Goal: Information Seeking & Learning: Check status

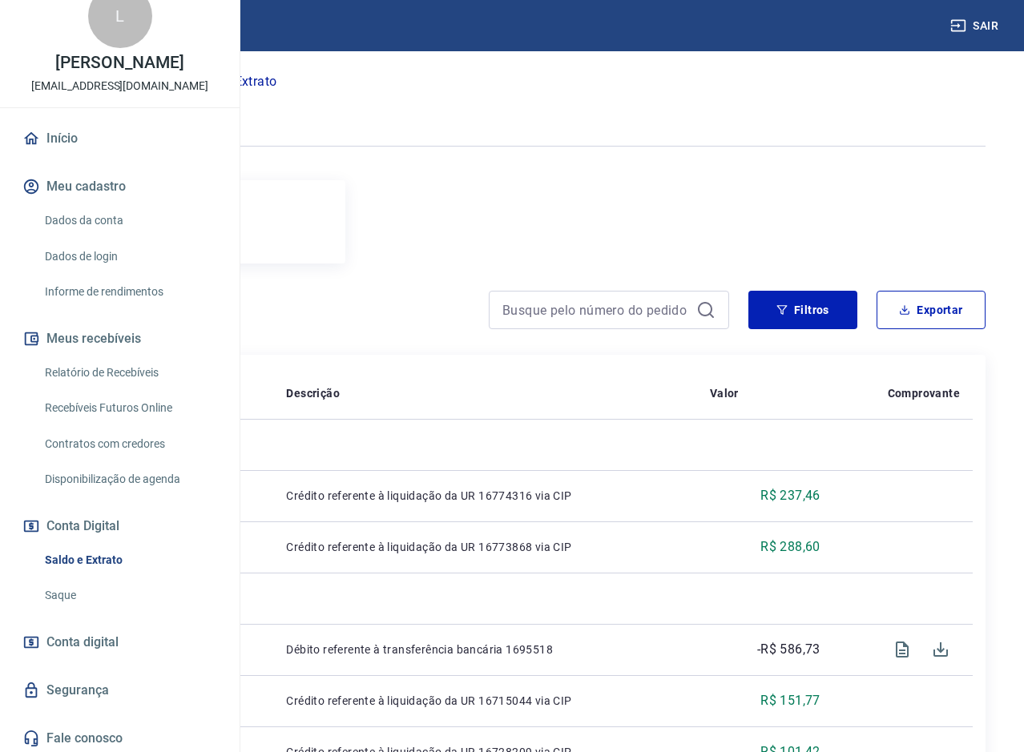
scroll to position [80, 0]
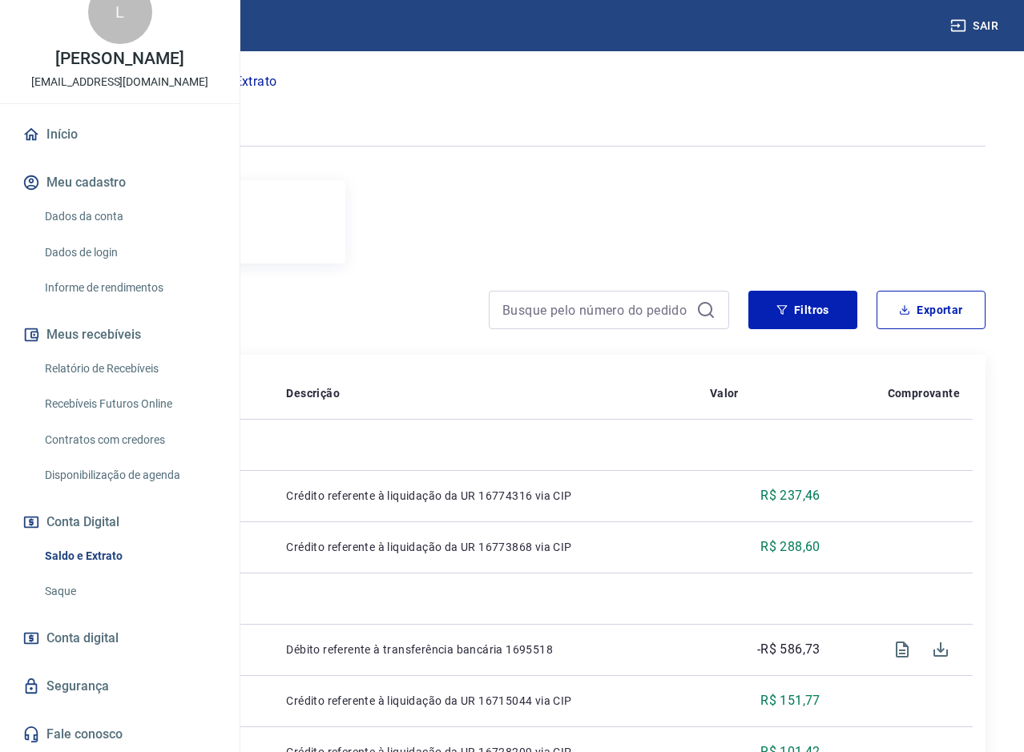
click at [58, 593] on link "Saque" at bounding box center [129, 591] width 182 height 33
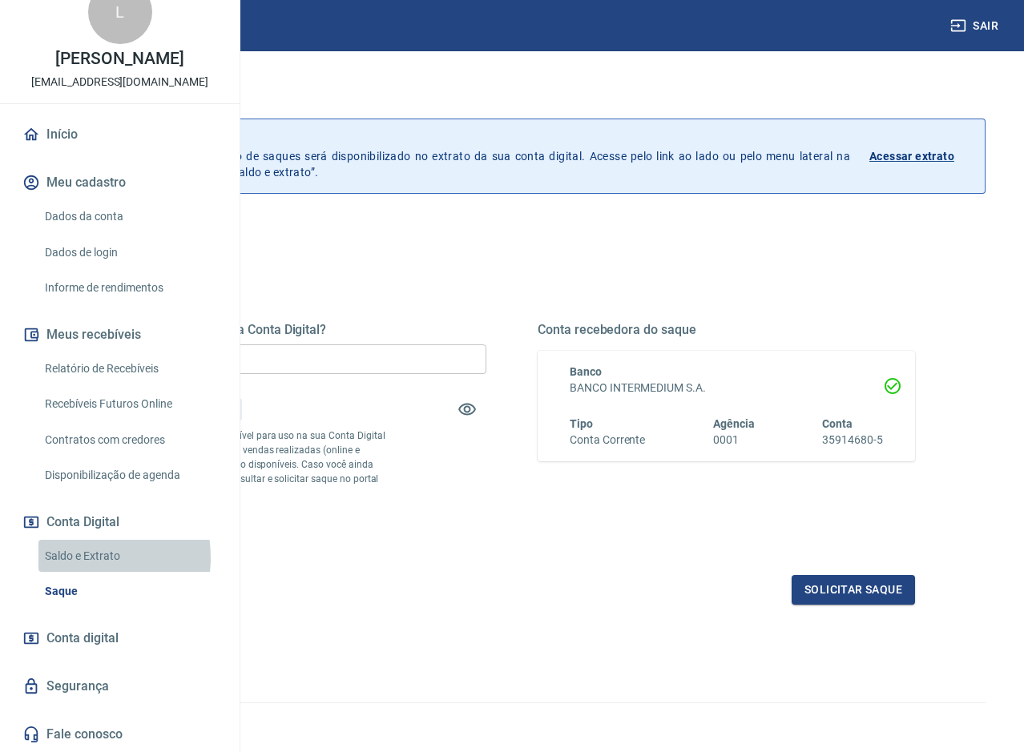
click at [75, 561] on link "Saldo e Extrato" at bounding box center [129, 556] width 182 height 33
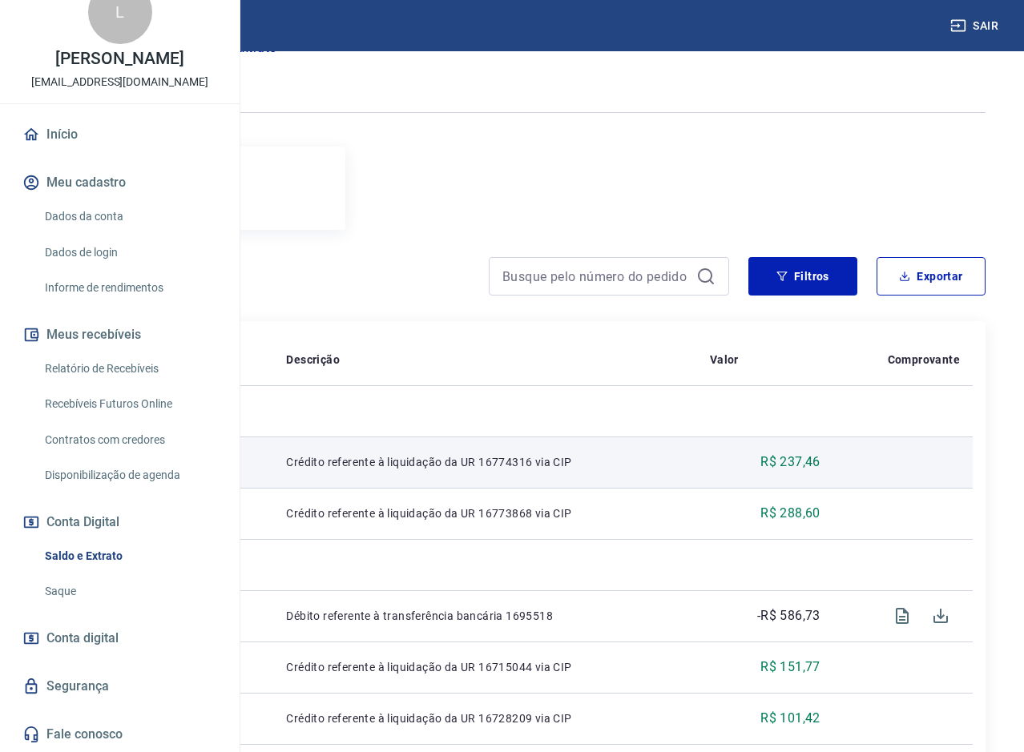
scroll to position [160, 0]
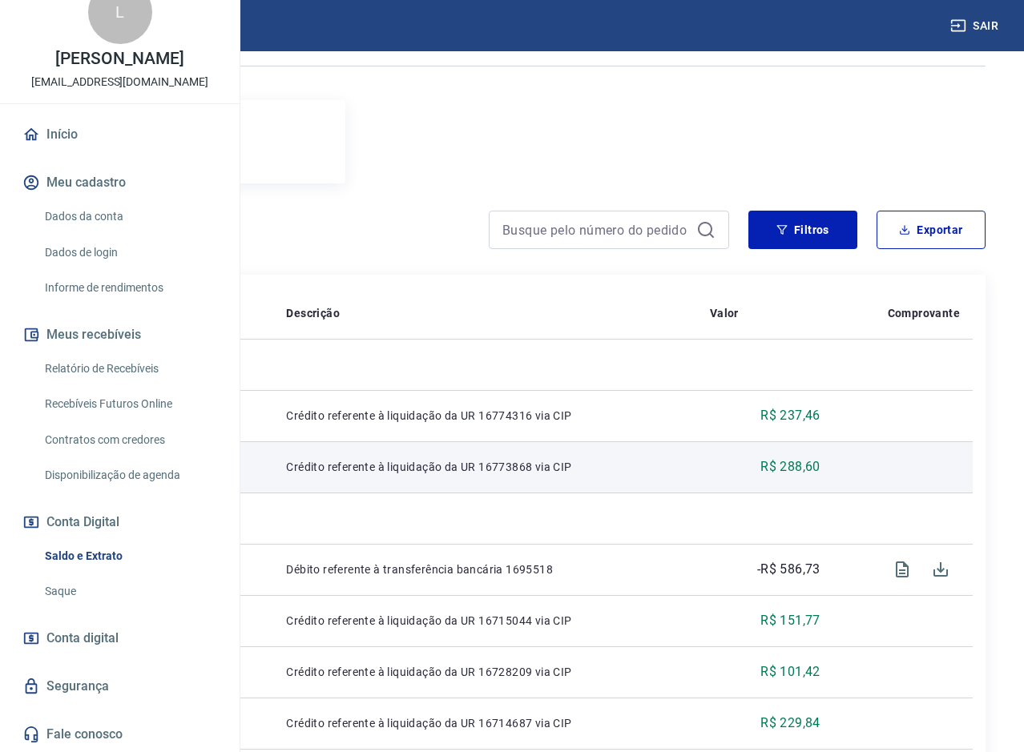
click at [771, 490] on td "R$ 288,60" at bounding box center [765, 466] width 136 height 51
drag, startPoint x: 809, startPoint y: 485, endPoint x: 849, endPoint y: 476, distance: 41.2
click at [820, 477] on p "R$ 288,60" at bounding box center [790, 466] width 60 height 19
click at [820, 476] on p "R$ 288,60" at bounding box center [790, 466] width 60 height 19
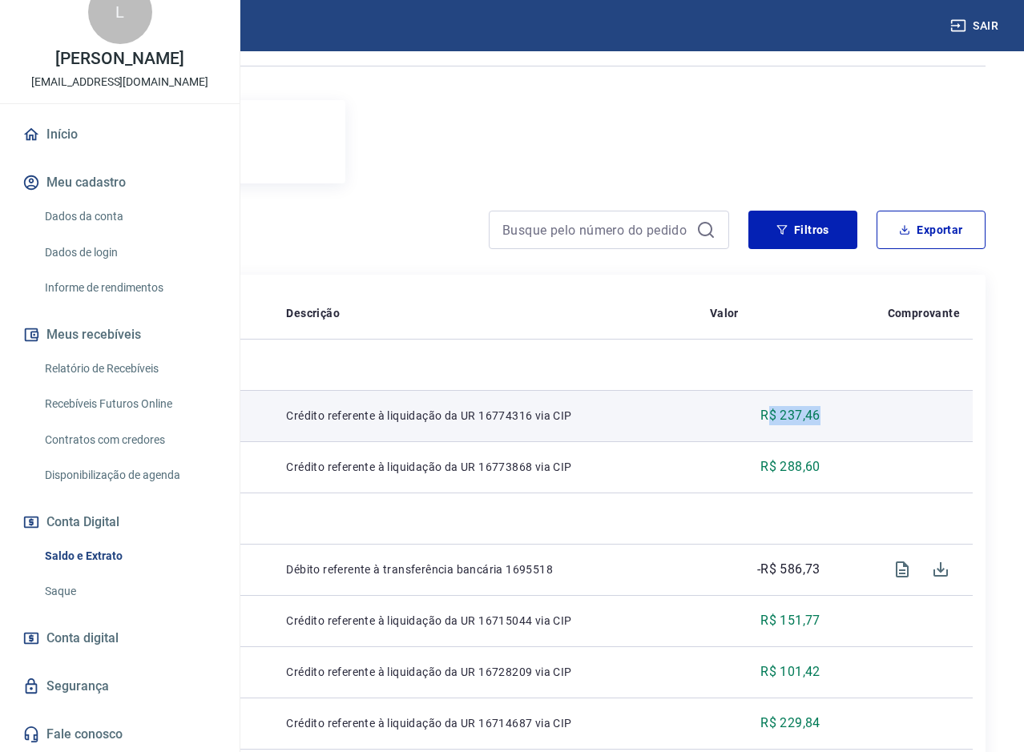
drag, startPoint x: 857, startPoint y: 431, endPoint x: 807, endPoint y: 441, distance: 50.7
click at [807, 441] on td "R$ 237,46" at bounding box center [765, 415] width 136 height 51
click at [800, 441] on td "R$ 237,46" at bounding box center [765, 415] width 136 height 51
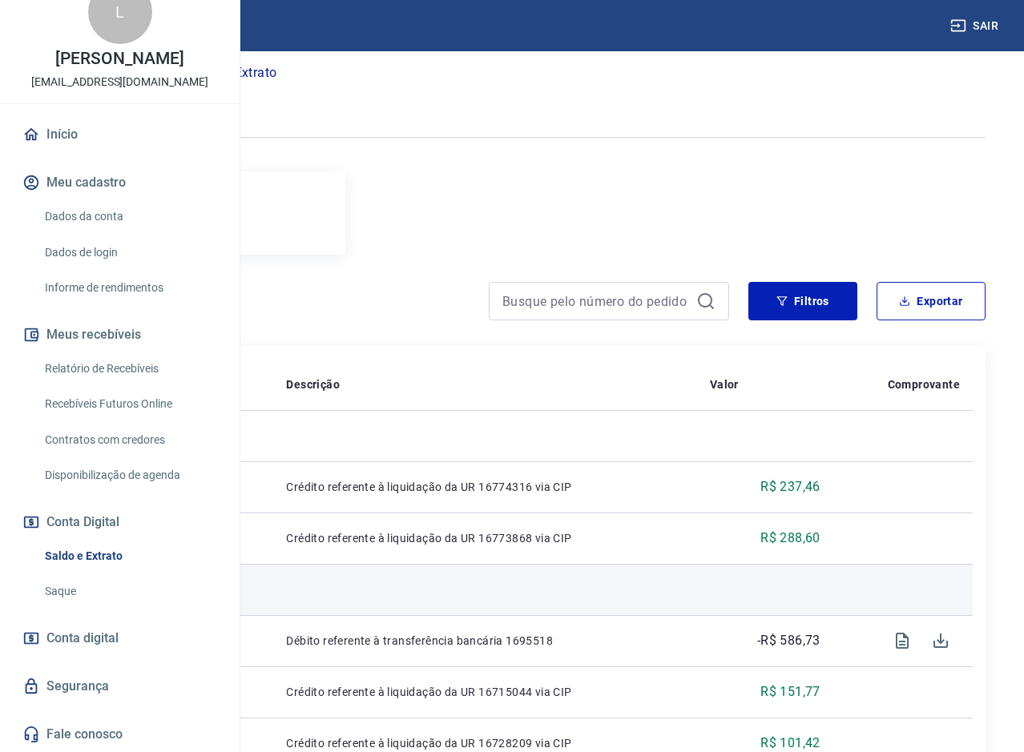
scroll to position [80, 0]
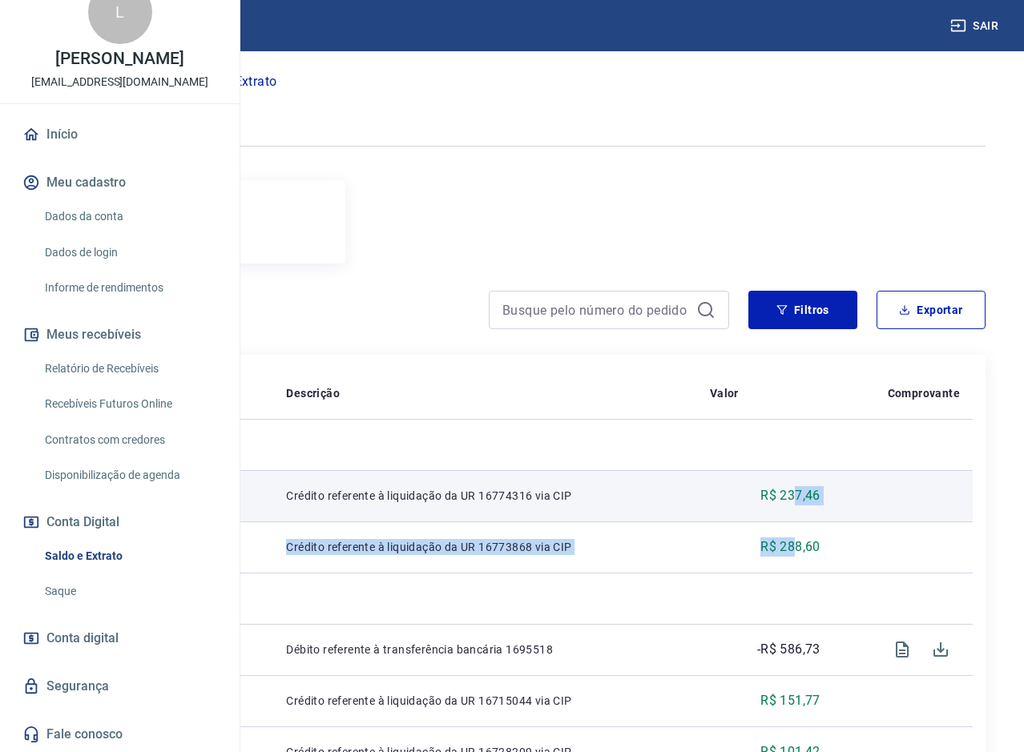
drag, startPoint x: 829, startPoint y: 572, endPoint x: 829, endPoint y: 505, distance: 66.5
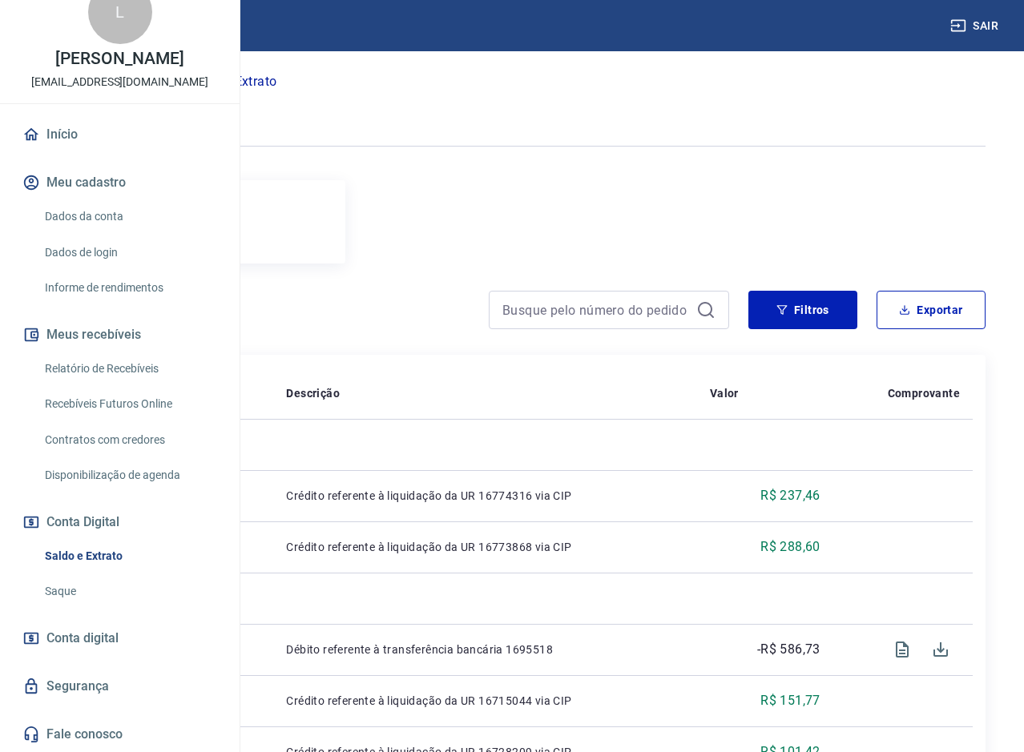
click at [204, 234] on div "Saldo conta digital R$ 0,00" at bounding box center [140, 221] width 127 height 45
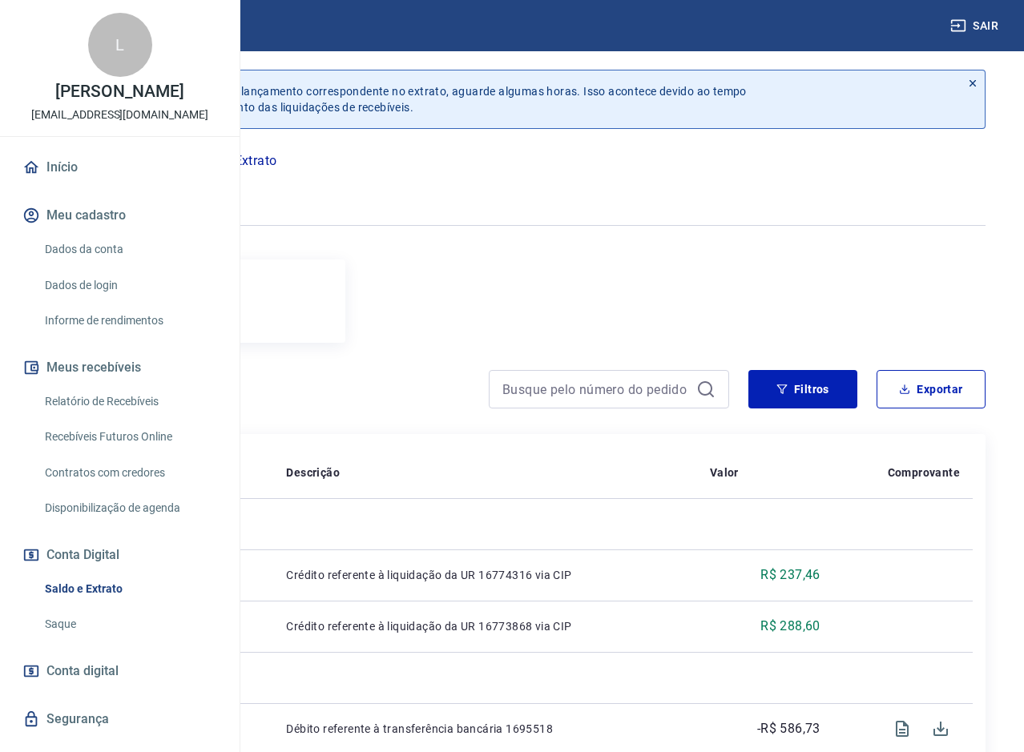
scroll to position [0, 0]
drag, startPoint x: 443, startPoint y: 118, endPoint x: 589, endPoint y: 120, distance: 145.8
click at [581, 116] on p "Se o saldo aumentar sem um lançamento correspondente no extrato, aguarde alguma…" at bounding box center [417, 100] width 660 height 32
drag, startPoint x: 589, startPoint y: 120, endPoint x: 481, endPoint y: 116, distance: 108.2
click at [588, 116] on p "Se o saldo aumentar sem um lançamento correspondente no extrato, aguarde alguma…" at bounding box center [417, 100] width 660 height 32
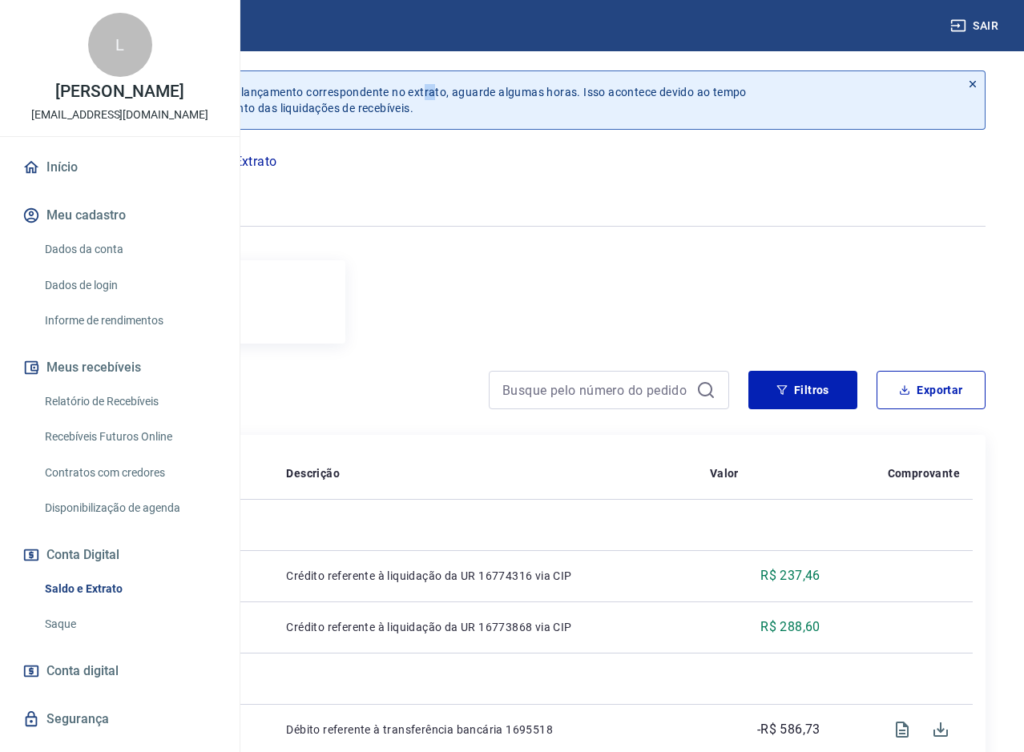
drag, startPoint x: 661, startPoint y: 96, endPoint x: 677, endPoint y: 95, distance: 16.1
click at [671, 95] on p "Se o saldo aumentar sem um lançamento correspondente no extrato, aguarde alguma…" at bounding box center [417, 100] width 660 height 32
drag, startPoint x: 715, startPoint y: 91, endPoint x: 782, endPoint y: 84, distance: 66.8
click at [746, 86] on p "Se o saldo aumentar sem um lançamento correspondente no extrato, aguarde alguma…" at bounding box center [417, 100] width 660 height 32
drag, startPoint x: 878, startPoint y: 90, endPoint x: 891, endPoint y: 88, distance: 12.9
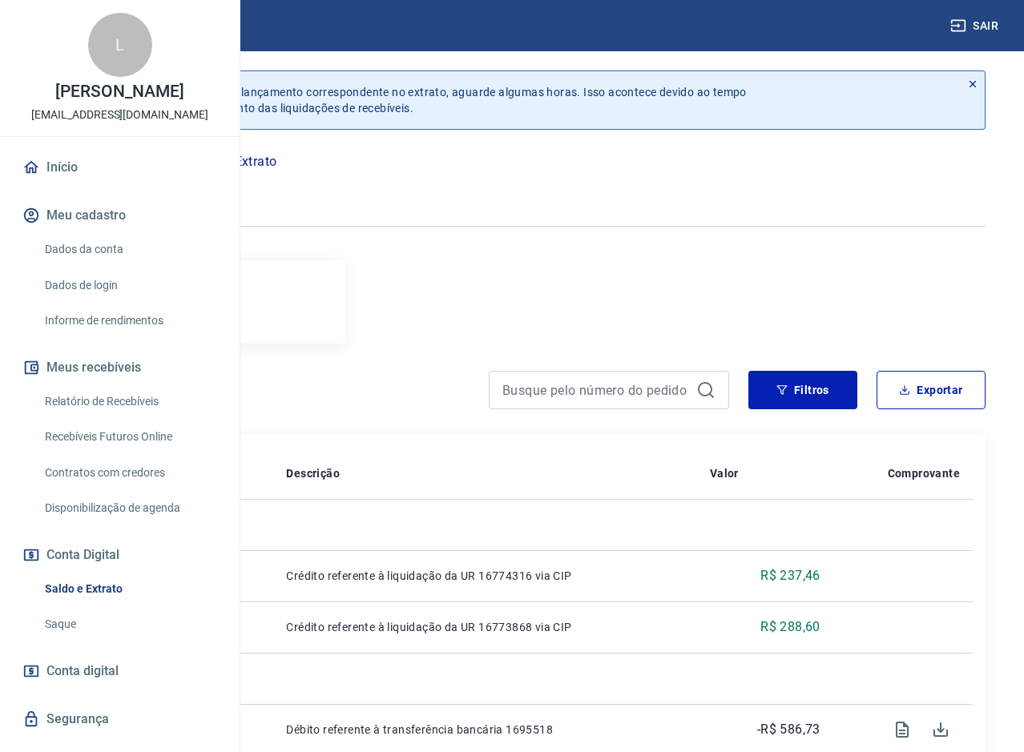
click at [746, 90] on p "Se o saldo aumentar sem um lançamento correspondente no extrato, aguarde alguma…" at bounding box center [417, 100] width 660 height 32
drag, startPoint x: 362, startPoint y: 122, endPoint x: 623, endPoint y: 132, distance: 261.3
click at [623, 129] on div "Se o saldo aumentar sem um lançamento correspondente no extrato, aguarde alguma…" at bounding box center [517, 100] width 887 height 58
click at [632, 165] on div "Início / Conta Digital / Saldo e Extrato" at bounding box center [511, 162] width 947 height 26
click at [982, 15] on button "Sair" at bounding box center [976, 26] width 58 height 30
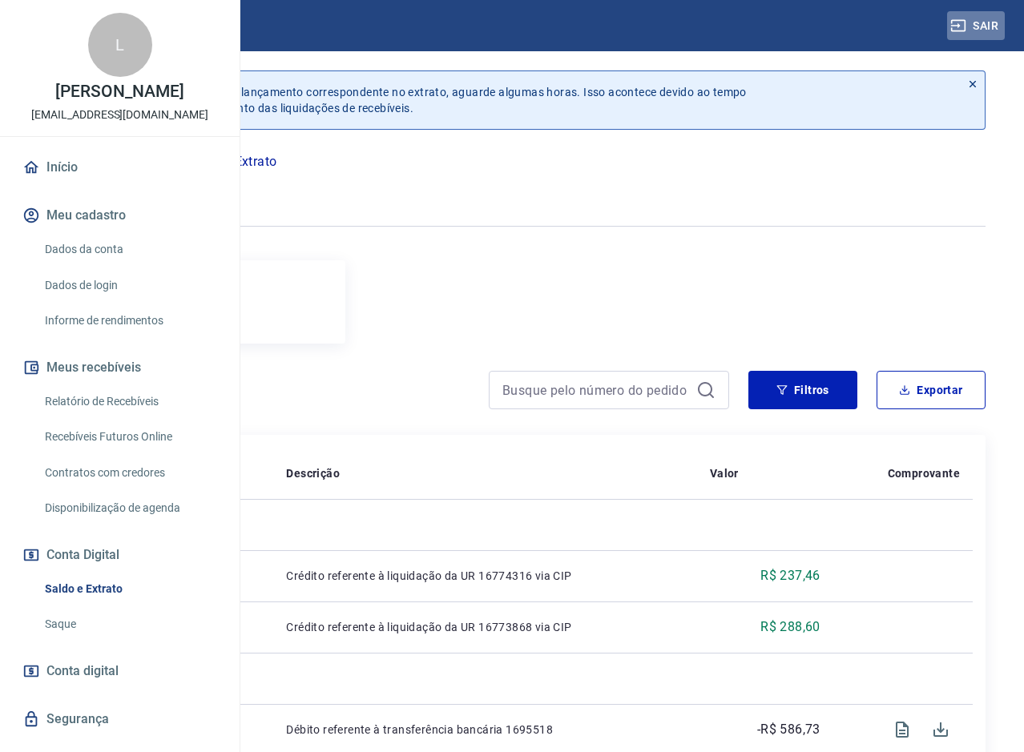
click at [960, 18] on icon "button" at bounding box center [958, 26] width 16 height 16
click at [113, 123] on p "[EMAIL_ADDRESS][DOMAIN_NAME]" at bounding box center [119, 115] width 177 height 17
click at [987, 28] on button "Sair" at bounding box center [976, 26] width 58 height 30
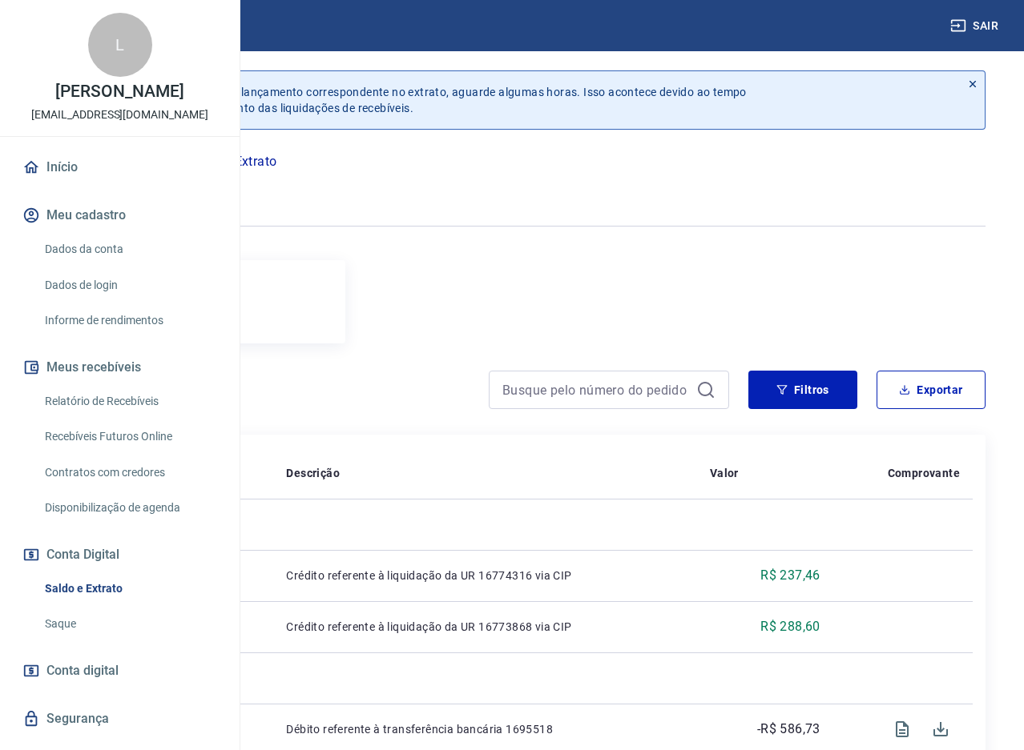
click at [193, 123] on p "[EMAIL_ADDRESS][DOMAIN_NAME]" at bounding box center [119, 115] width 177 height 17
click at [976, 24] on button "Sair" at bounding box center [976, 26] width 58 height 30
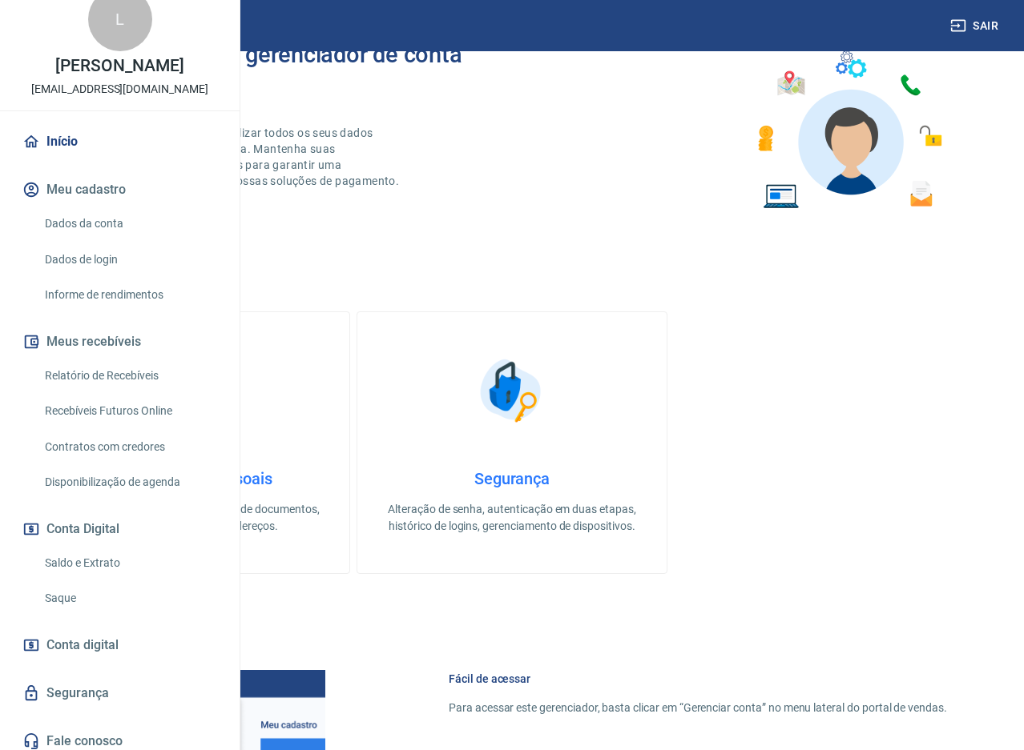
scroll to position [86, 0]
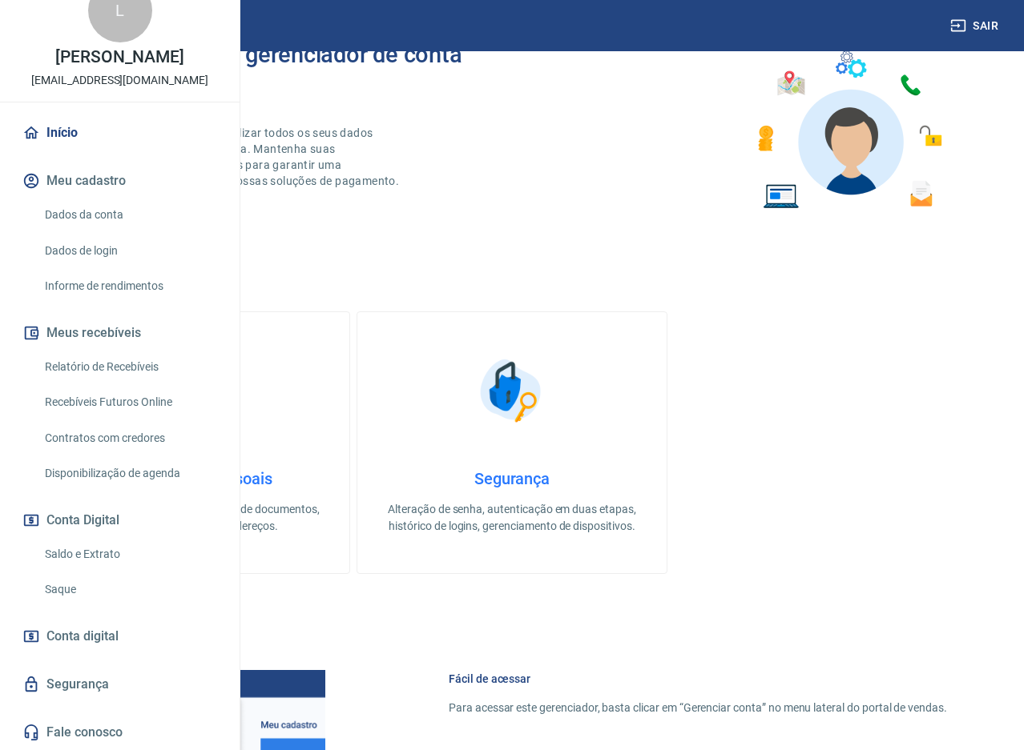
click at [64, 591] on link "Saque" at bounding box center [129, 589] width 182 height 33
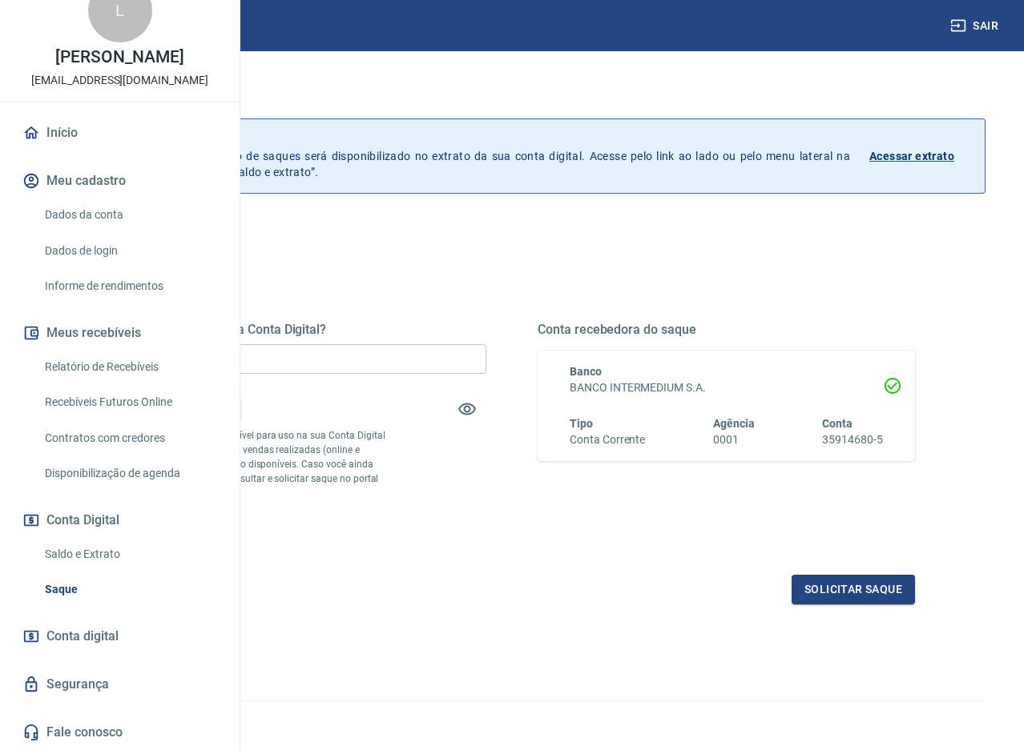
click at [49, 547] on link "Saldo e Extrato" at bounding box center [129, 554] width 182 height 33
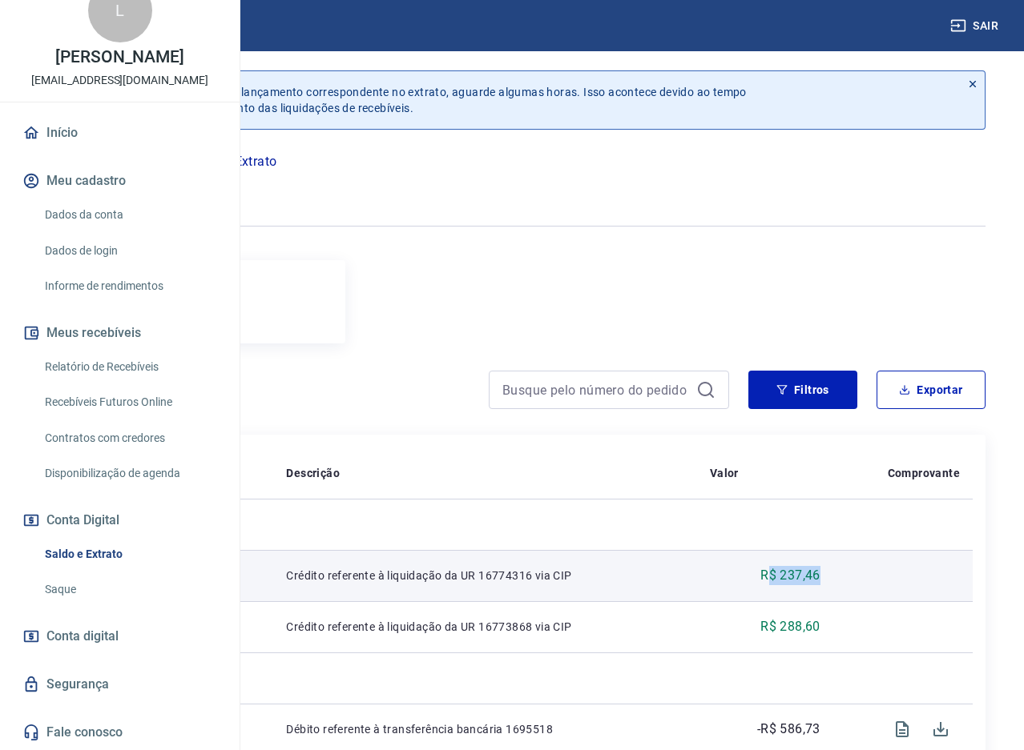
drag, startPoint x: 805, startPoint y: 592, endPoint x: 846, endPoint y: 606, distance: 43.3
click at [820, 585] on p "R$ 237,46" at bounding box center [790, 575] width 60 height 19
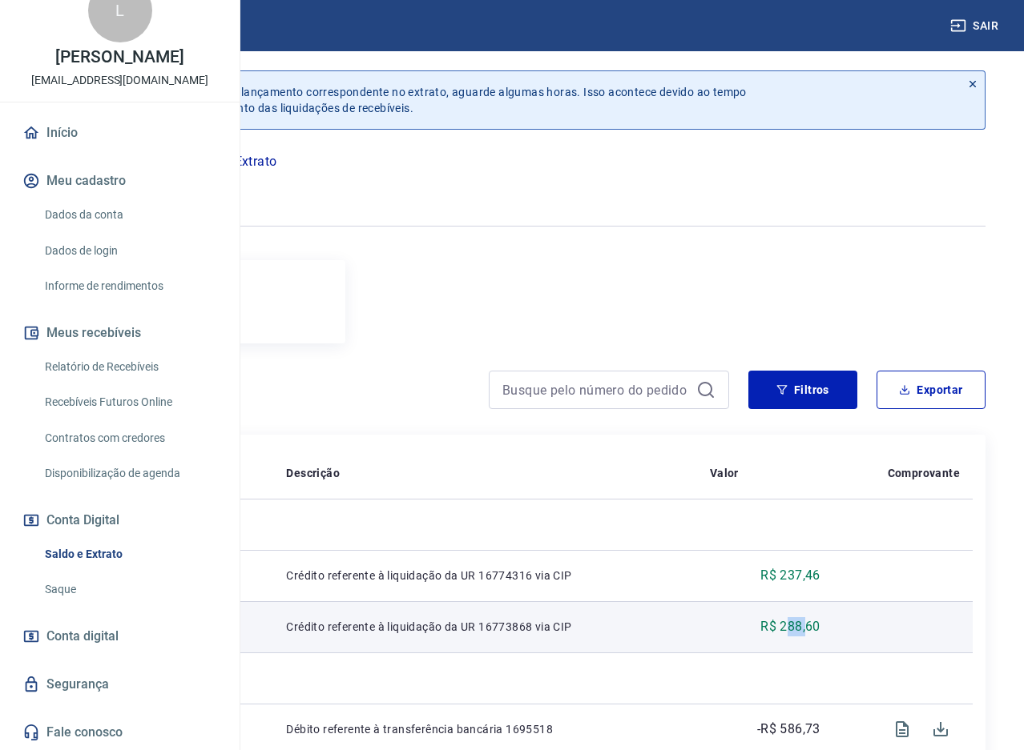
drag, startPoint x: 825, startPoint y: 640, endPoint x: 839, endPoint y: 644, distance: 15.0
click at [820, 637] on p "R$ 288,60" at bounding box center [790, 627] width 60 height 19
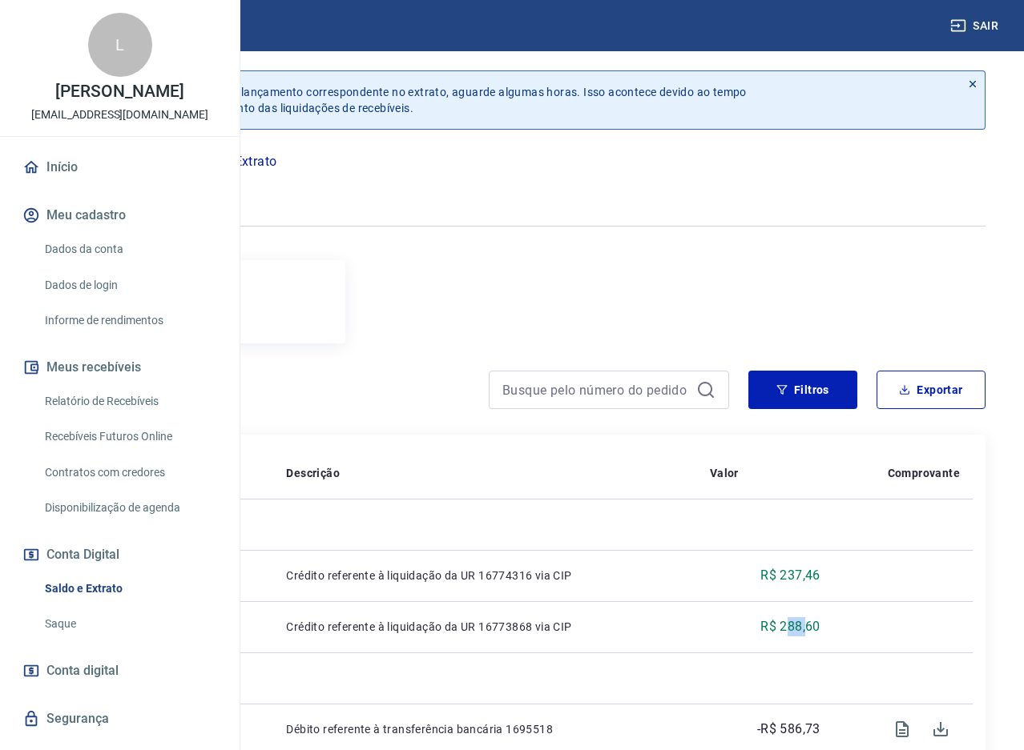
click at [47, 185] on link "Início" at bounding box center [119, 167] width 201 height 35
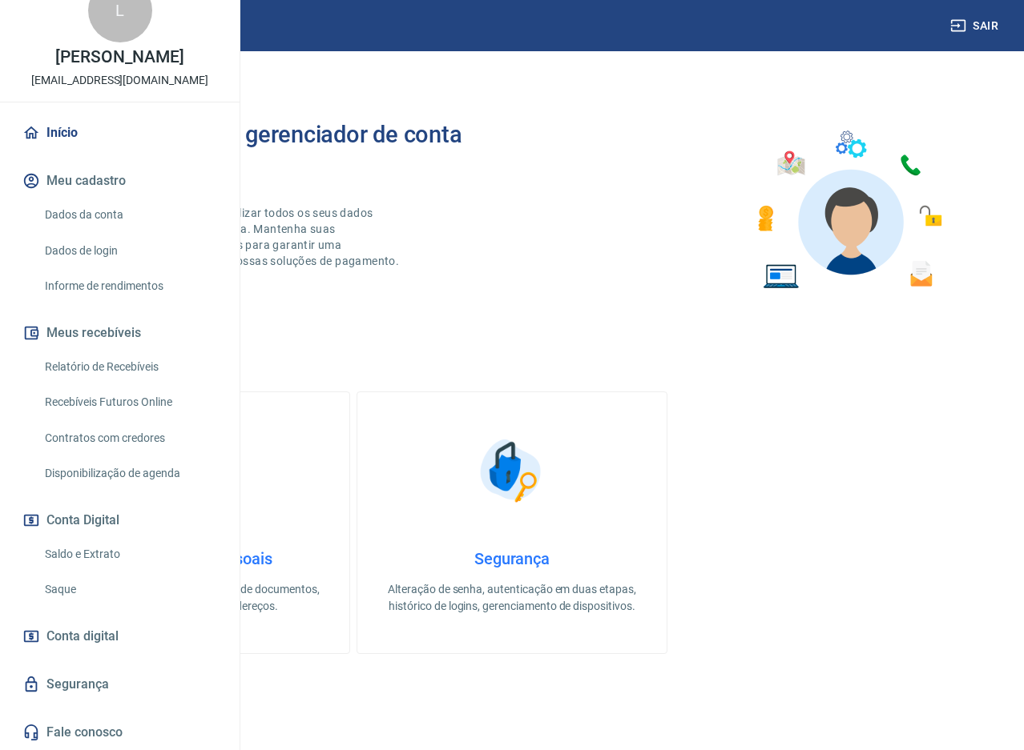
scroll to position [86, 0]
click at [60, 578] on link "Saque" at bounding box center [129, 589] width 182 height 33
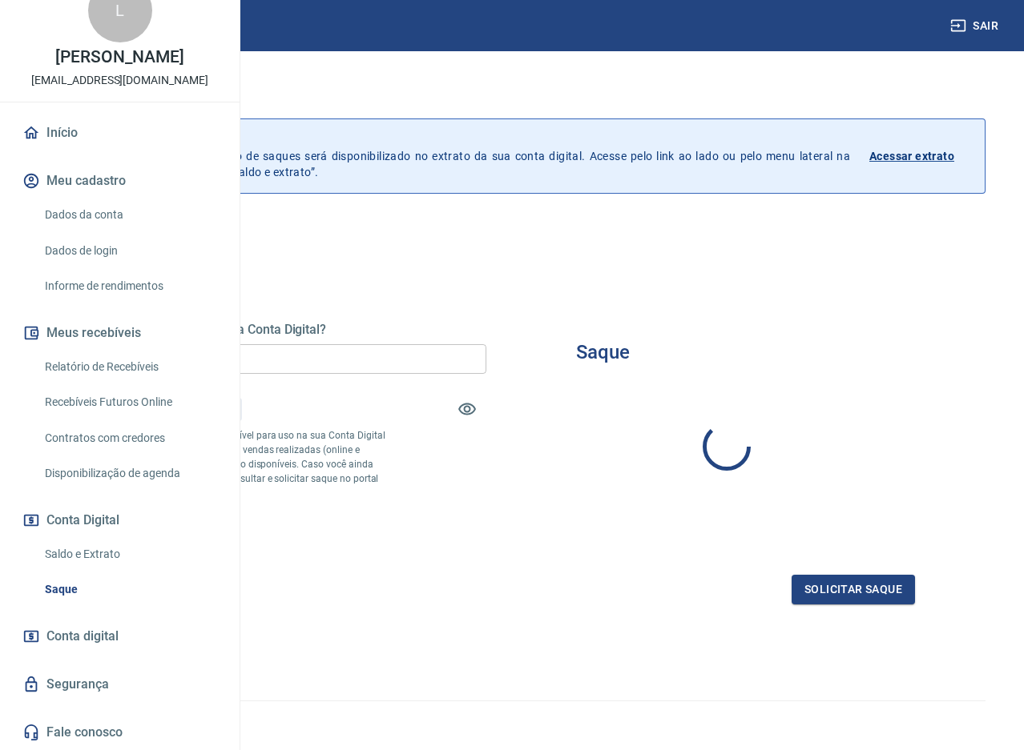
click at [70, 547] on link "Saldo e Extrato" at bounding box center [129, 554] width 182 height 33
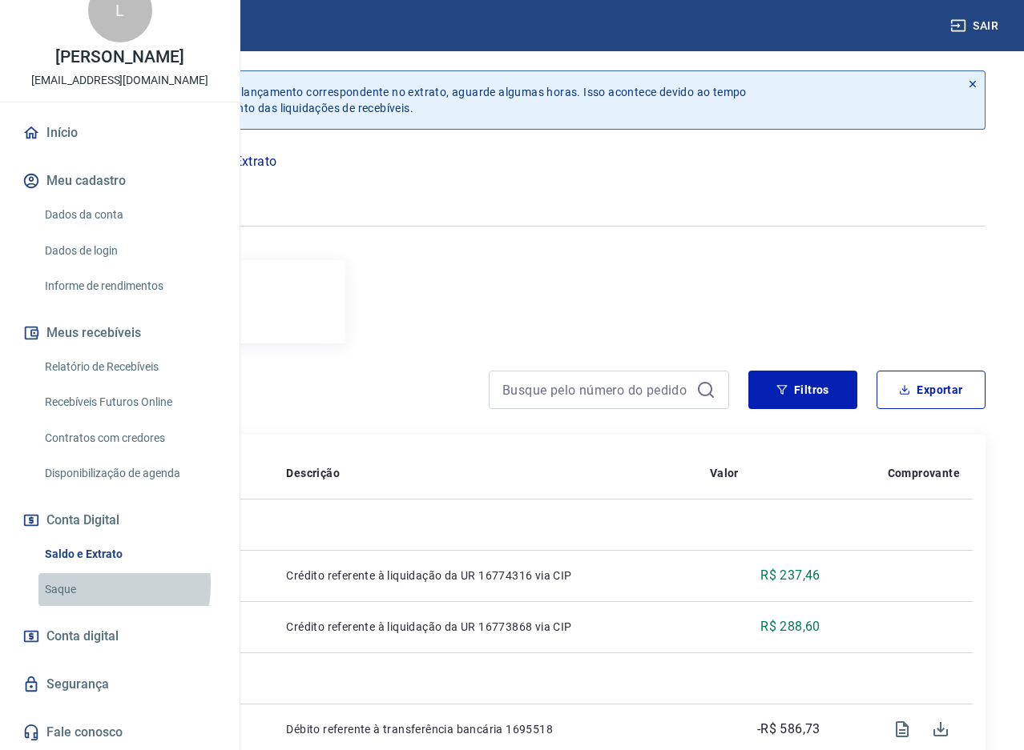
click at [66, 585] on link "Saque" at bounding box center [129, 589] width 182 height 33
click at [972, 82] on icon at bounding box center [972, 83] width 11 height 11
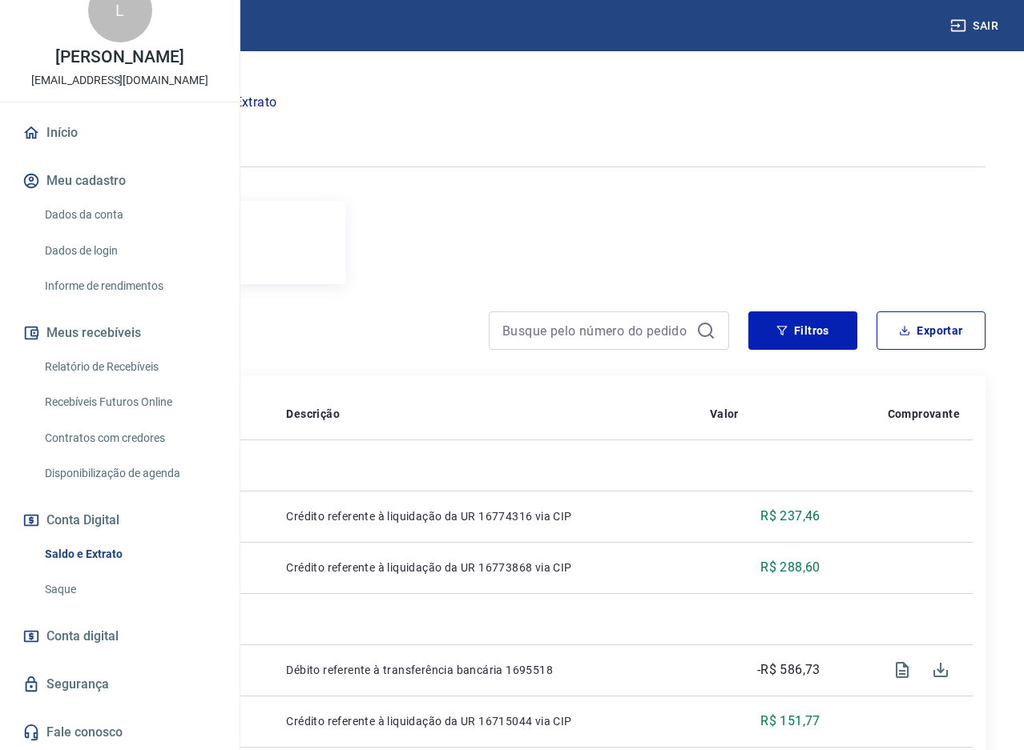
click at [61, 123] on link "Início" at bounding box center [119, 132] width 201 height 35
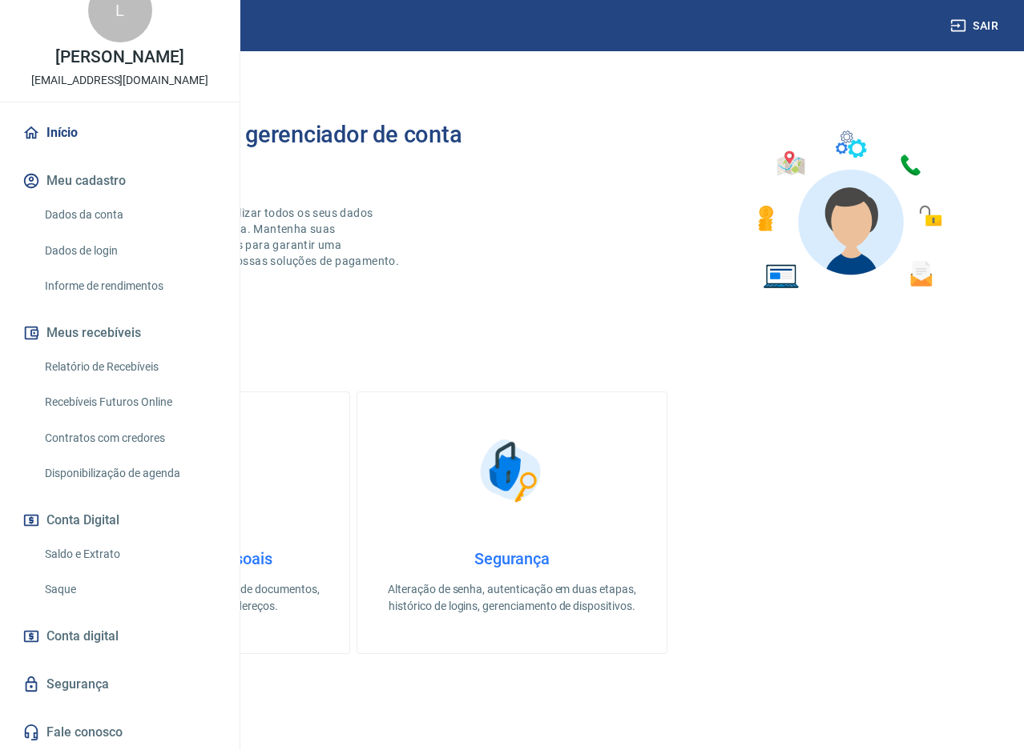
click at [57, 586] on link "Saque" at bounding box center [129, 589] width 182 height 33
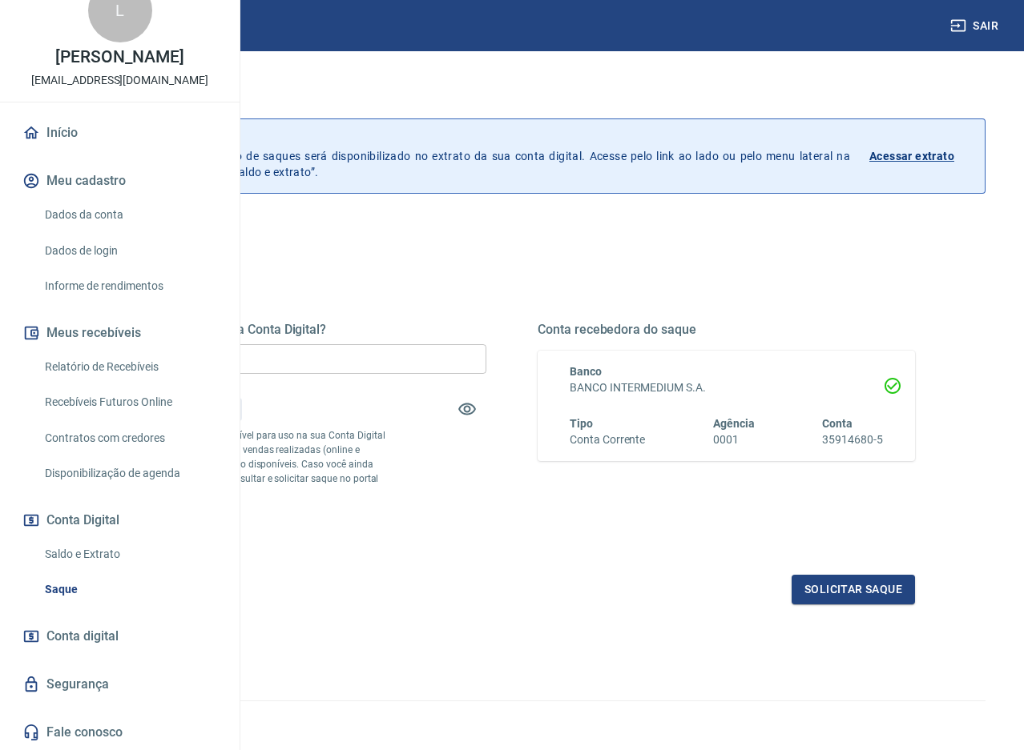
click at [107, 553] on link "Saldo e Extrato" at bounding box center [129, 554] width 182 height 33
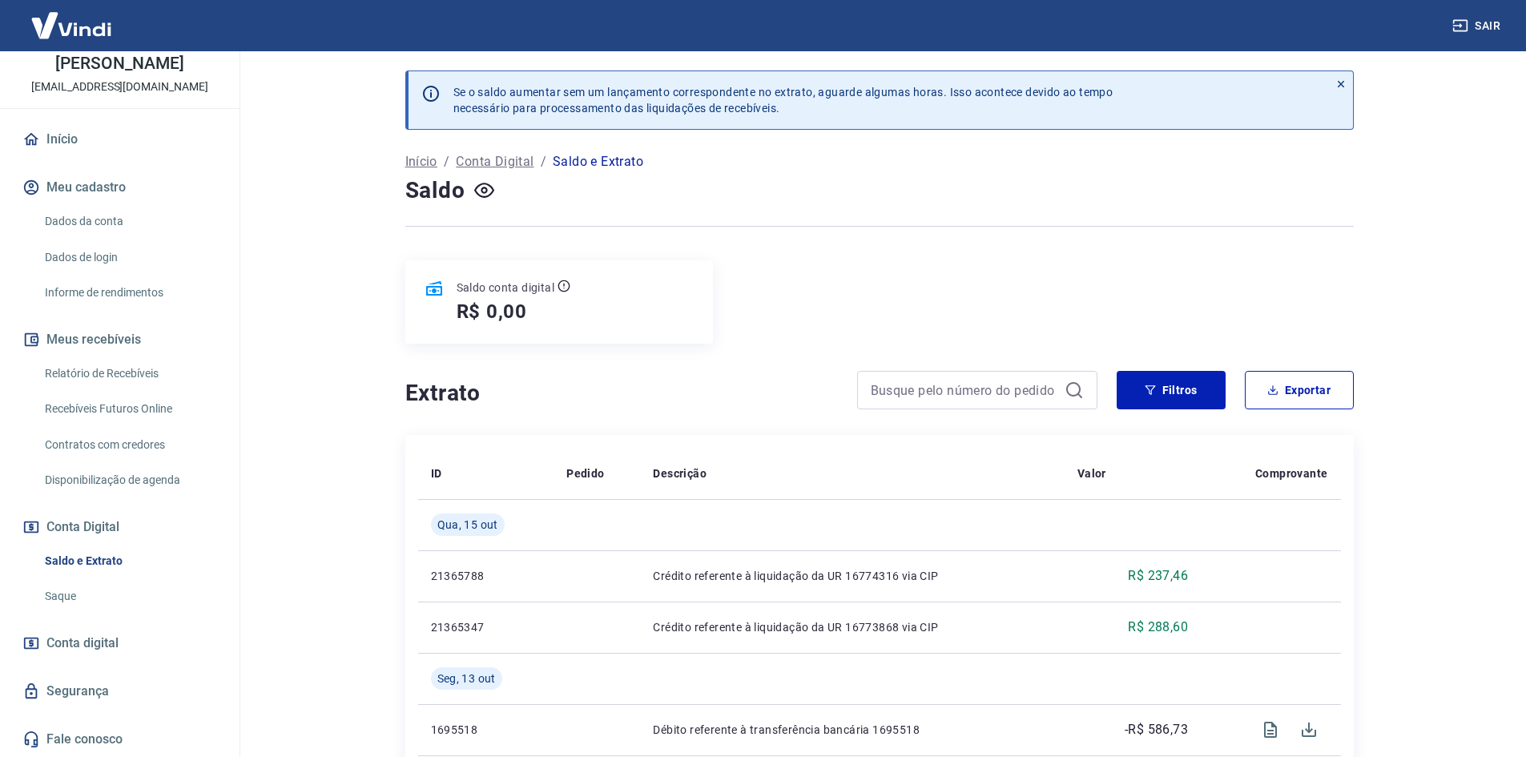
scroll to position [79, 0]
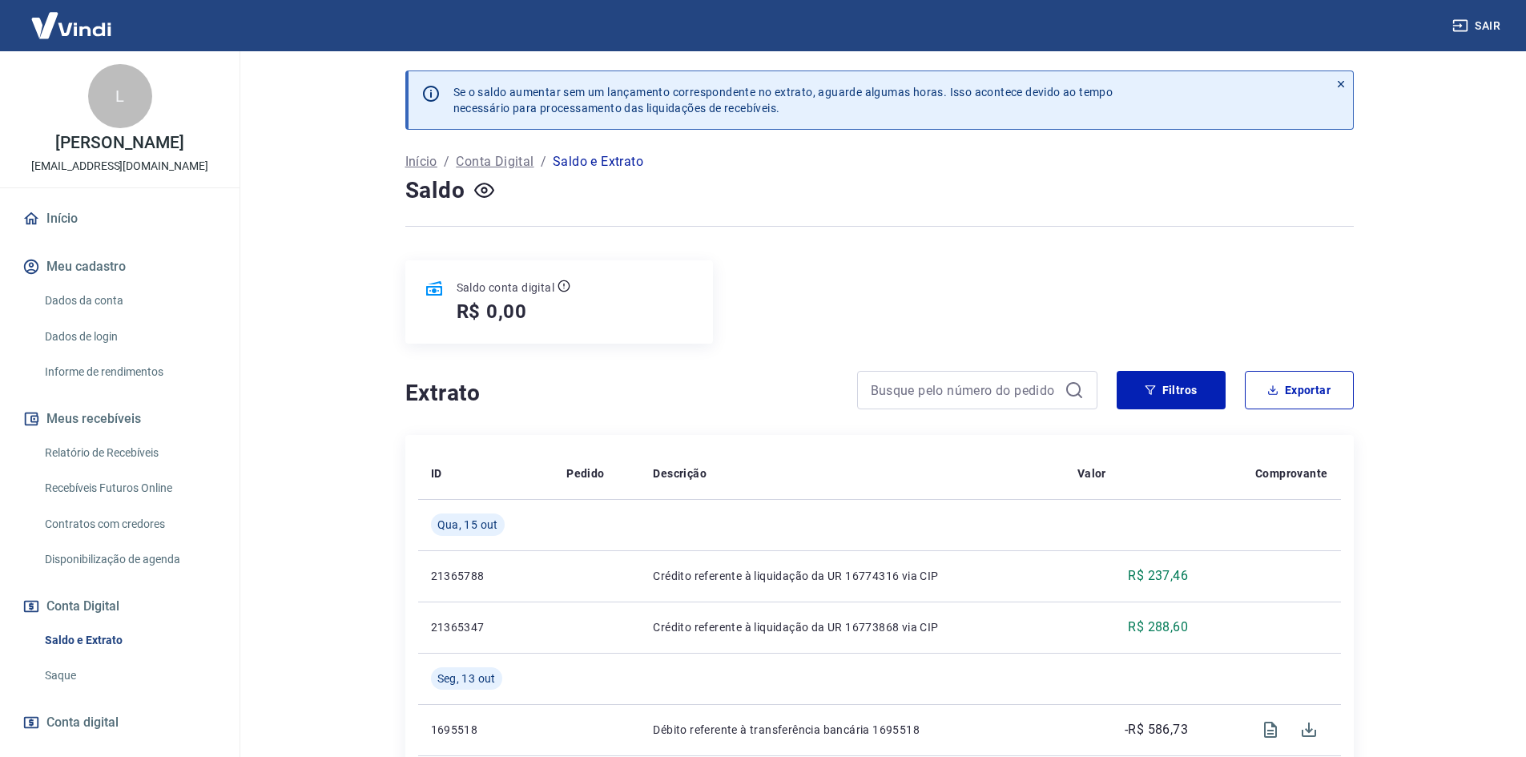
click at [882, 316] on div "Saldo conta digital R$ 0,00" at bounding box center [879, 301] width 948 height 83
click at [1091, 295] on div "Saldo conta digital R$ 0,00" at bounding box center [879, 301] width 948 height 83
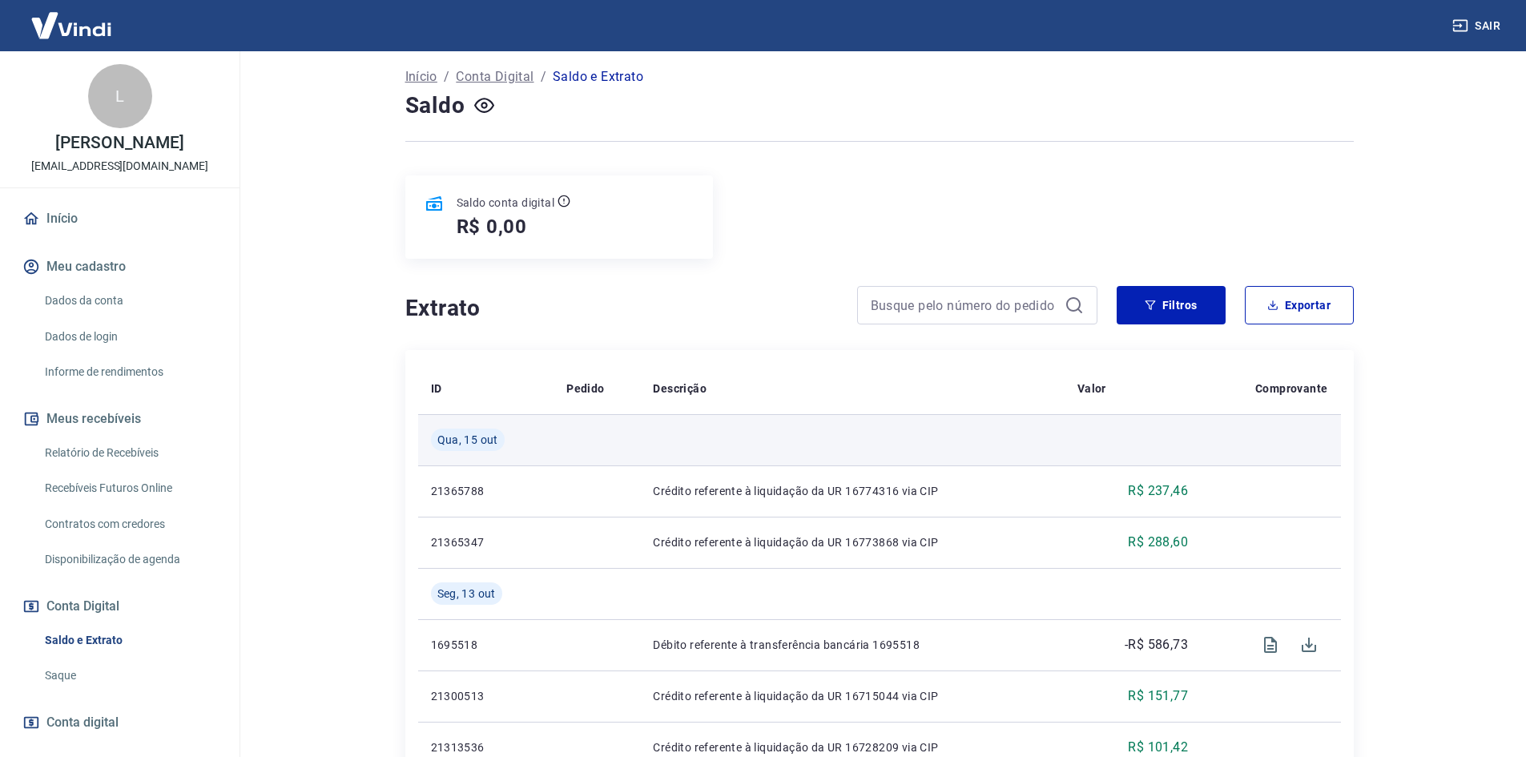
scroll to position [80, 0]
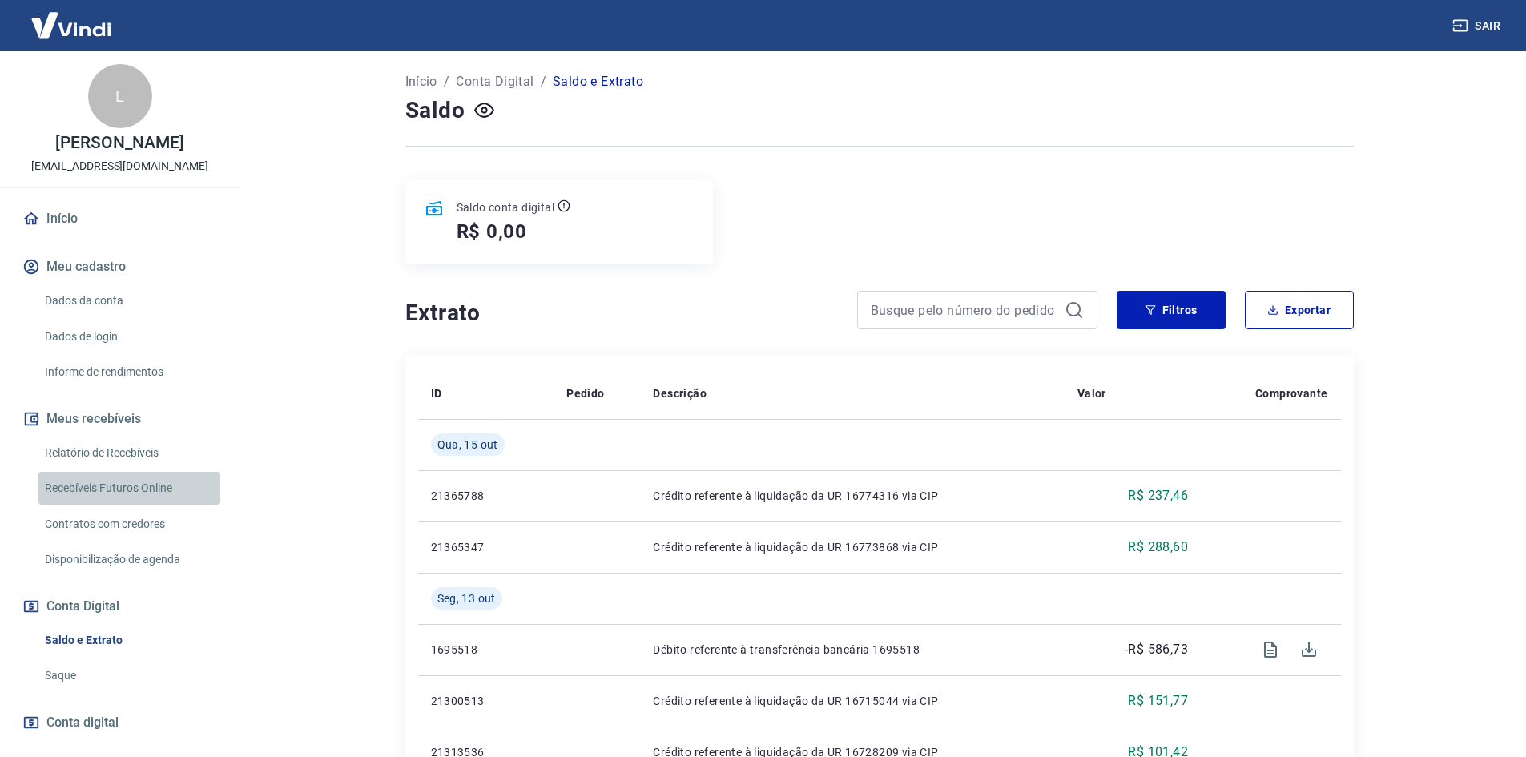
click at [132, 492] on link "Recebíveis Futuros Online" at bounding box center [129, 488] width 182 height 33
click at [414, 80] on p "Início" at bounding box center [421, 81] width 32 height 19
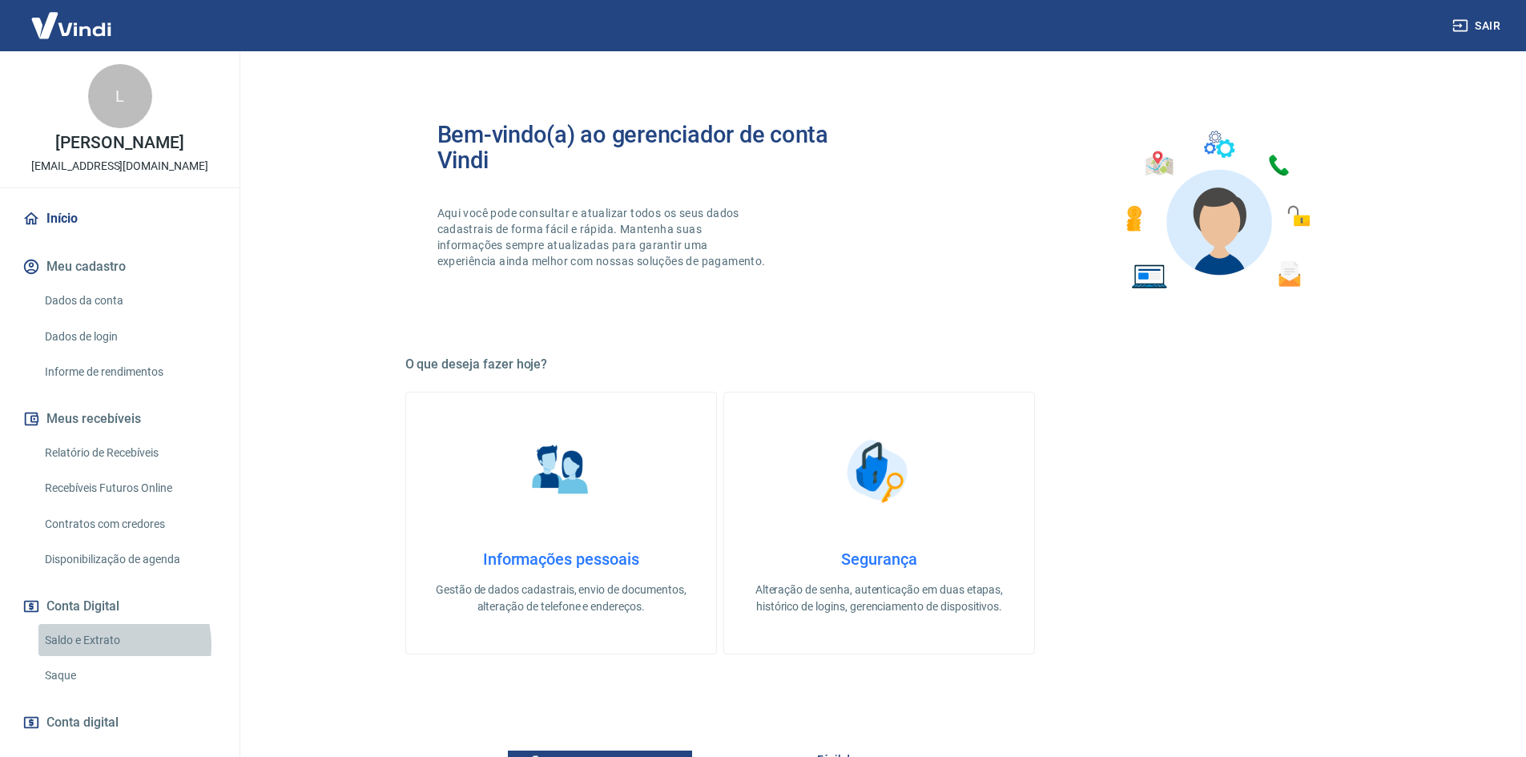
click at [110, 645] on link "Saldo e Extrato" at bounding box center [129, 640] width 182 height 33
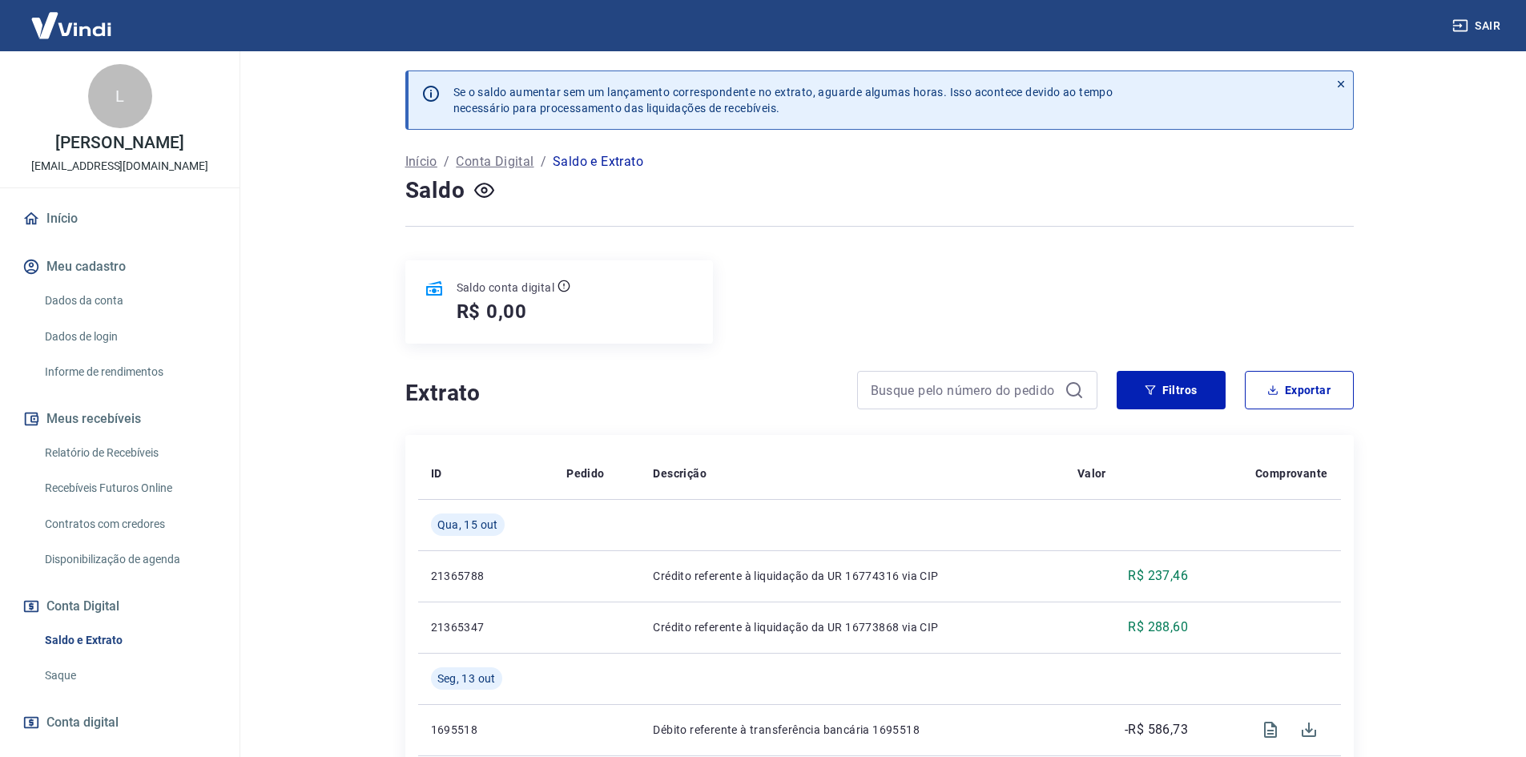
click at [84, 670] on link "Saque" at bounding box center [129, 675] width 182 height 33
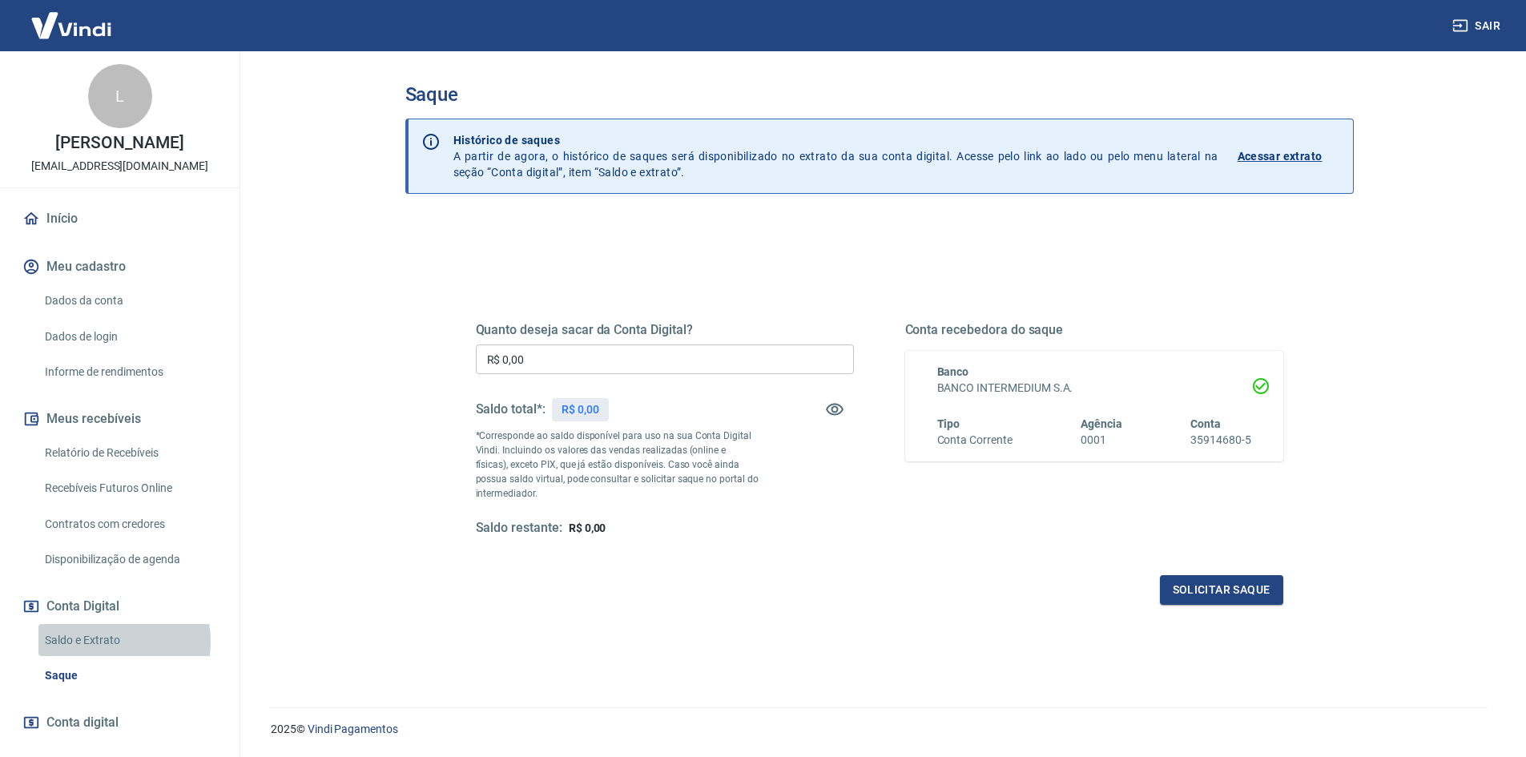
click at [107, 641] on link "Saldo e Extrato" at bounding box center [129, 640] width 182 height 33
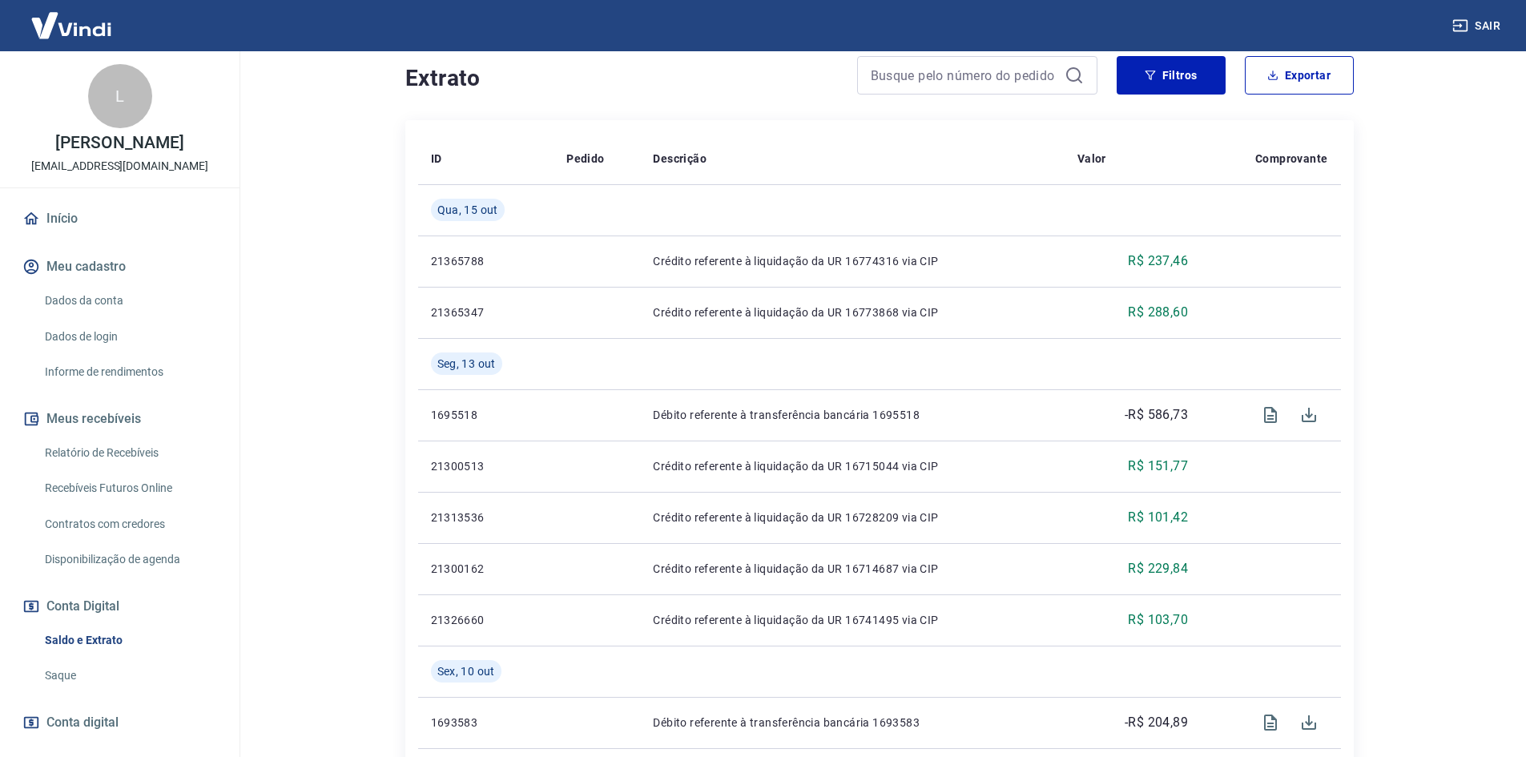
scroll to position [320, 0]
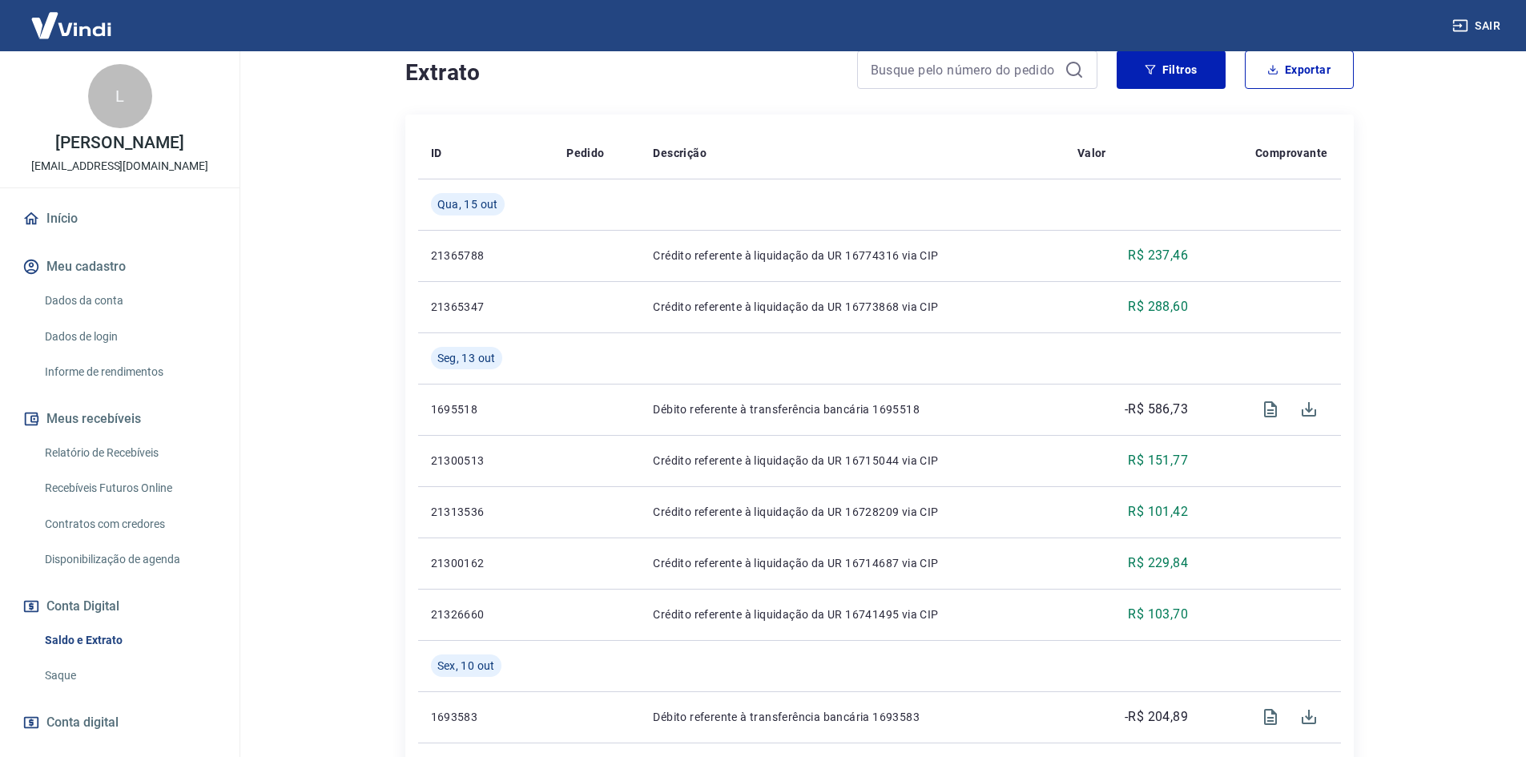
click at [293, 231] on main "Se o saldo aumentar sem um lançamento correspondente no extrato, aguarde alguma…" at bounding box center [878, 84] width 1293 height 706
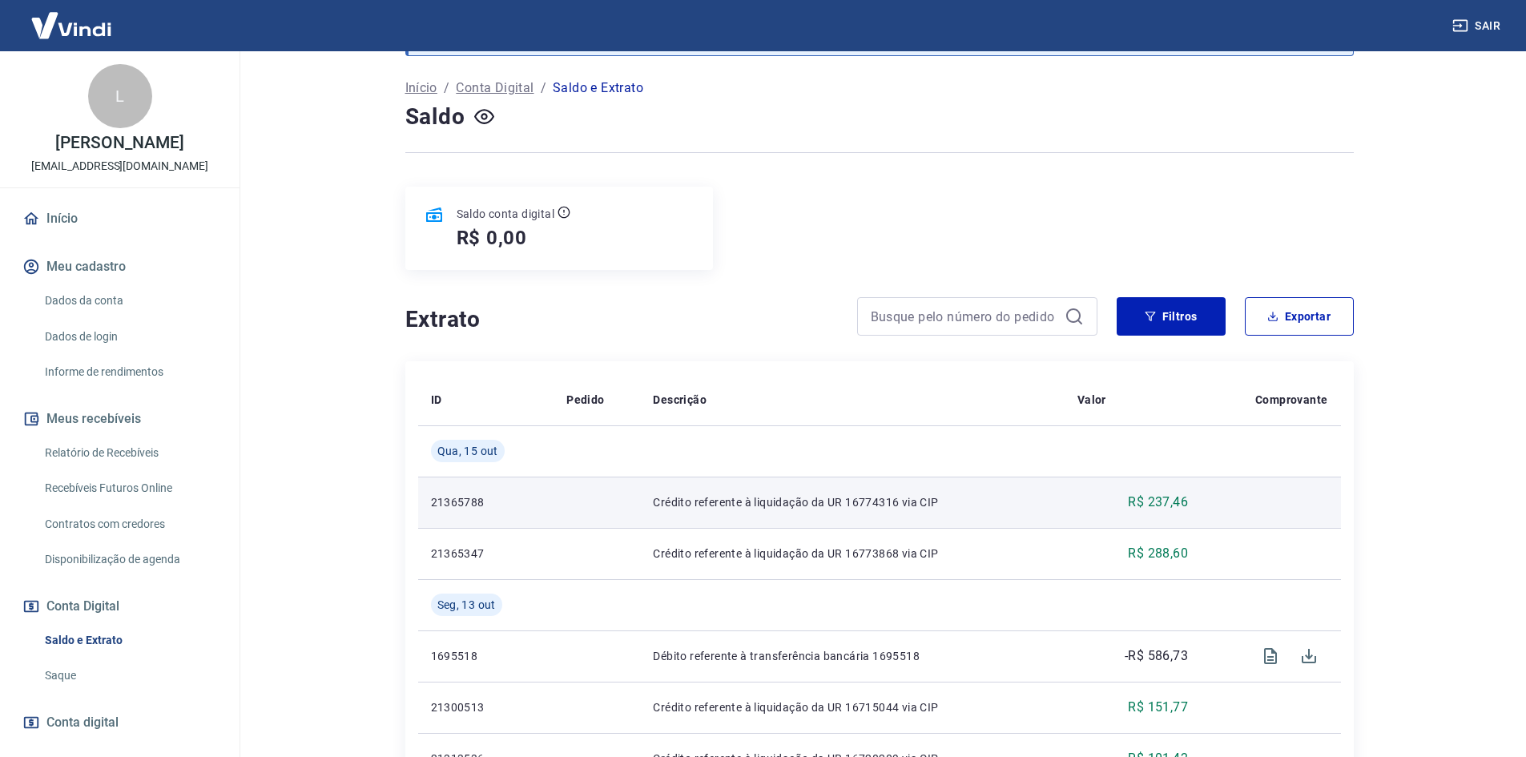
scroll to position [80, 0]
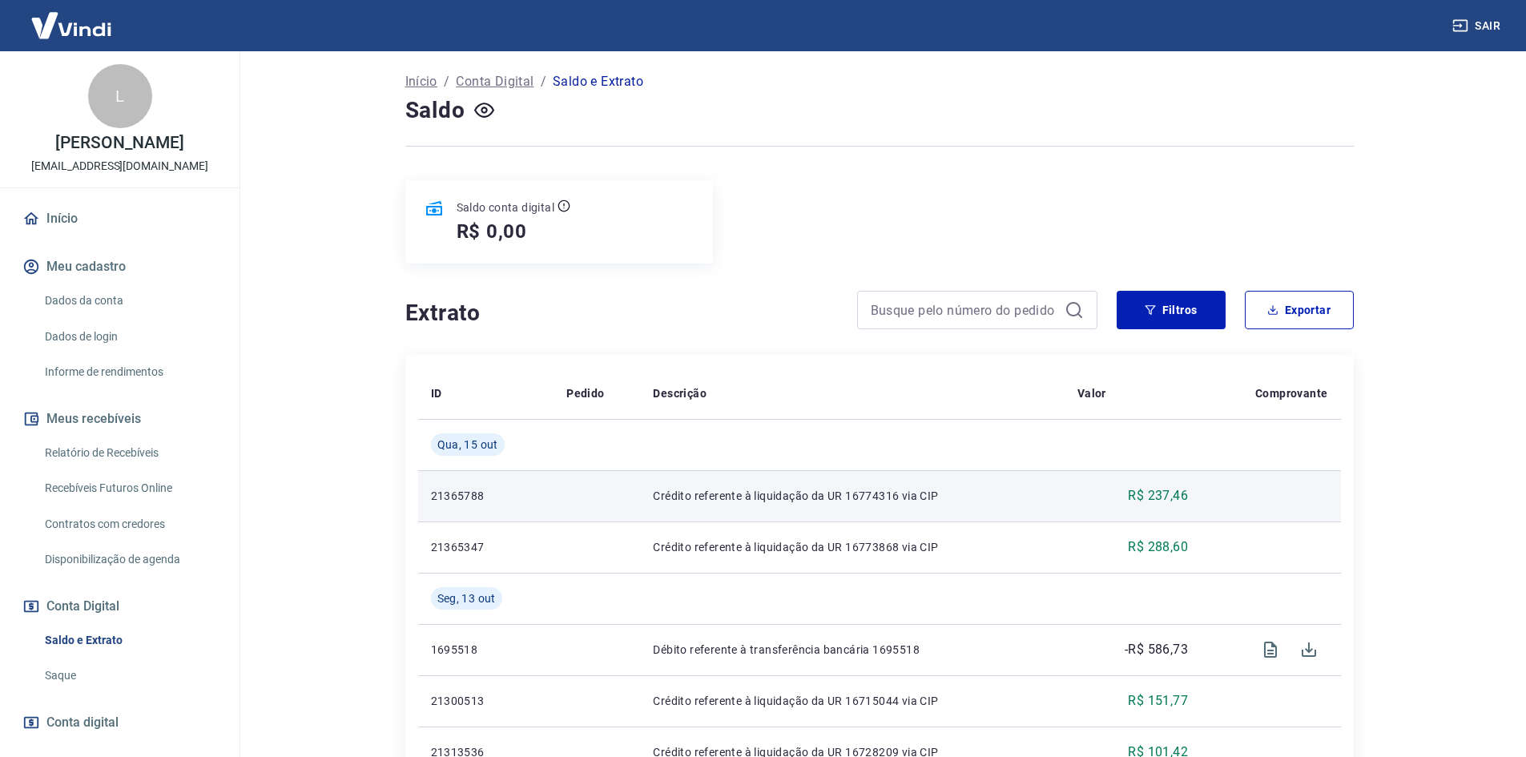
click at [1139, 493] on p "R$ 237,46" at bounding box center [1158, 495] width 60 height 19
click at [690, 490] on p "Crédito referente à liquidação da UR 16774316 via CIP" at bounding box center [852, 496] width 398 height 16
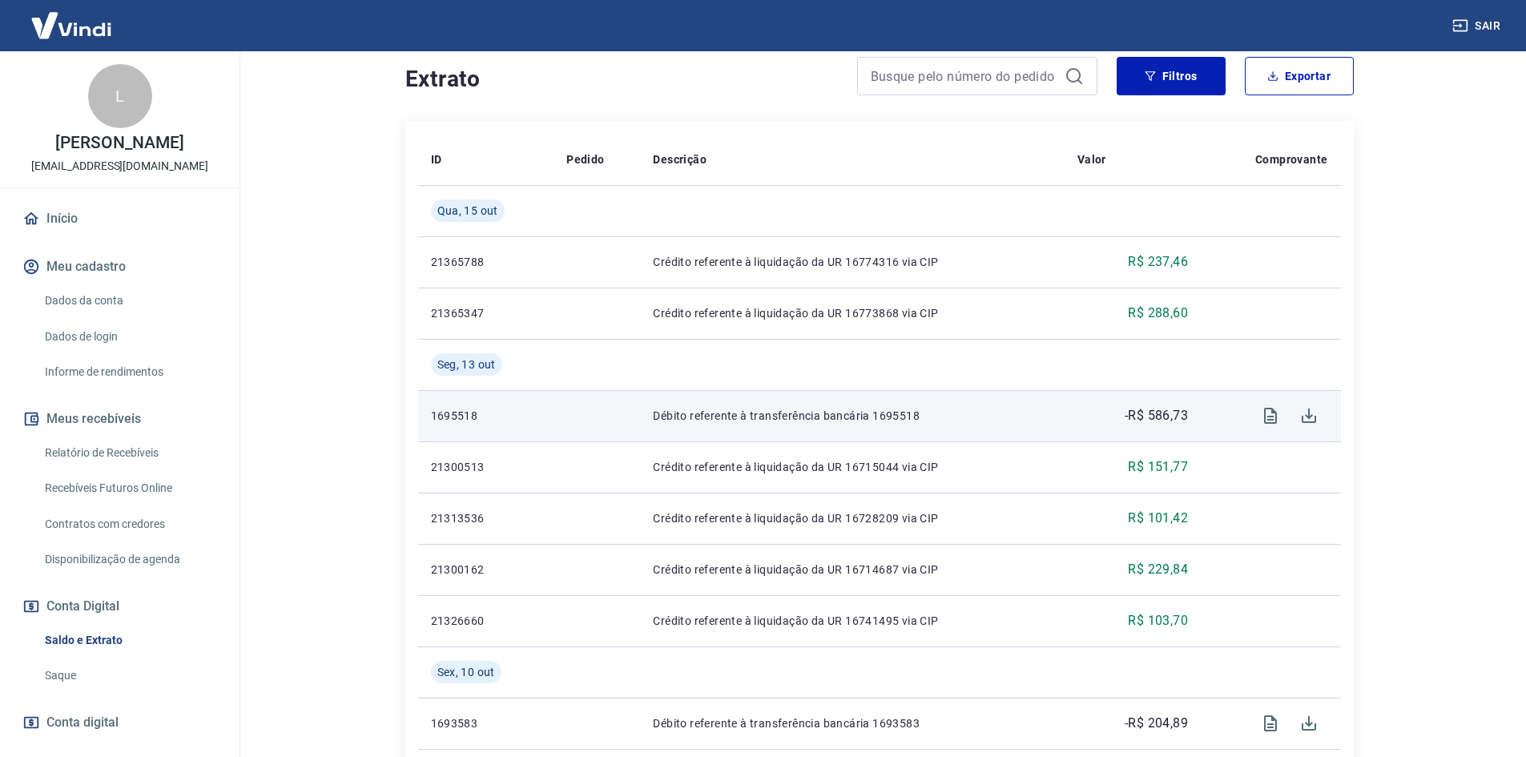
scroll to position [320, 0]
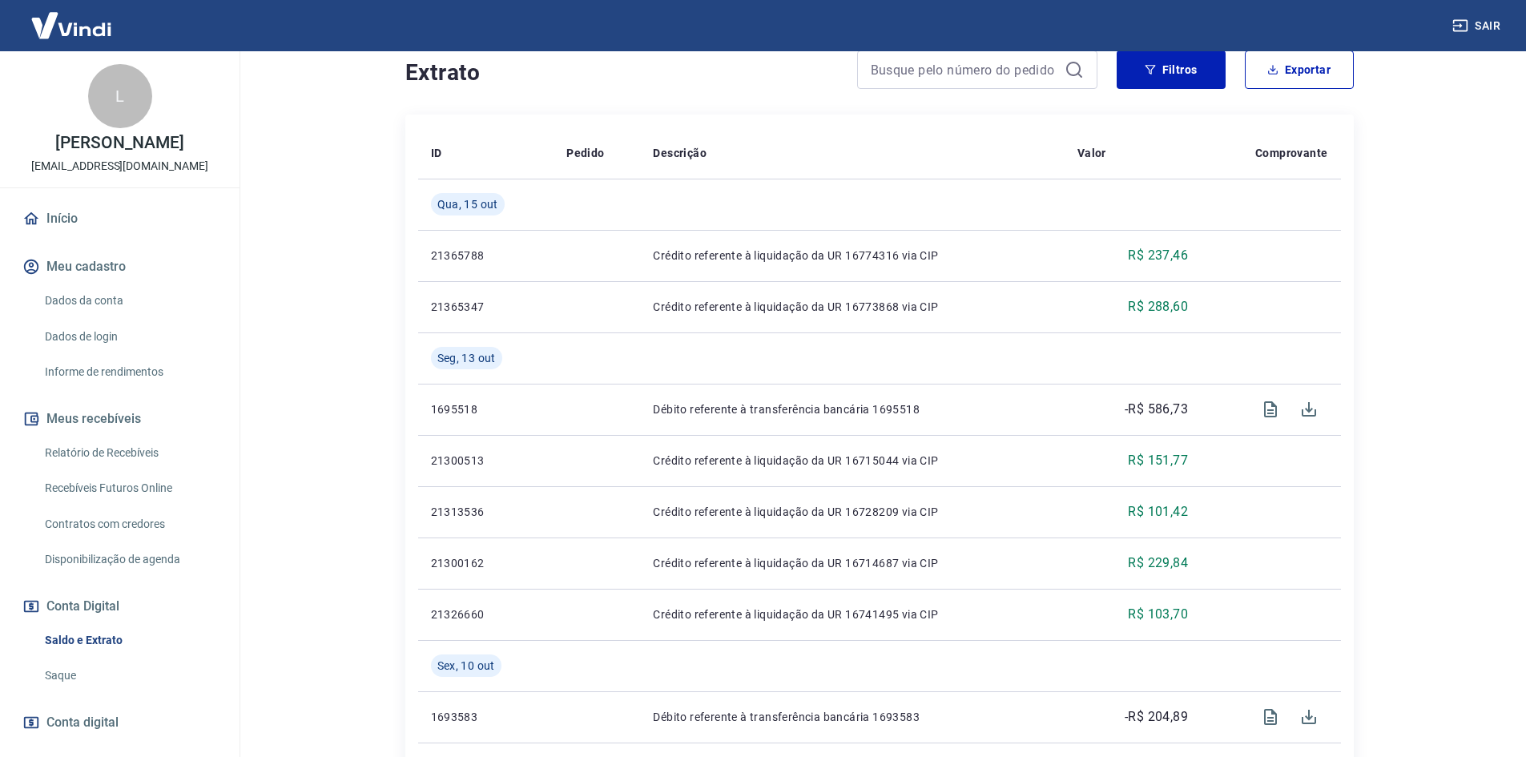
click at [1435, 72] on main "Se o saldo aumentar sem um lançamento correspondente no extrato, aguarde alguma…" at bounding box center [878, 84] width 1293 height 706
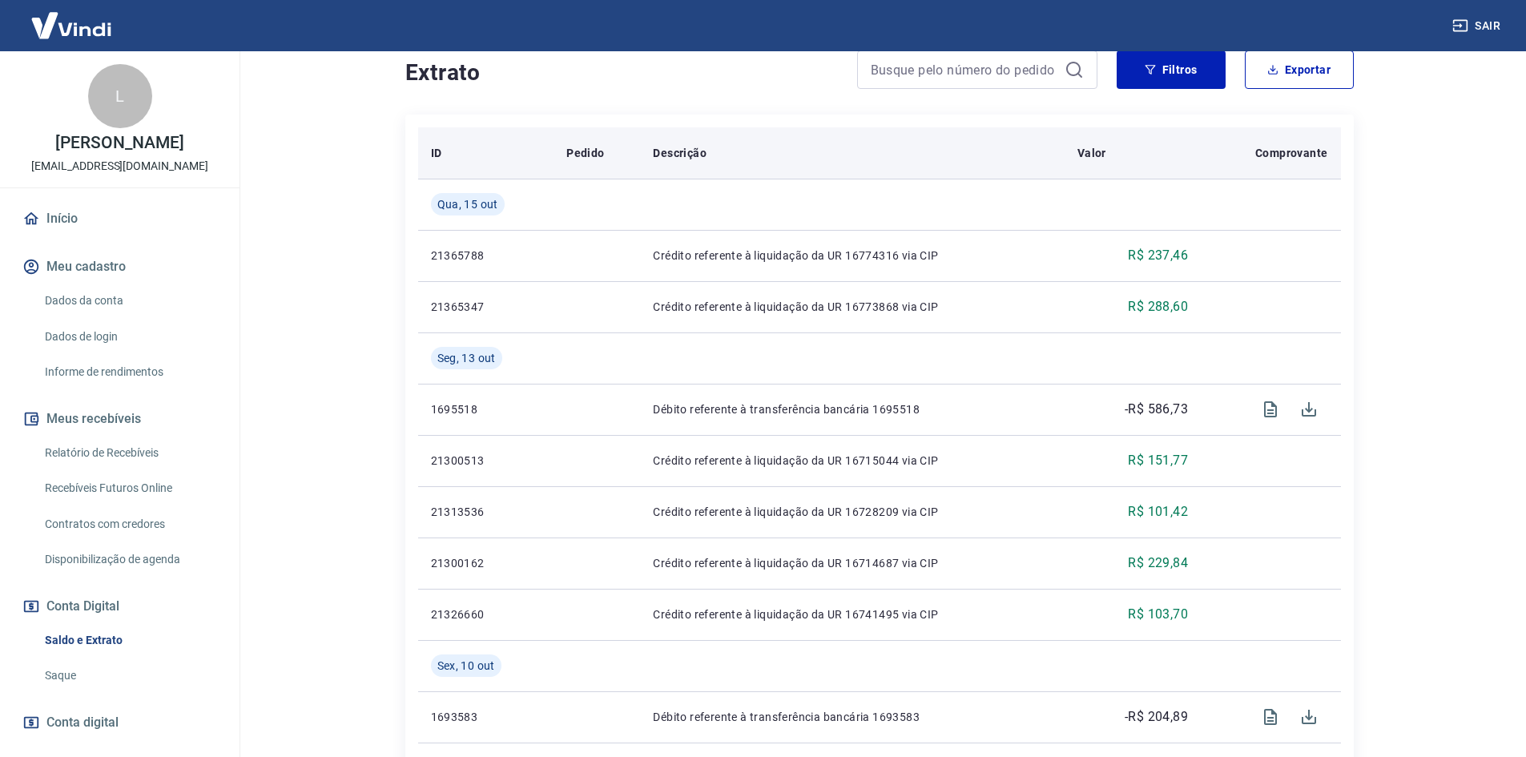
click at [1026, 131] on th "Descrição" at bounding box center [852, 152] width 424 height 51
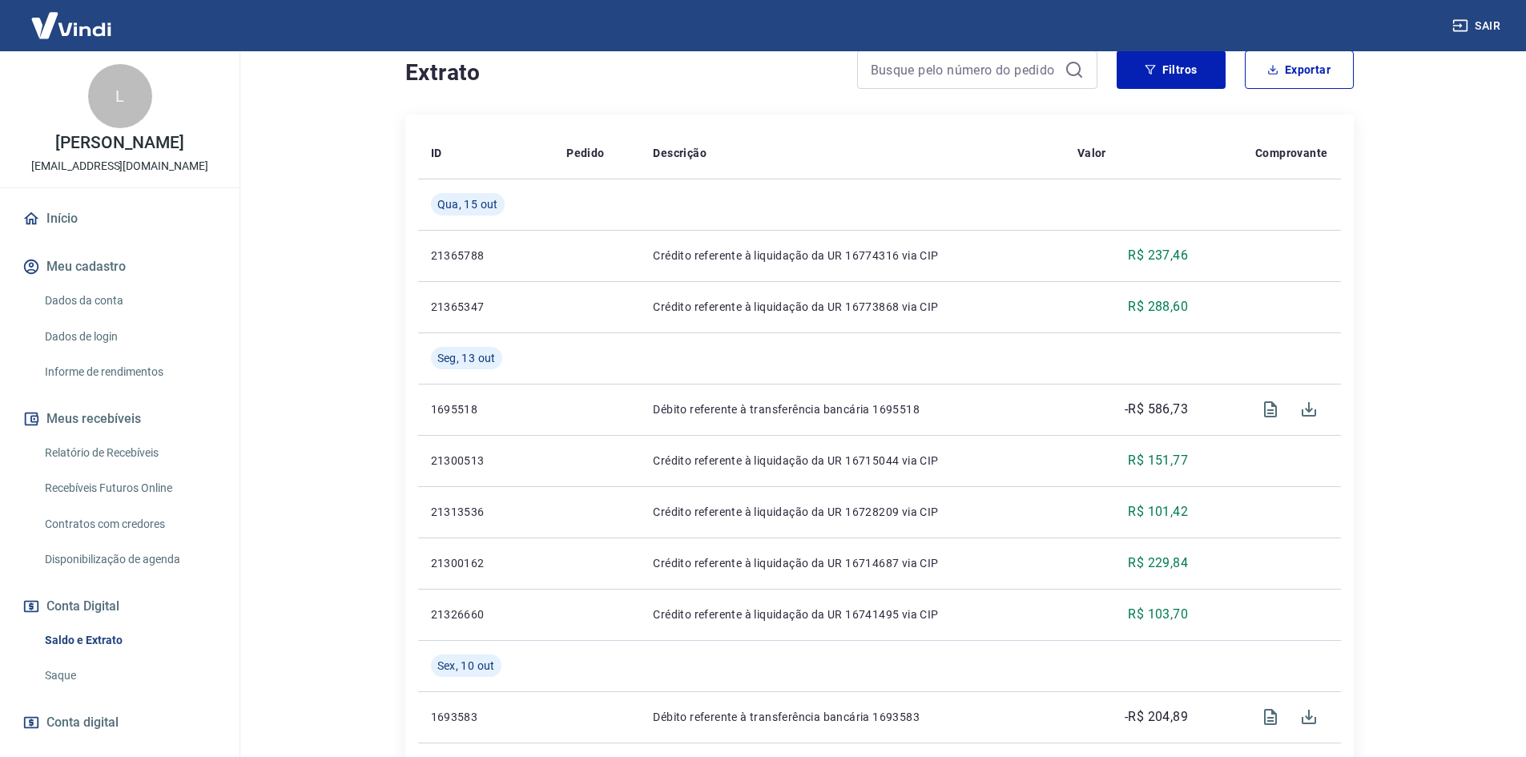
click at [740, 94] on div "Extrato Filtros Exportar" at bounding box center [879, 75] width 948 height 51
click at [109, 449] on link "Relatório de Recebíveis" at bounding box center [129, 453] width 182 height 33
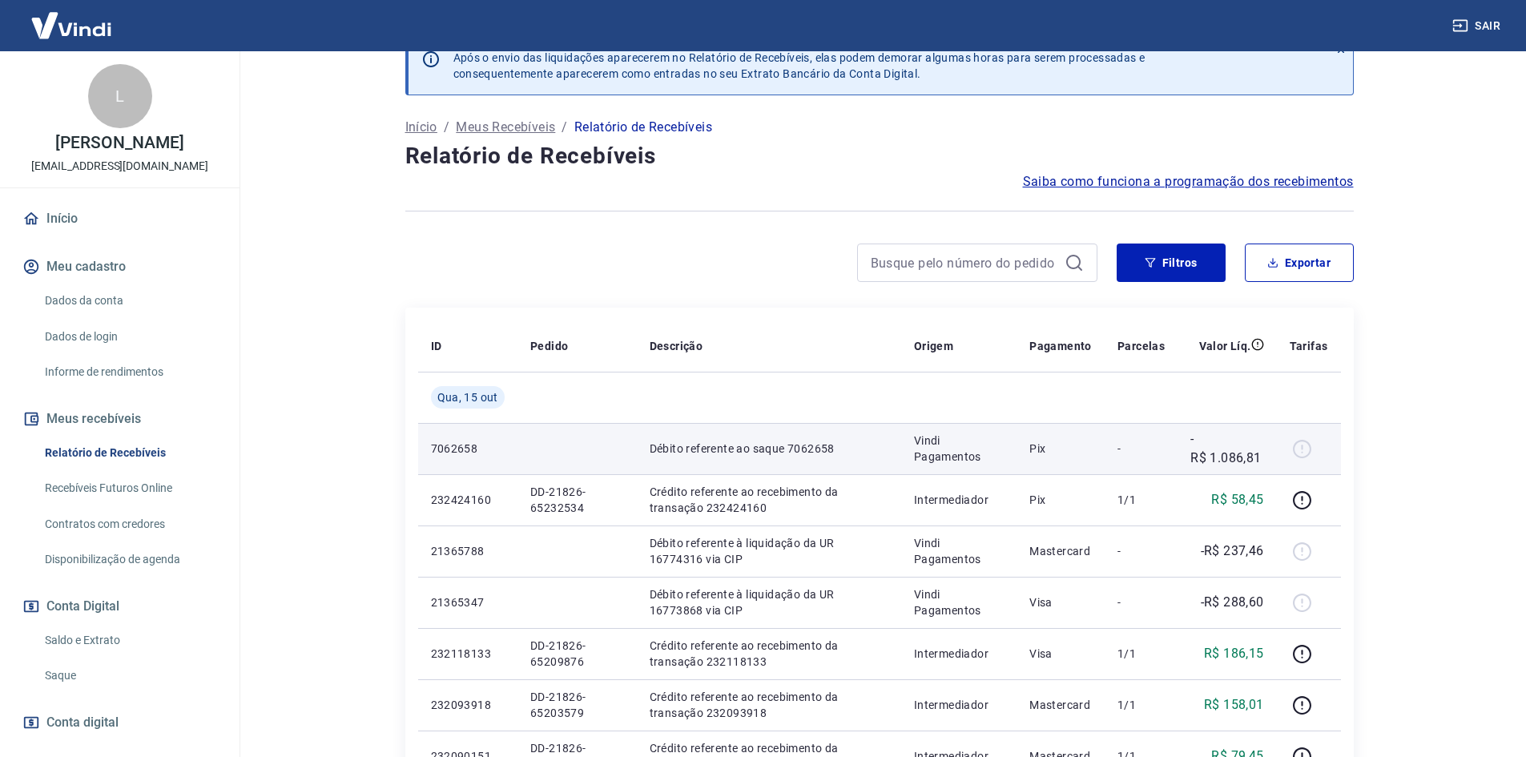
scroll to position [80, 0]
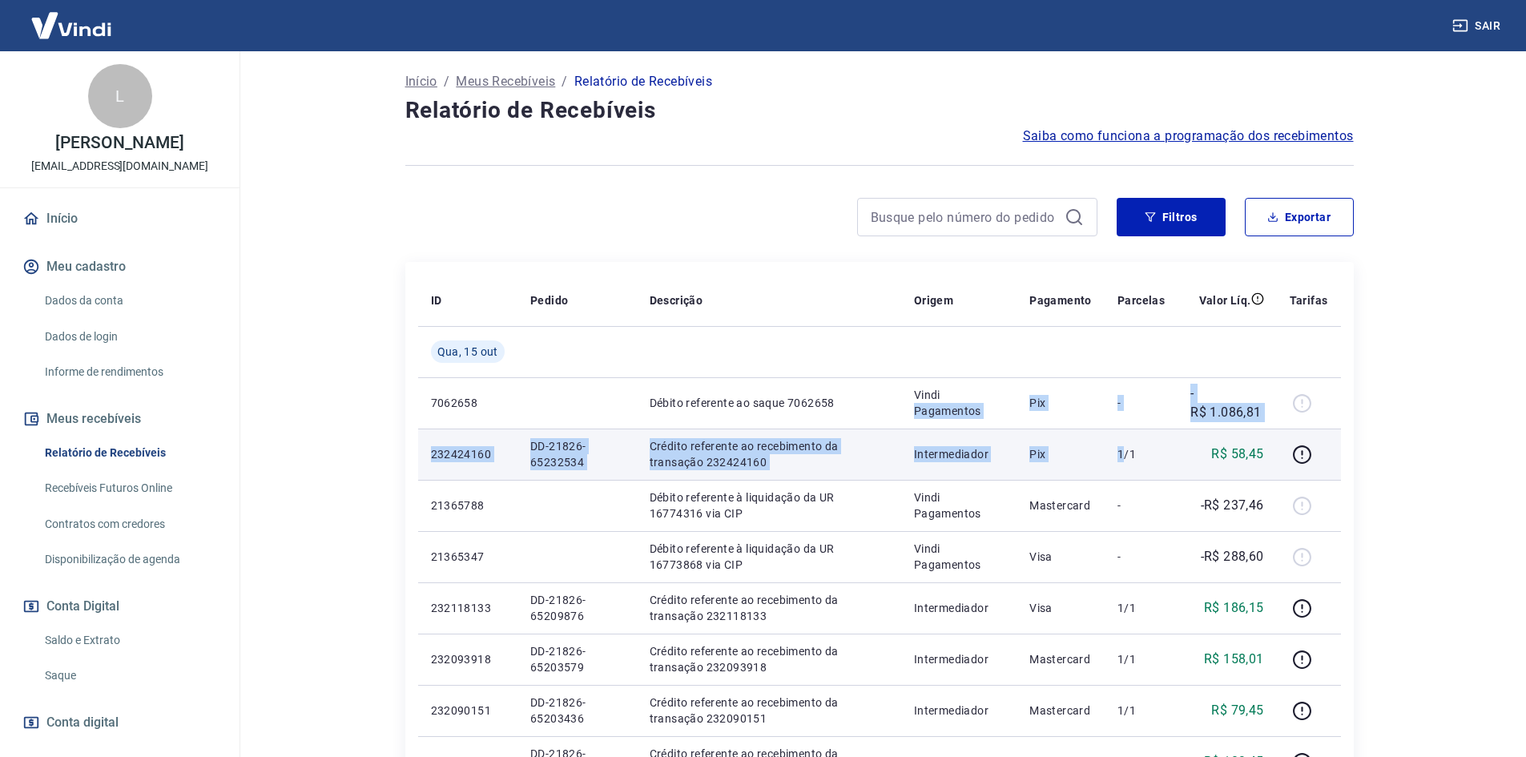
drag, startPoint x: 968, startPoint y: 398, endPoint x: 1128, endPoint y: 431, distance: 163.5
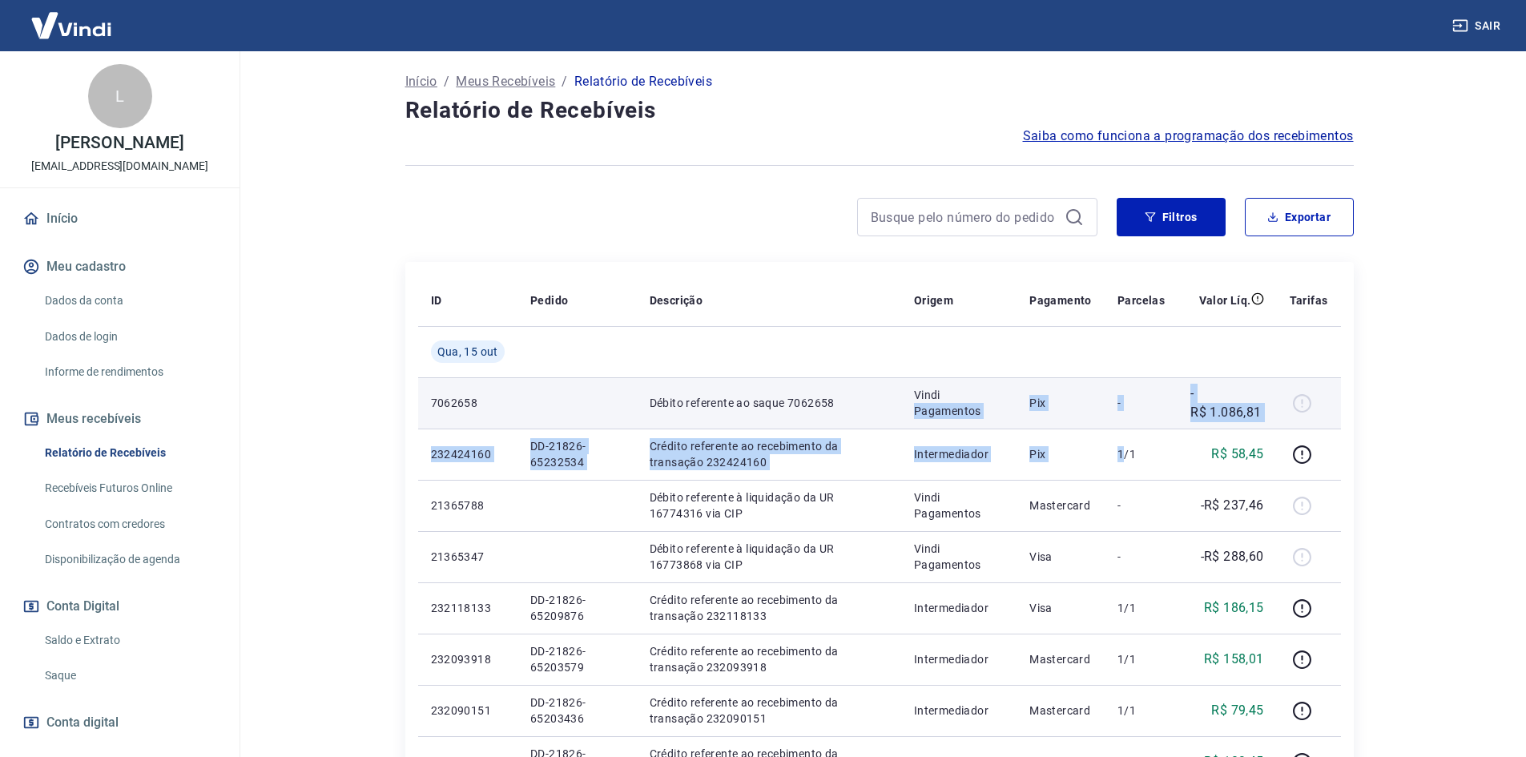
click at [1133, 424] on td "-" at bounding box center [1140, 402] width 73 height 51
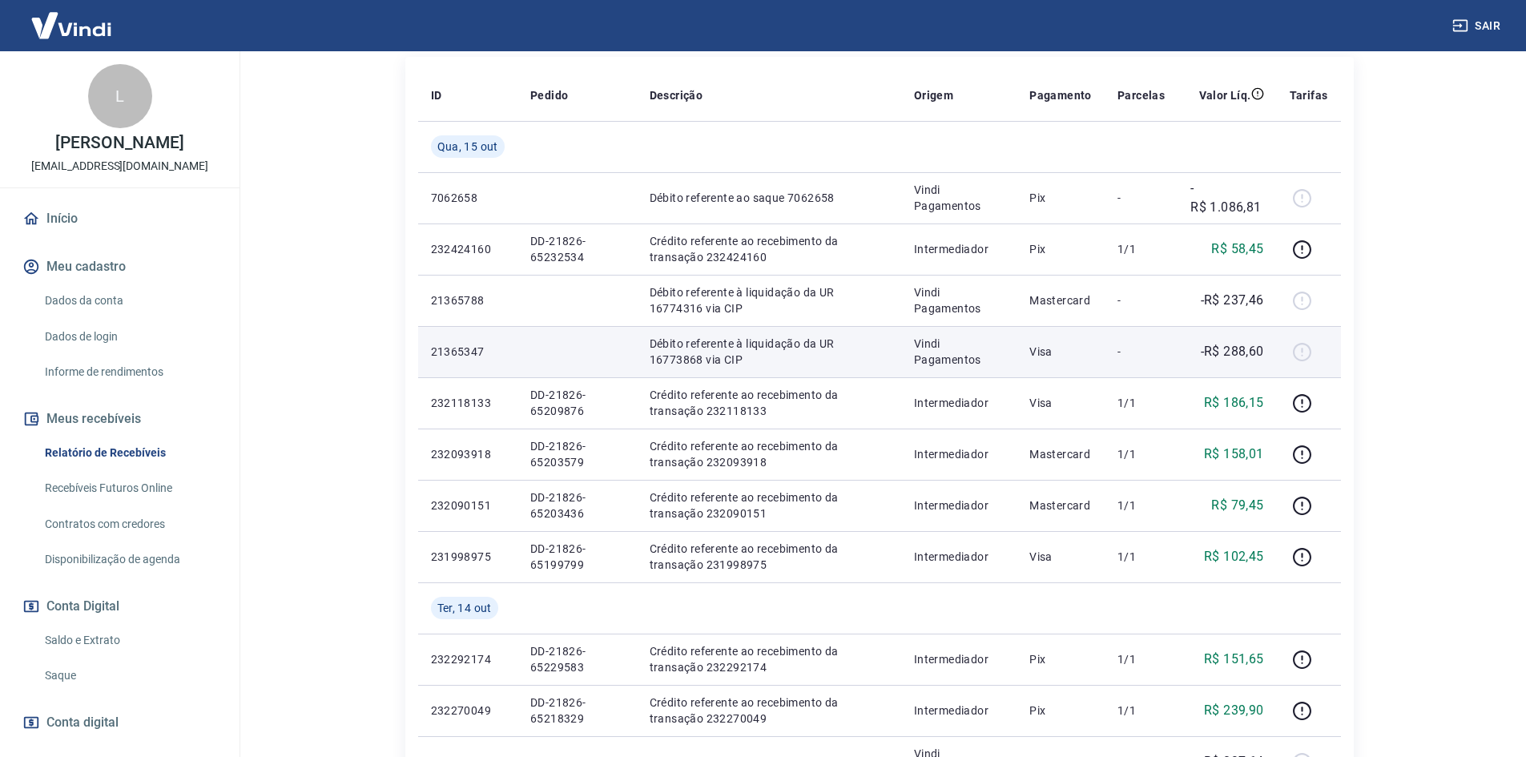
scroll to position [320, 0]
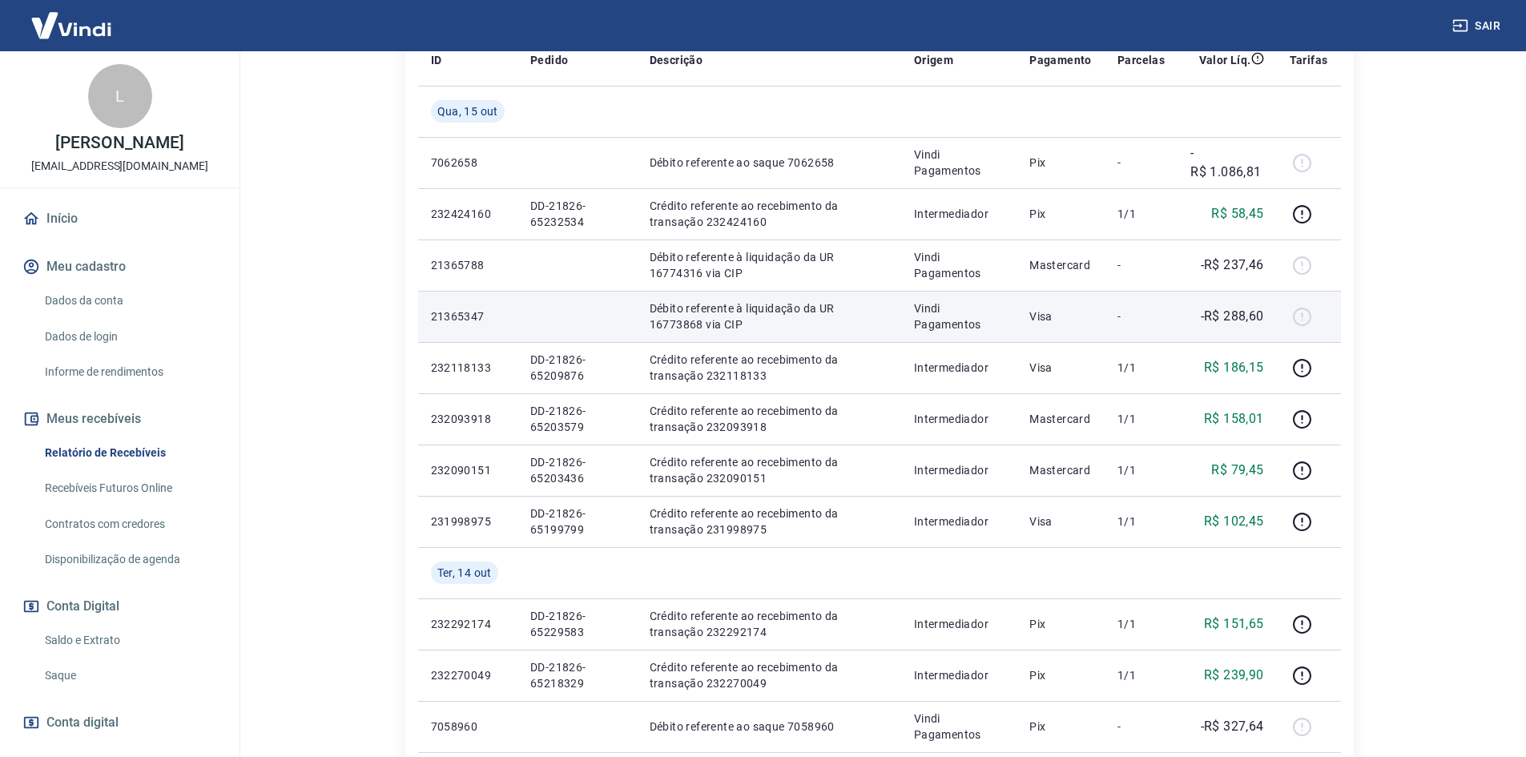
click at [965, 318] on p "Vindi Pagamentos" at bounding box center [959, 316] width 91 height 32
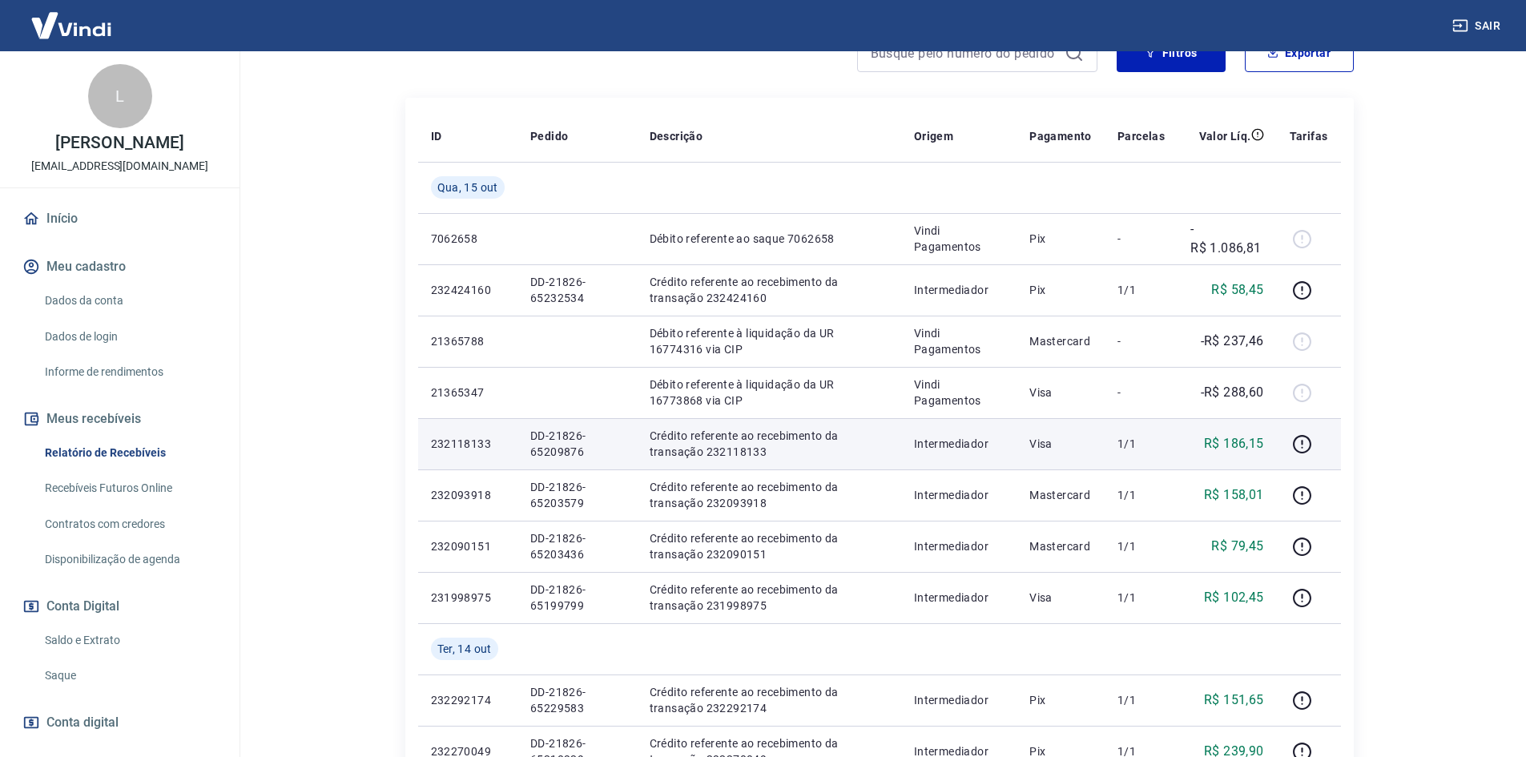
scroll to position [240, 0]
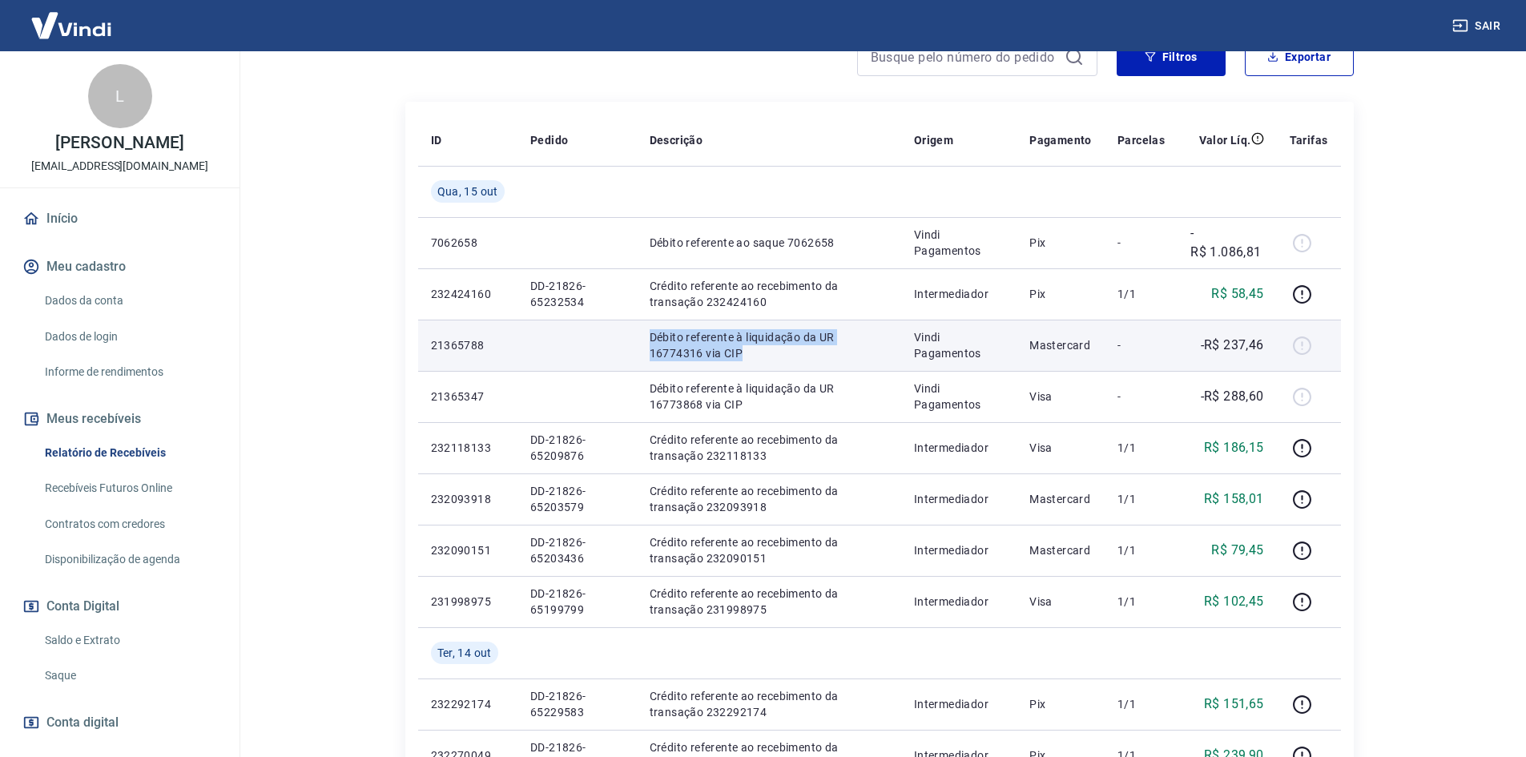
drag, startPoint x: 631, startPoint y: 341, endPoint x: 685, endPoint y: 368, distance: 60.2
click at [685, 368] on tr "21365788 Débito referente à liquidação da UR 16774316 via CIP Vindi Pagamentos …" at bounding box center [879, 345] width 923 height 51
click at [685, 368] on td "Débito referente à liquidação da UR 16774316 via CIP" at bounding box center [769, 345] width 264 height 51
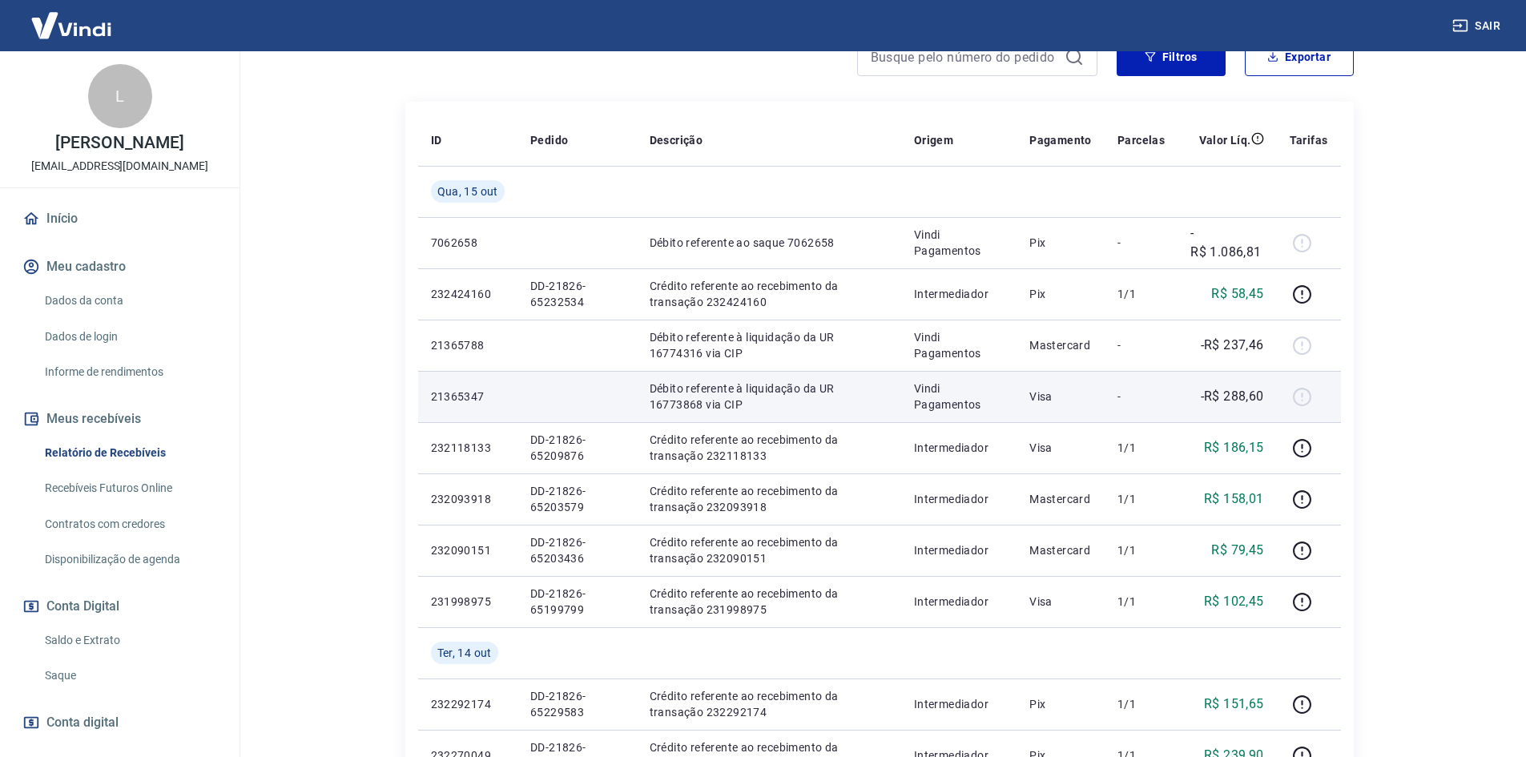
click at [1312, 402] on div at bounding box center [1308, 397] width 38 height 26
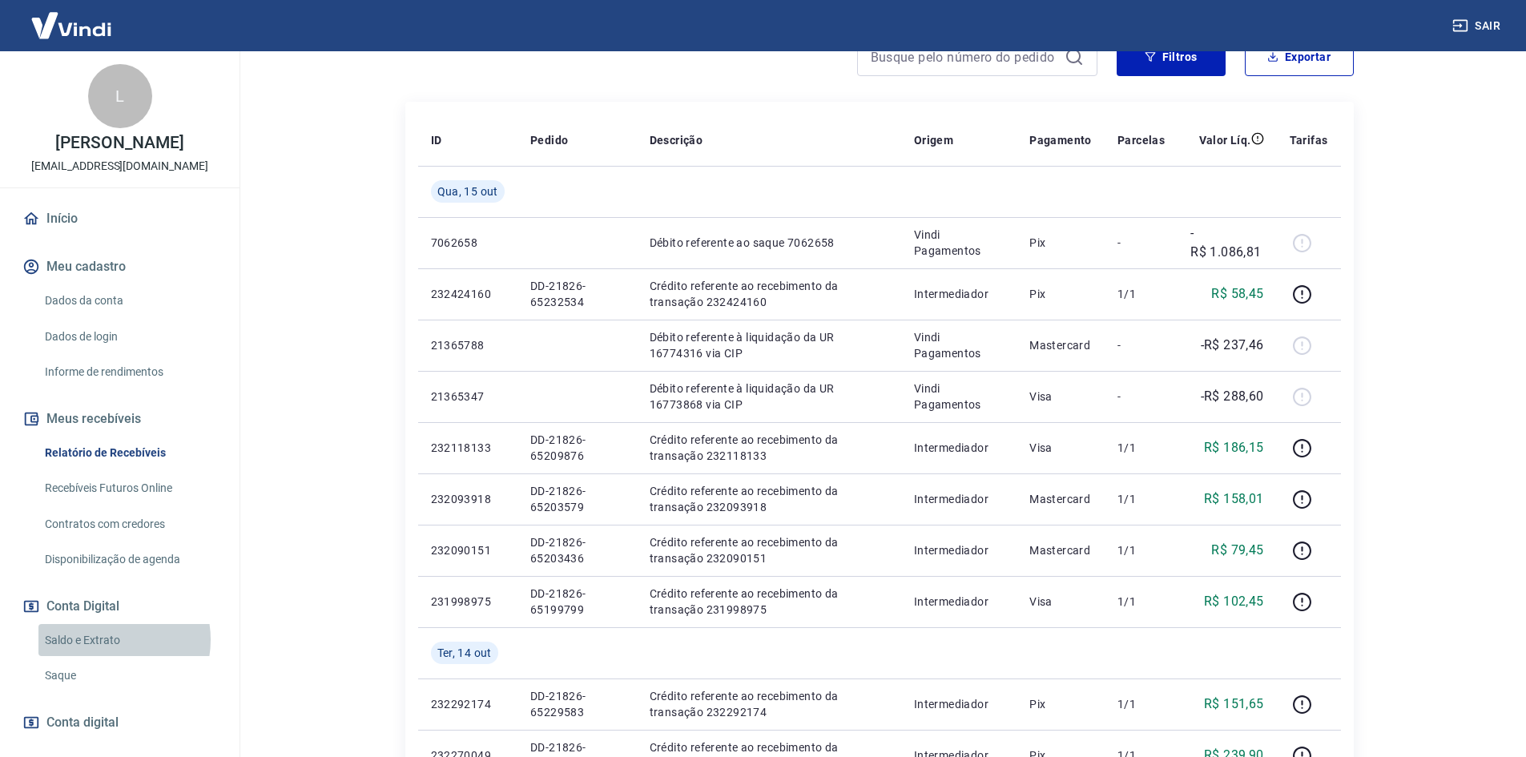
click at [104, 639] on link "Saldo e Extrato" at bounding box center [129, 640] width 182 height 33
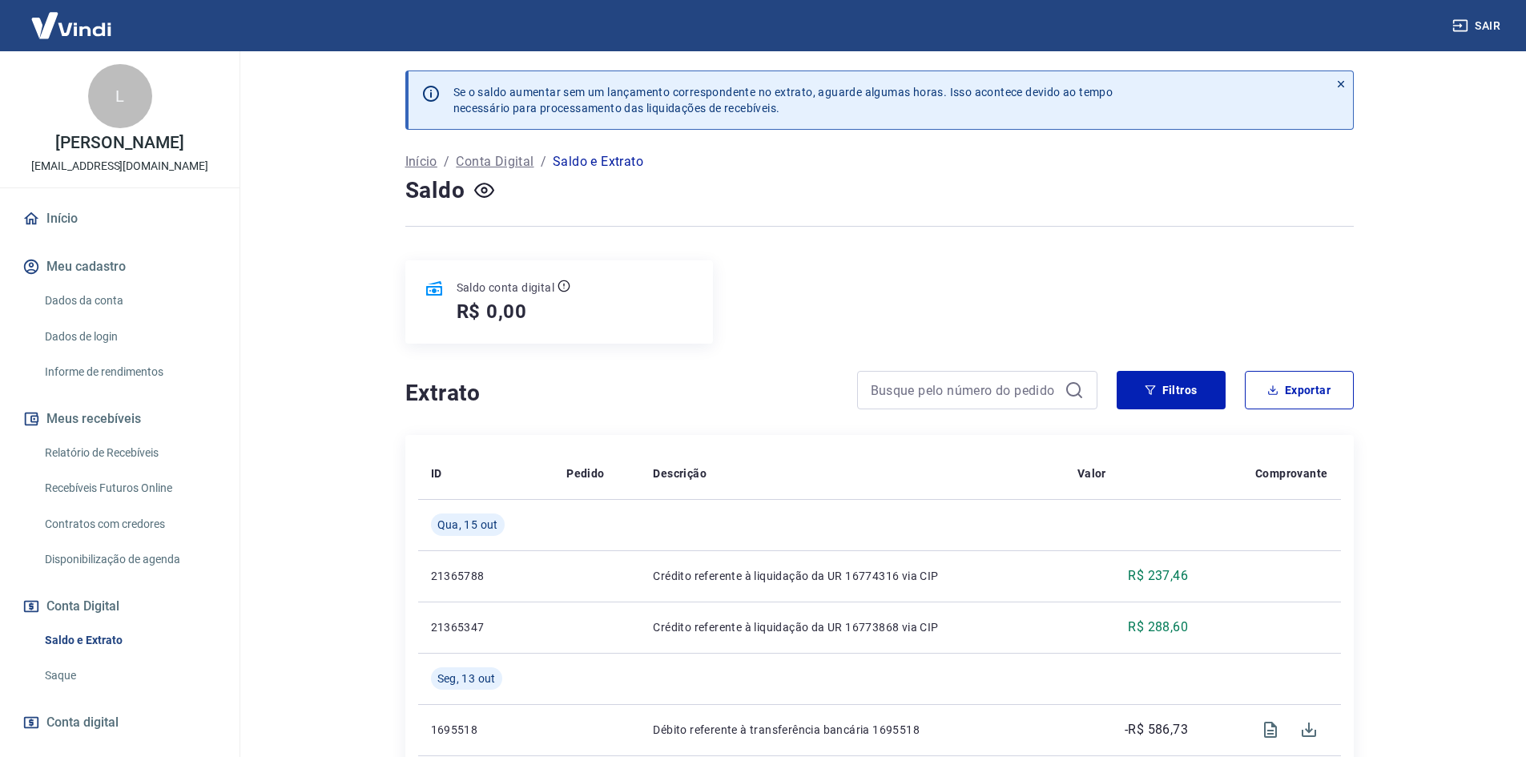
click at [494, 305] on h5 "R$ 0,00" at bounding box center [492, 312] width 71 height 26
click at [77, 453] on link "Relatório de Recebíveis" at bounding box center [129, 453] width 182 height 33
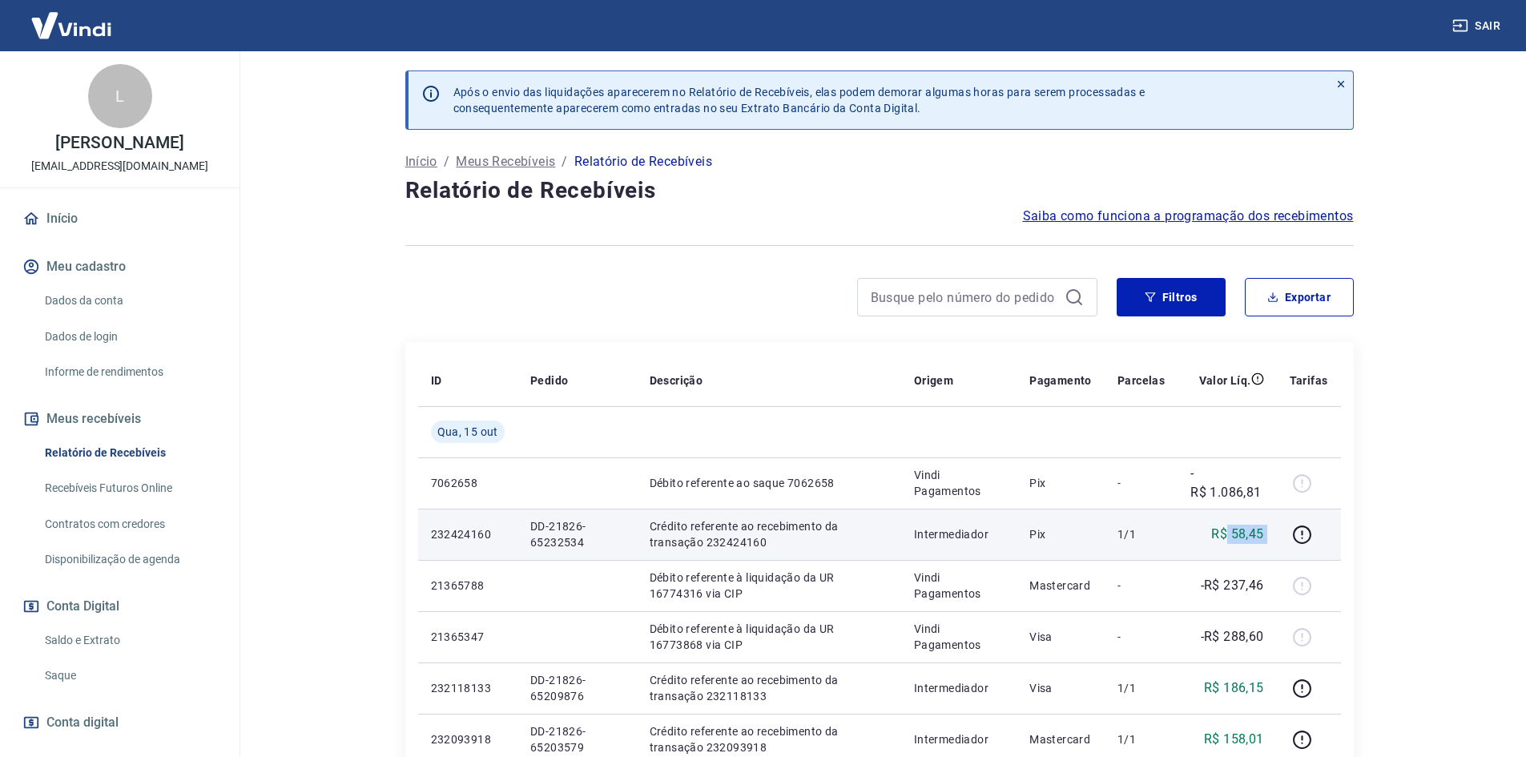
drag, startPoint x: 1228, startPoint y: 532, endPoint x: 1281, endPoint y: 543, distance: 54.8
click at [1281, 543] on tr "232424160 DD-21826-65232534 Crédito referente ao recebimento da transação 23242…" at bounding box center [879, 534] width 923 height 51
click at [1281, 543] on td at bounding box center [1309, 534] width 64 height 51
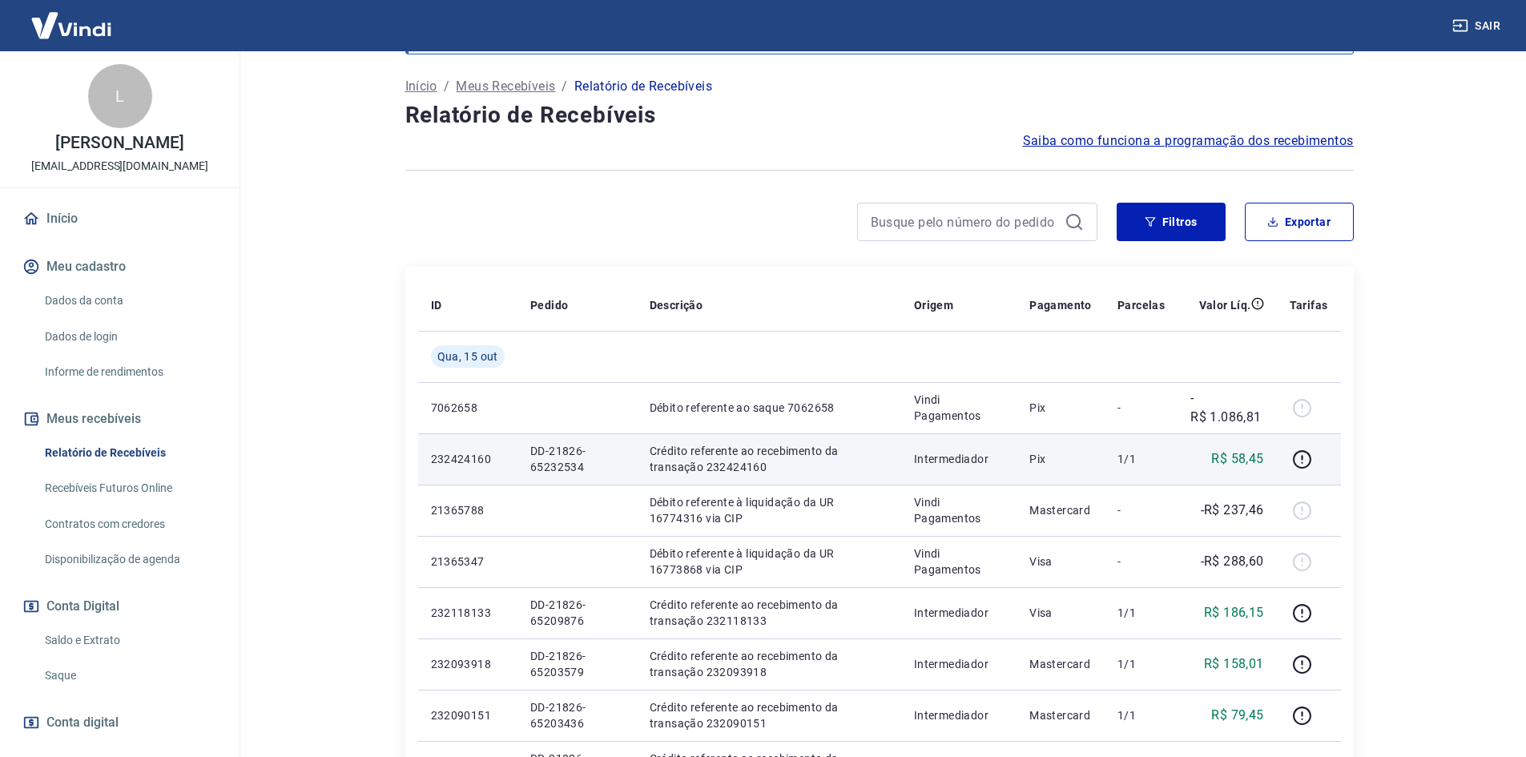
scroll to position [80, 0]
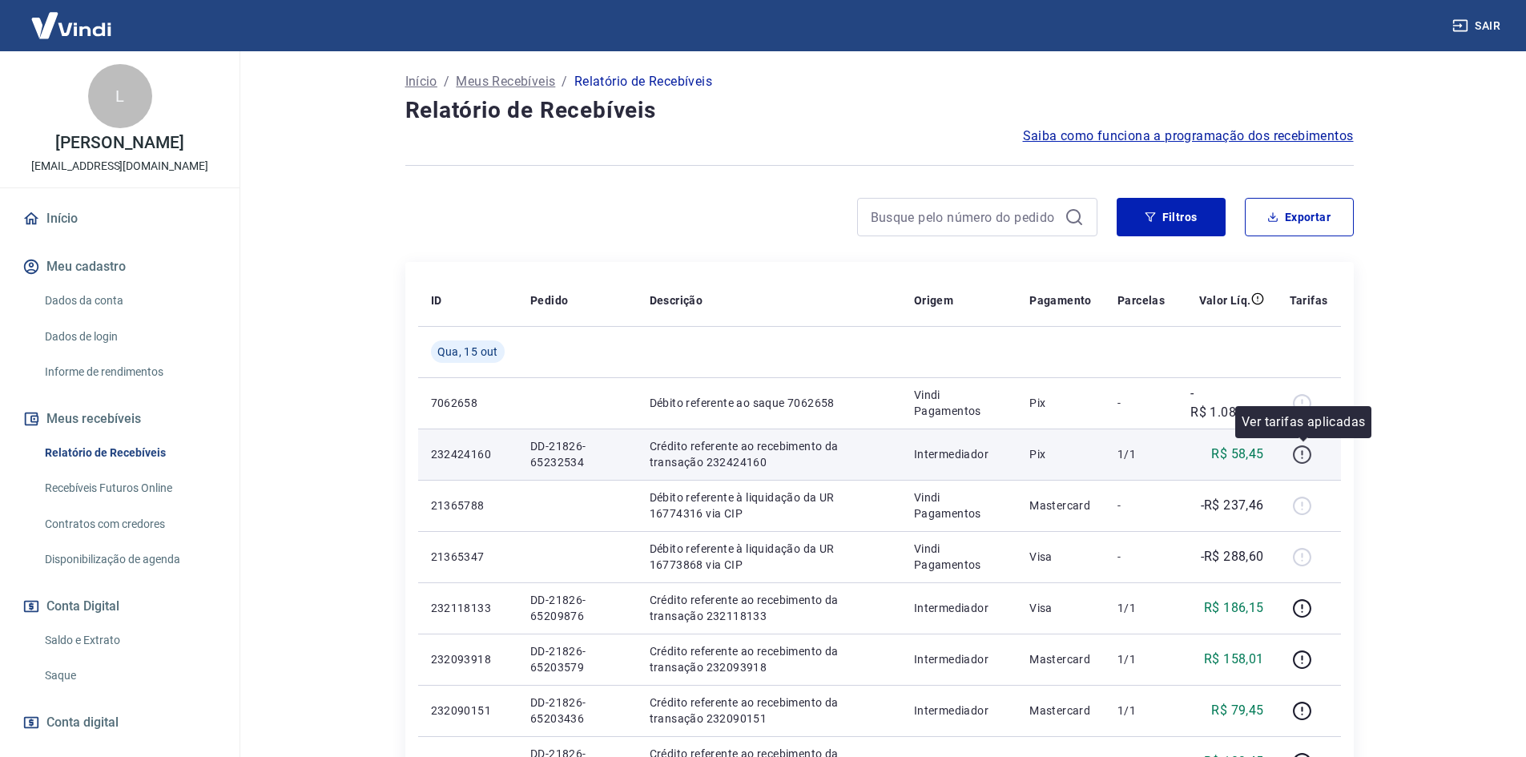
click at [1304, 459] on icon "button" at bounding box center [1302, 455] width 20 height 20
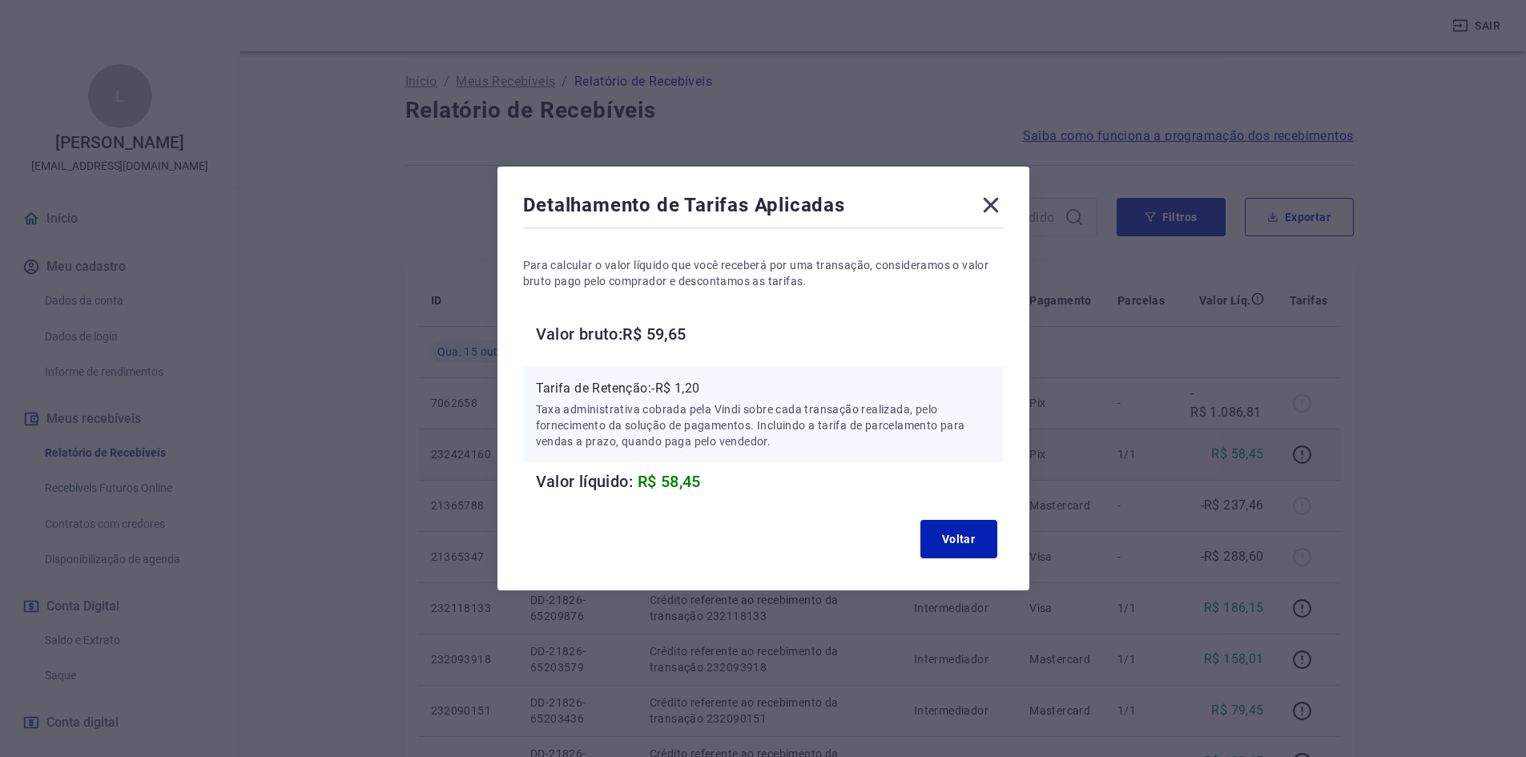
click at [1000, 203] on icon at bounding box center [991, 205] width 26 height 26
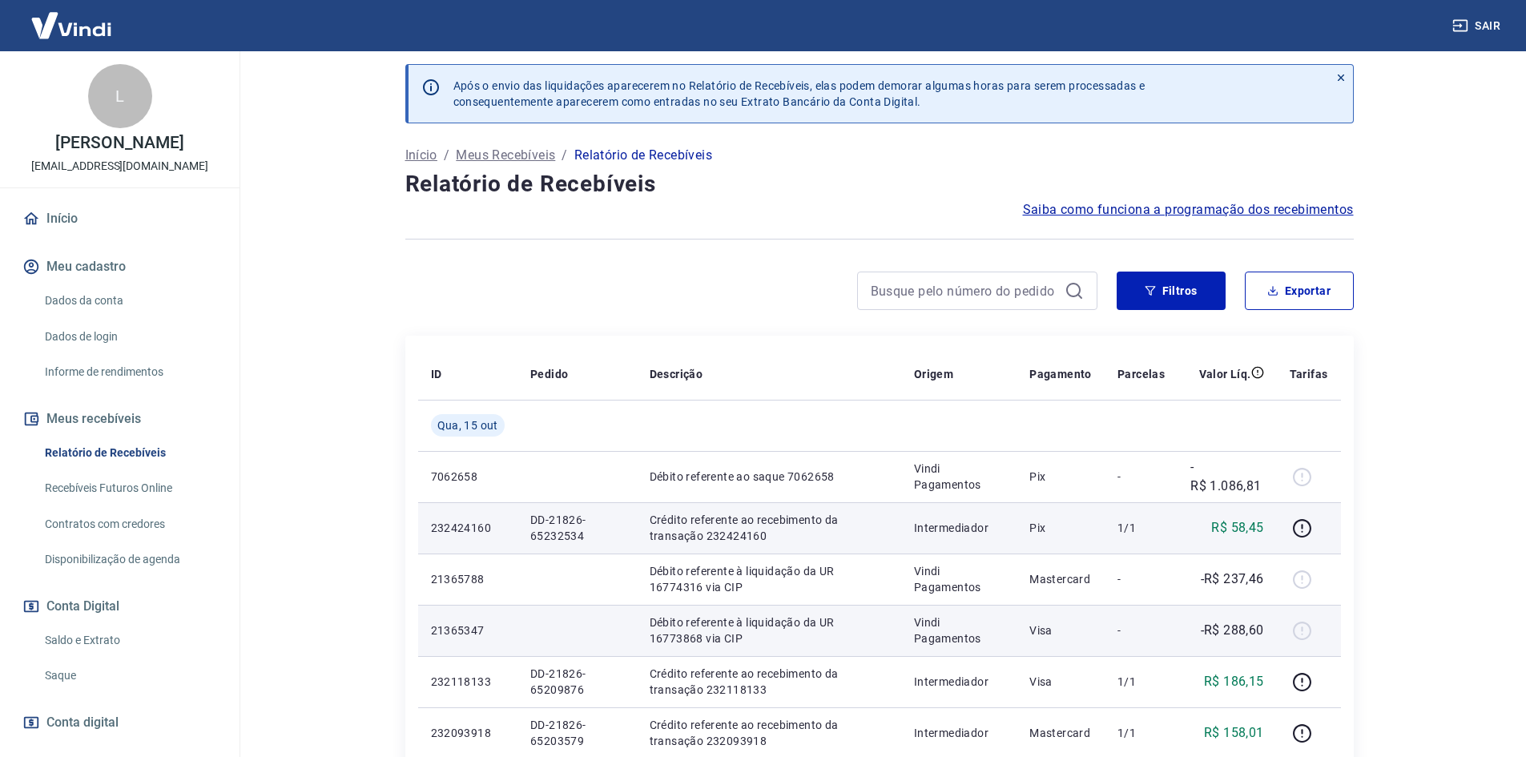
scroll to position [0, 0]
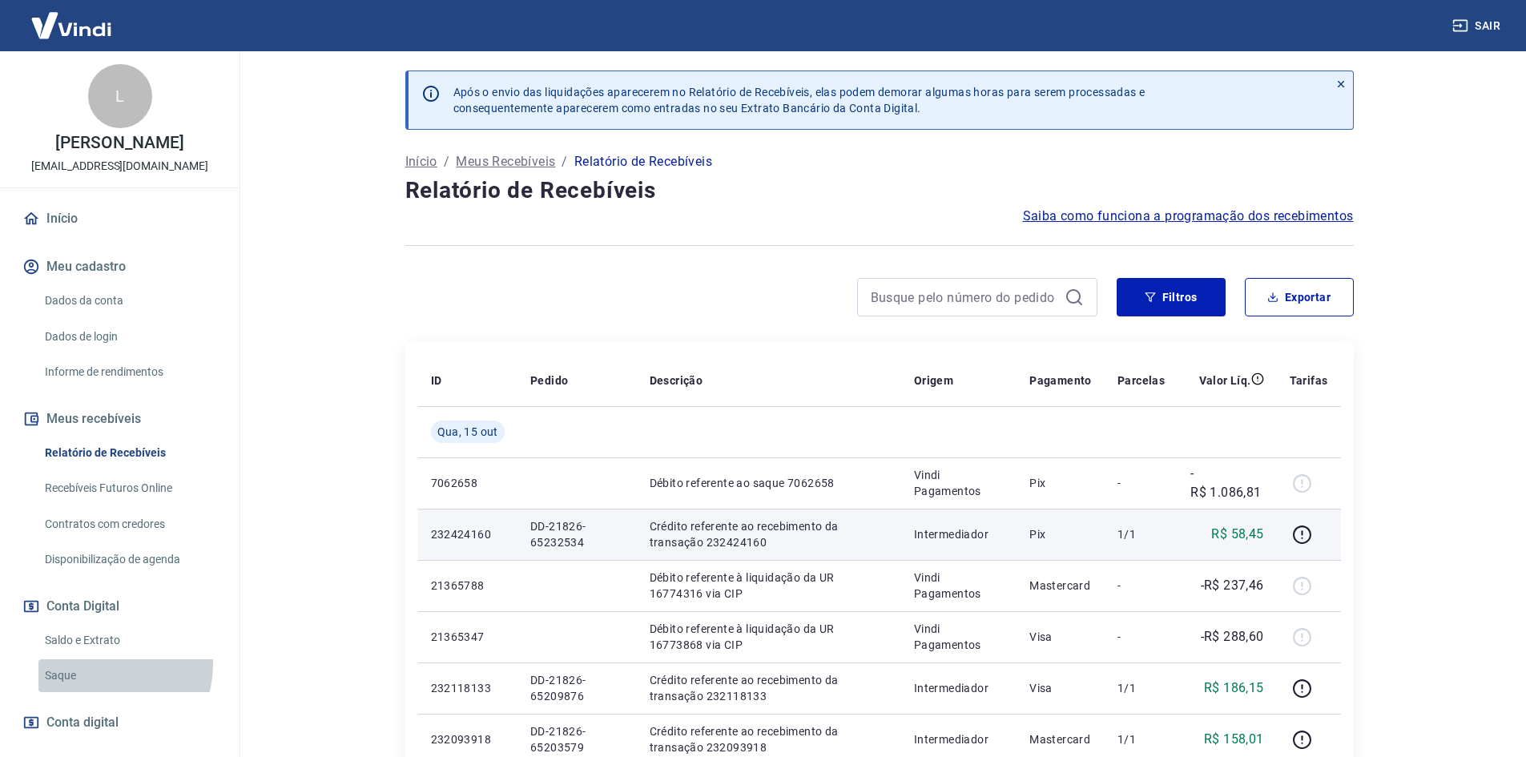
click at [103, 664] on link "Saque" at bounding box center [129, 675] width 182 height 33
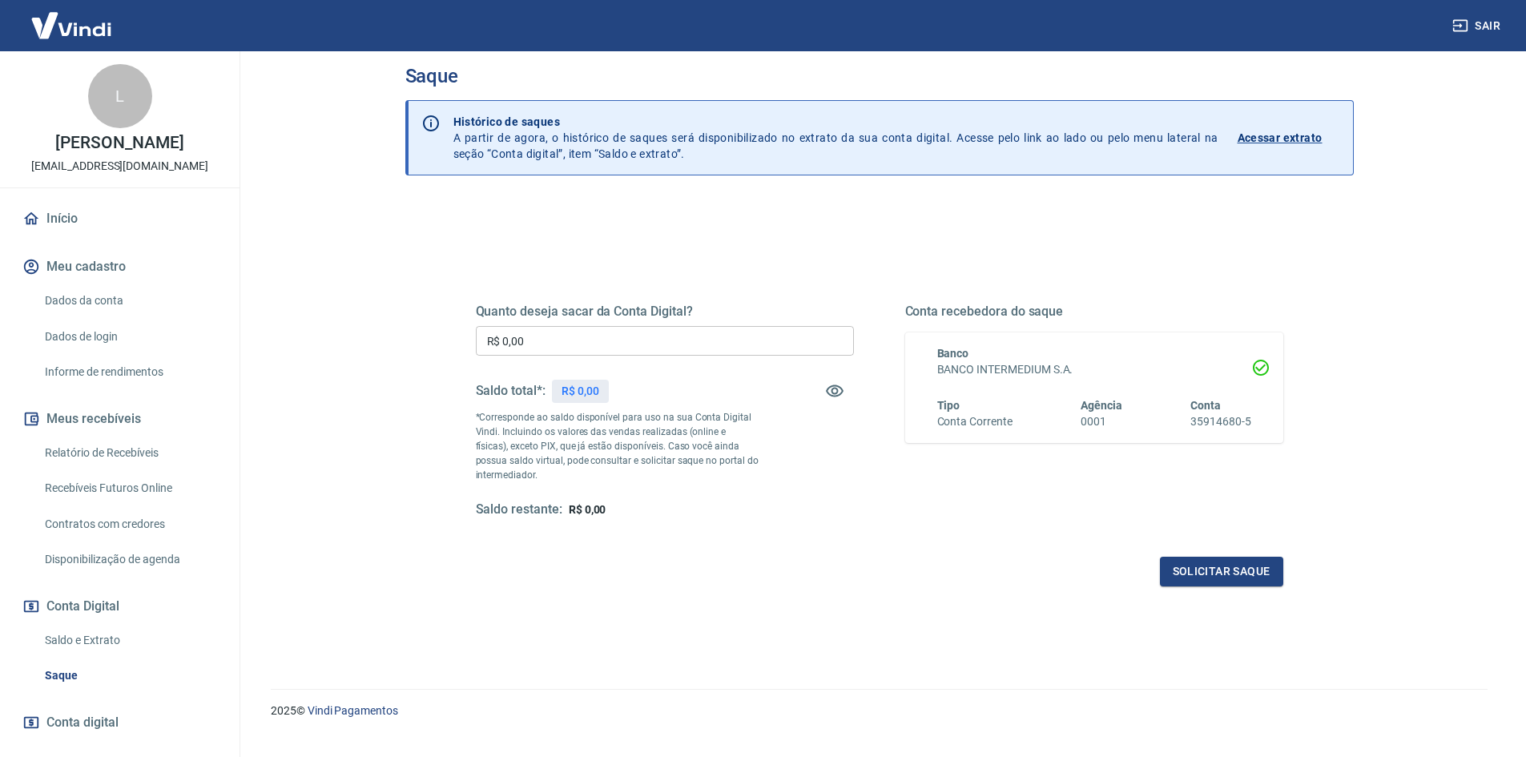
scroll to position [48, 0]
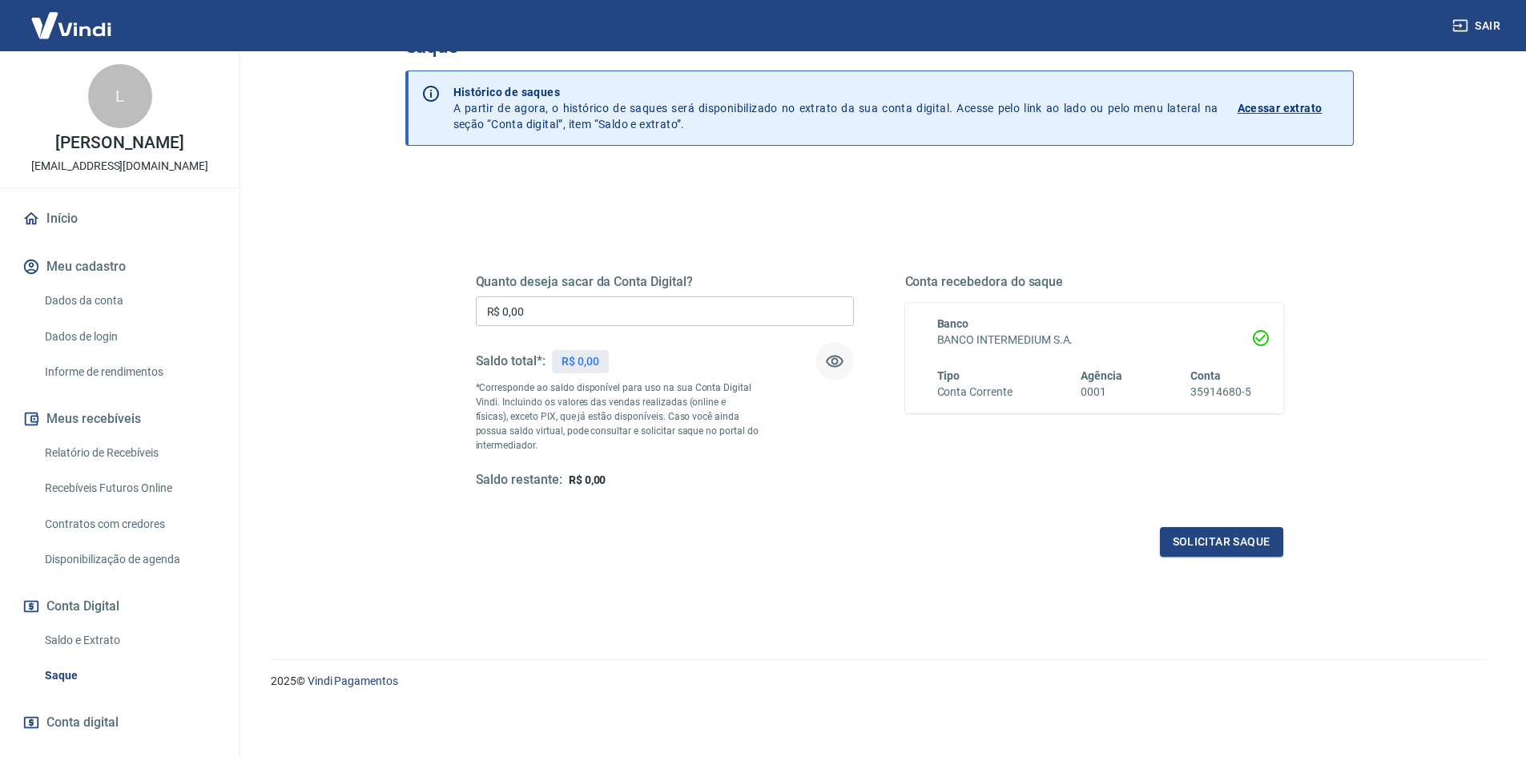
click at [834, 356] on icon "button" at bounding box center [835, 362] width 18 height 12
click at [834, 356] on icon "button" at bounding box center [835, 361] width 18 height 15
click at [90, 642] on link "Saldo e Extrato" at bounding box center [129, 640] width 182 height 33
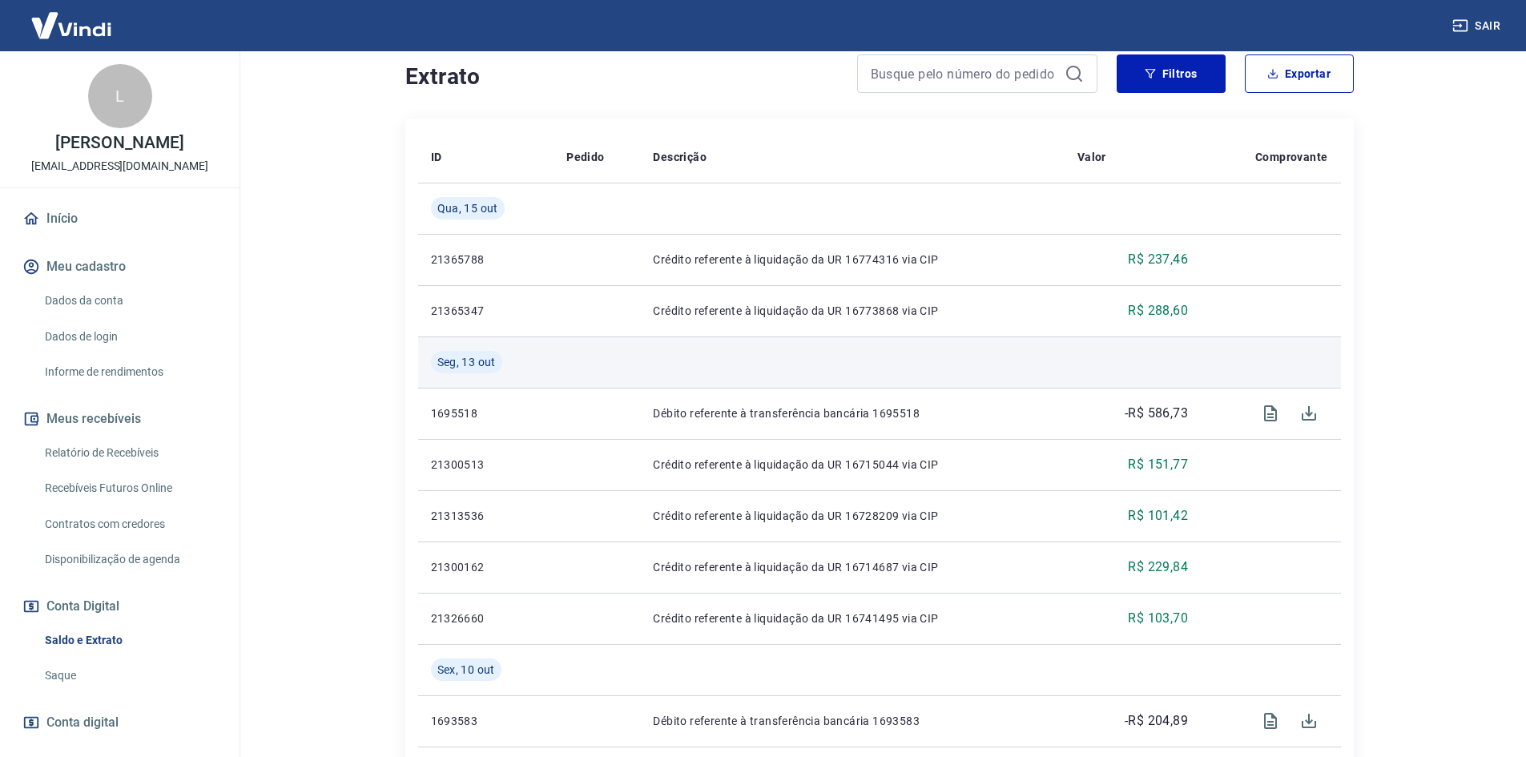
scroll to position [320, 0]
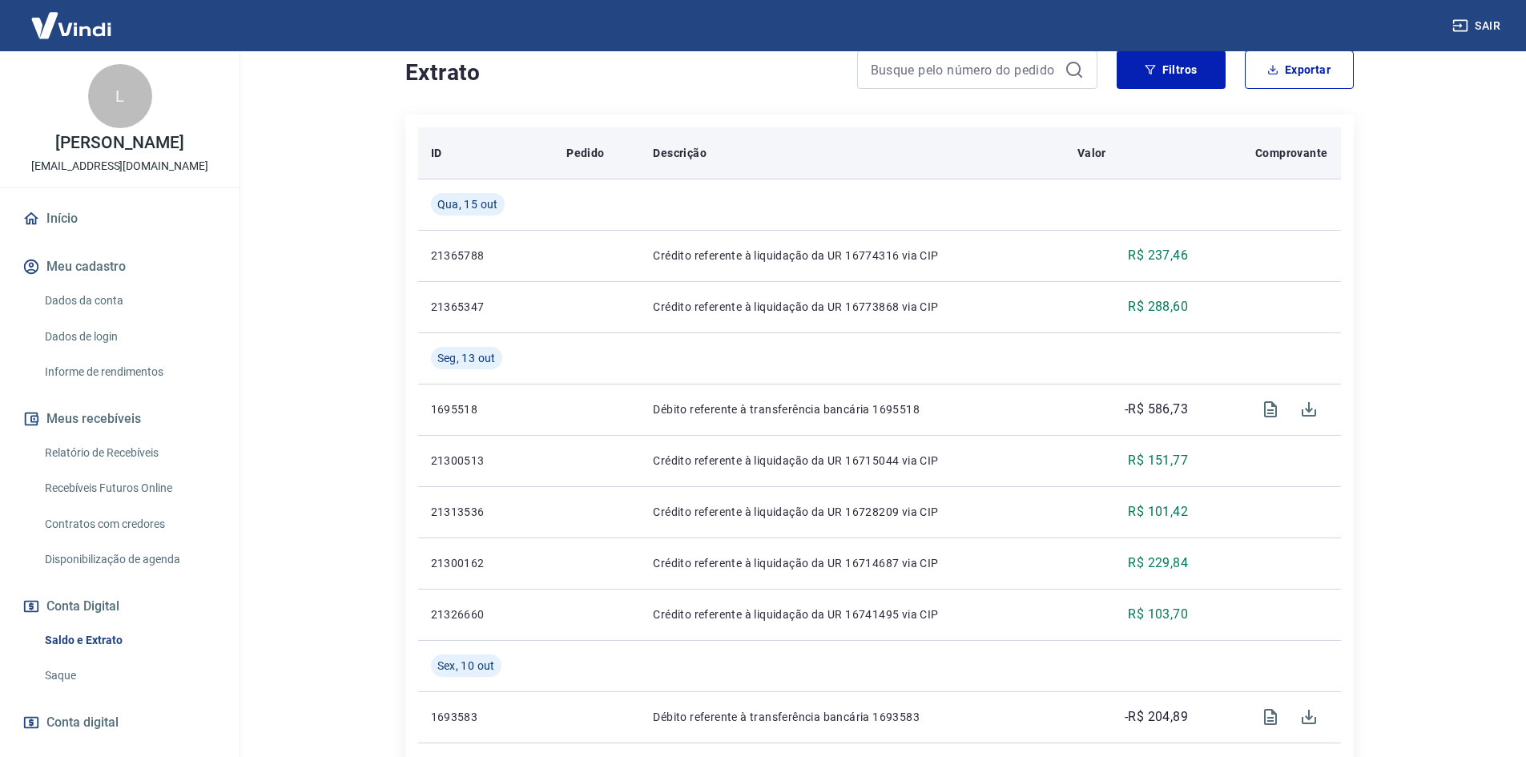
click at [976, 173] on th "Descrição" at bounding box center [852, 152] width 424 height 51
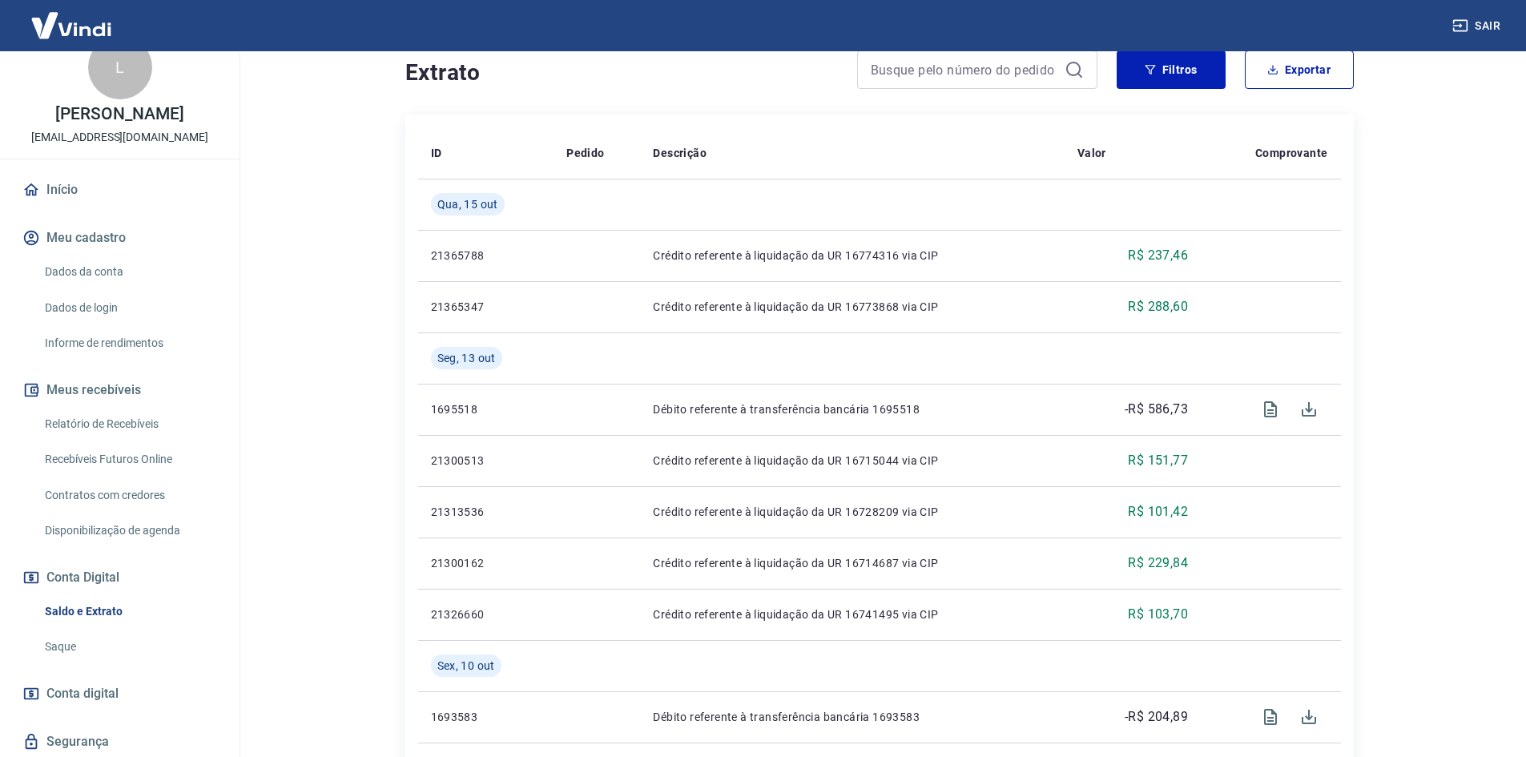
scroll to position [79, 0]
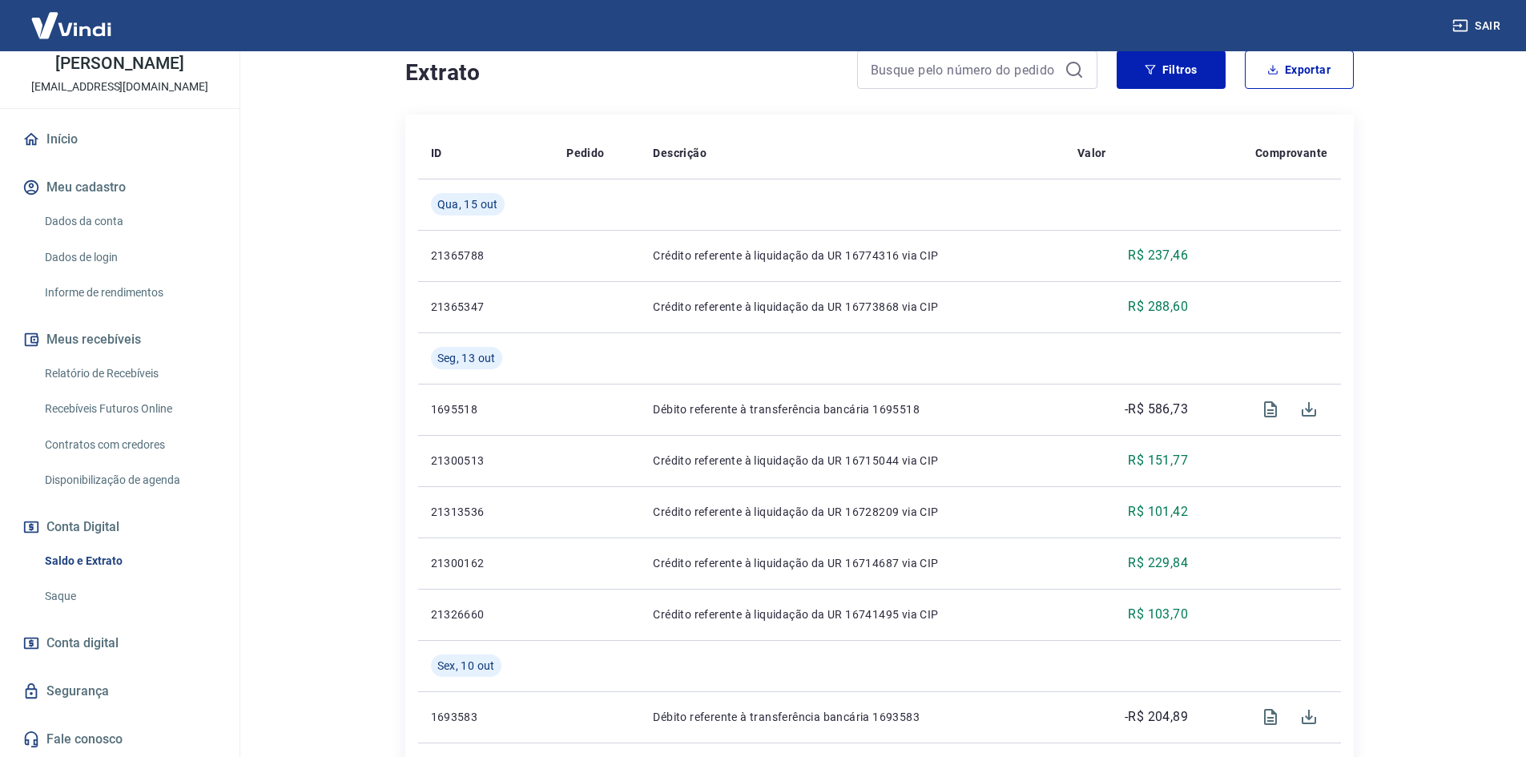
click at [1472, 26] on button "Sair" at bounding box center [1478, 26] width 58 height 30
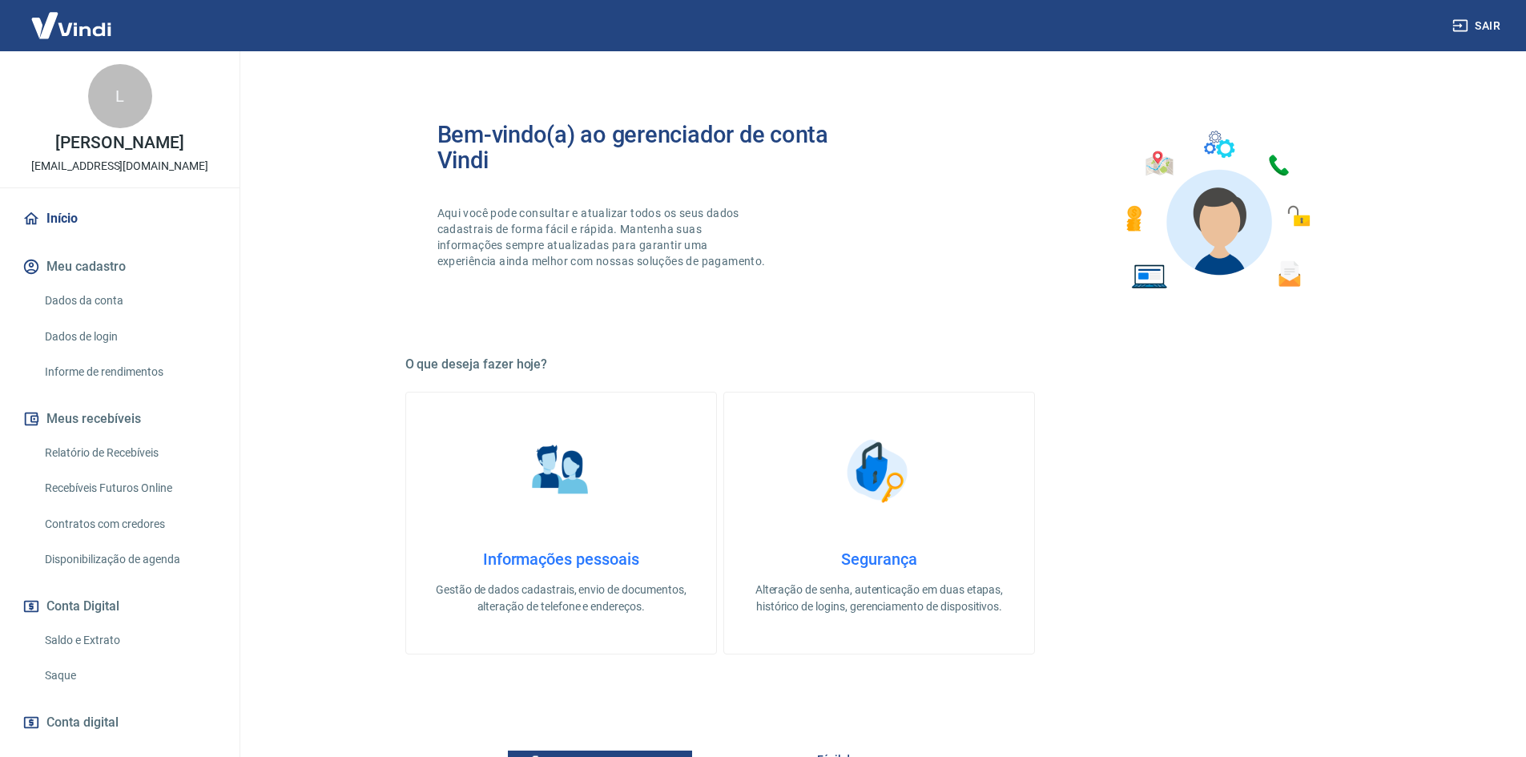
click at [55, 672] on link "Saque" at bounding box center [129, 675] width 182 height 33
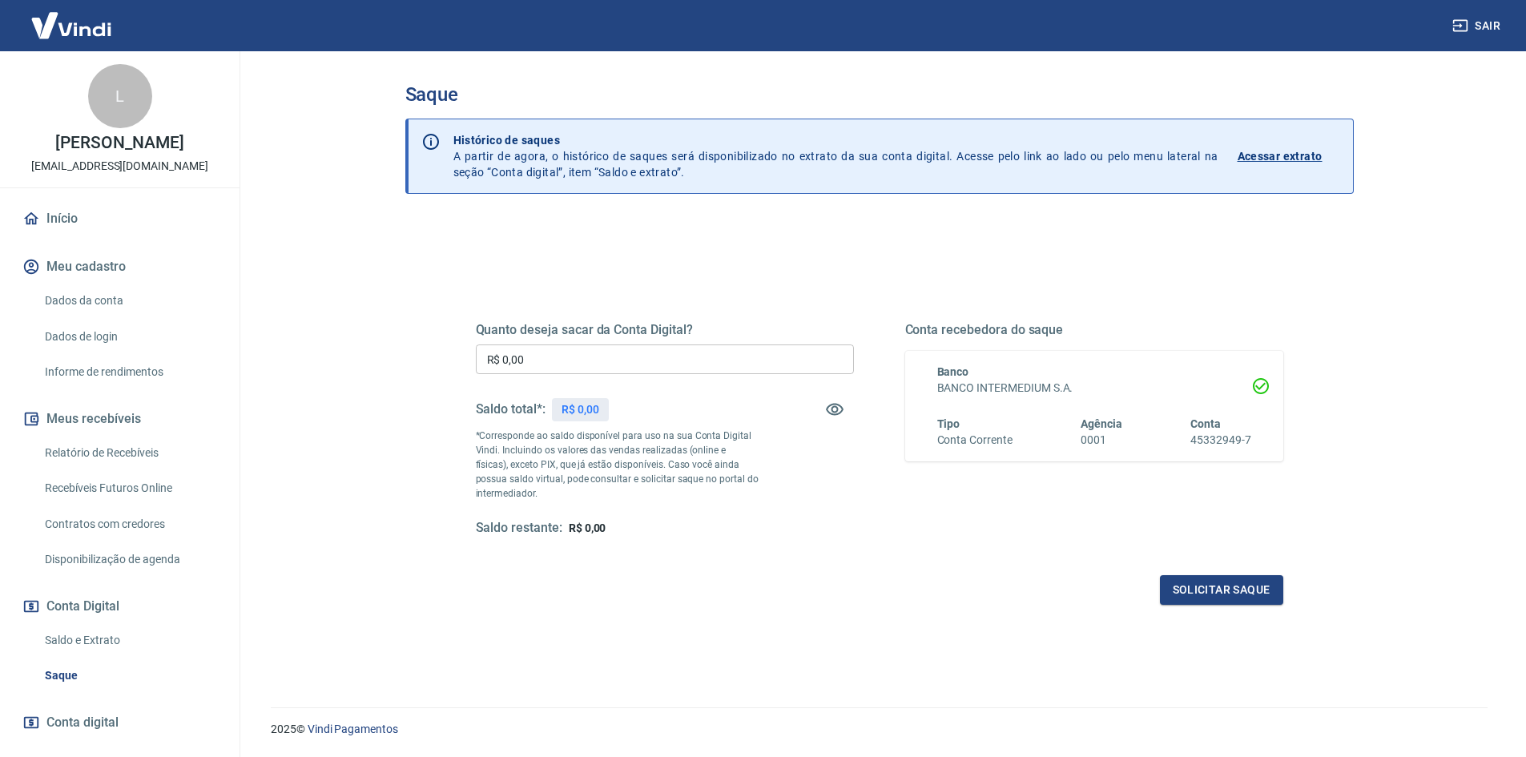
click at [57, 635] on link "Saldo e Extrato" at bounding box center [129, 640] width 182 height 33
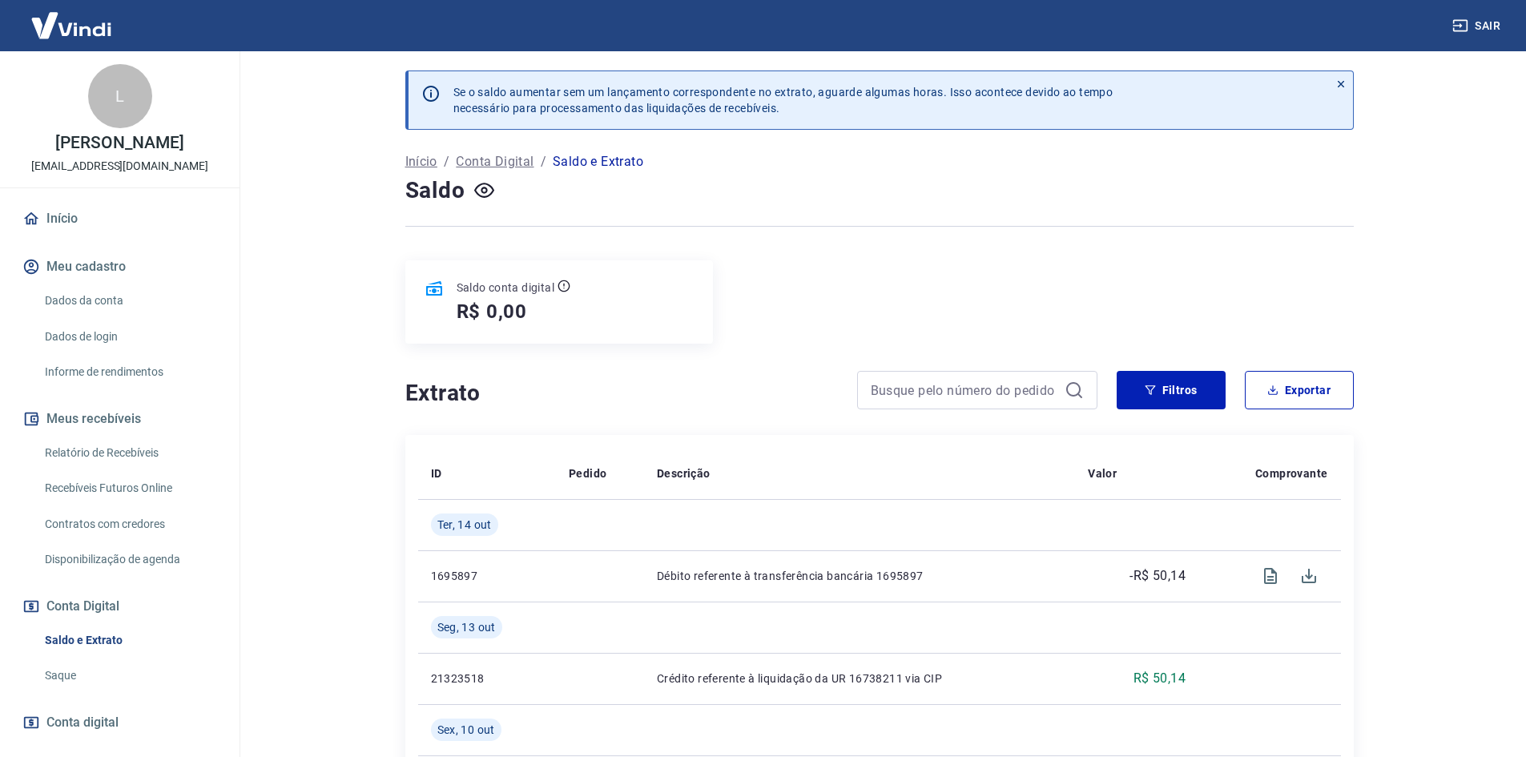
click at [1460, 21] on icon "button" at bounding box center [1460, 26] width 14 height 12
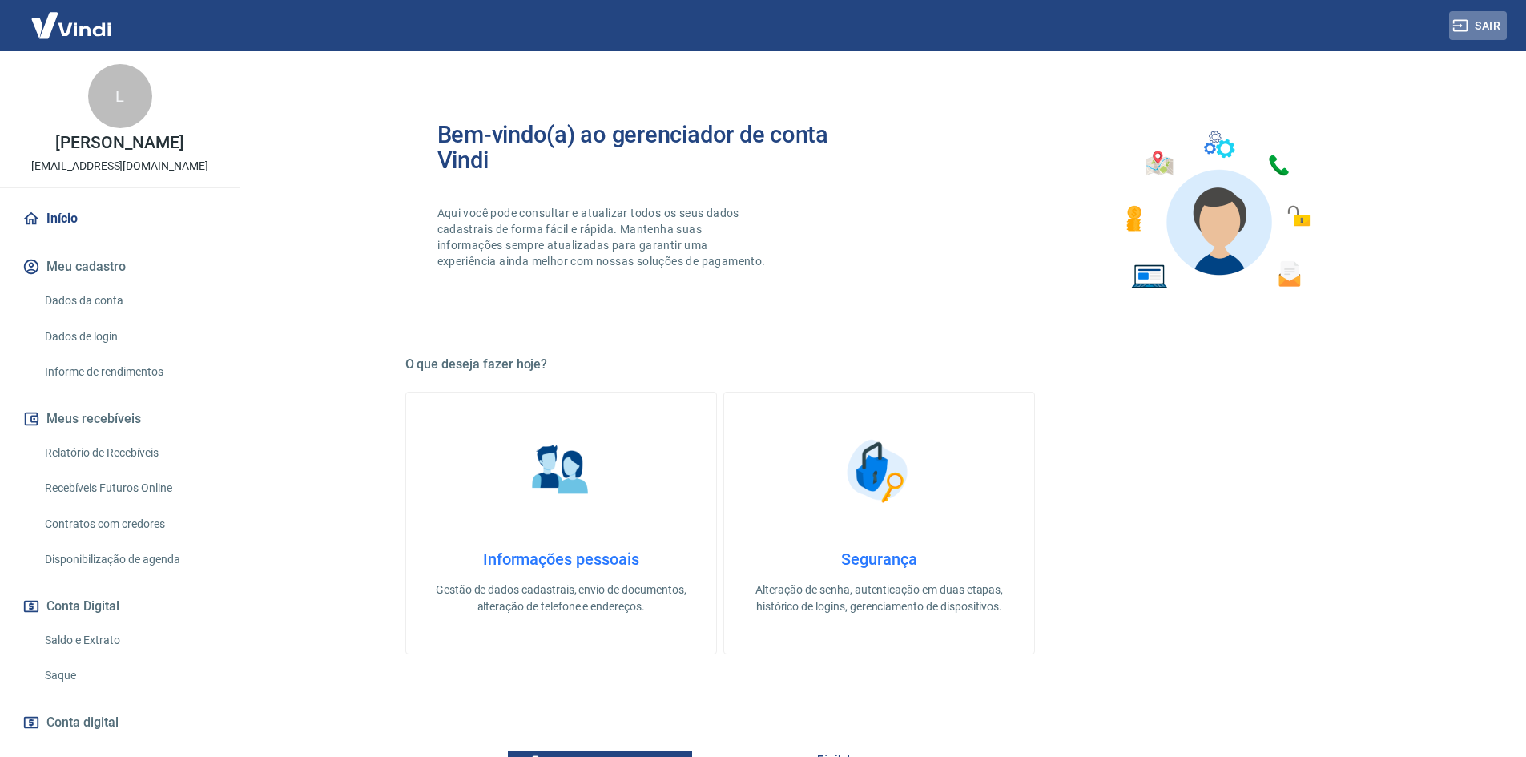
click at [1483, 28] on button "Sair" at bounding box center [1478, 26] width 58 height 30
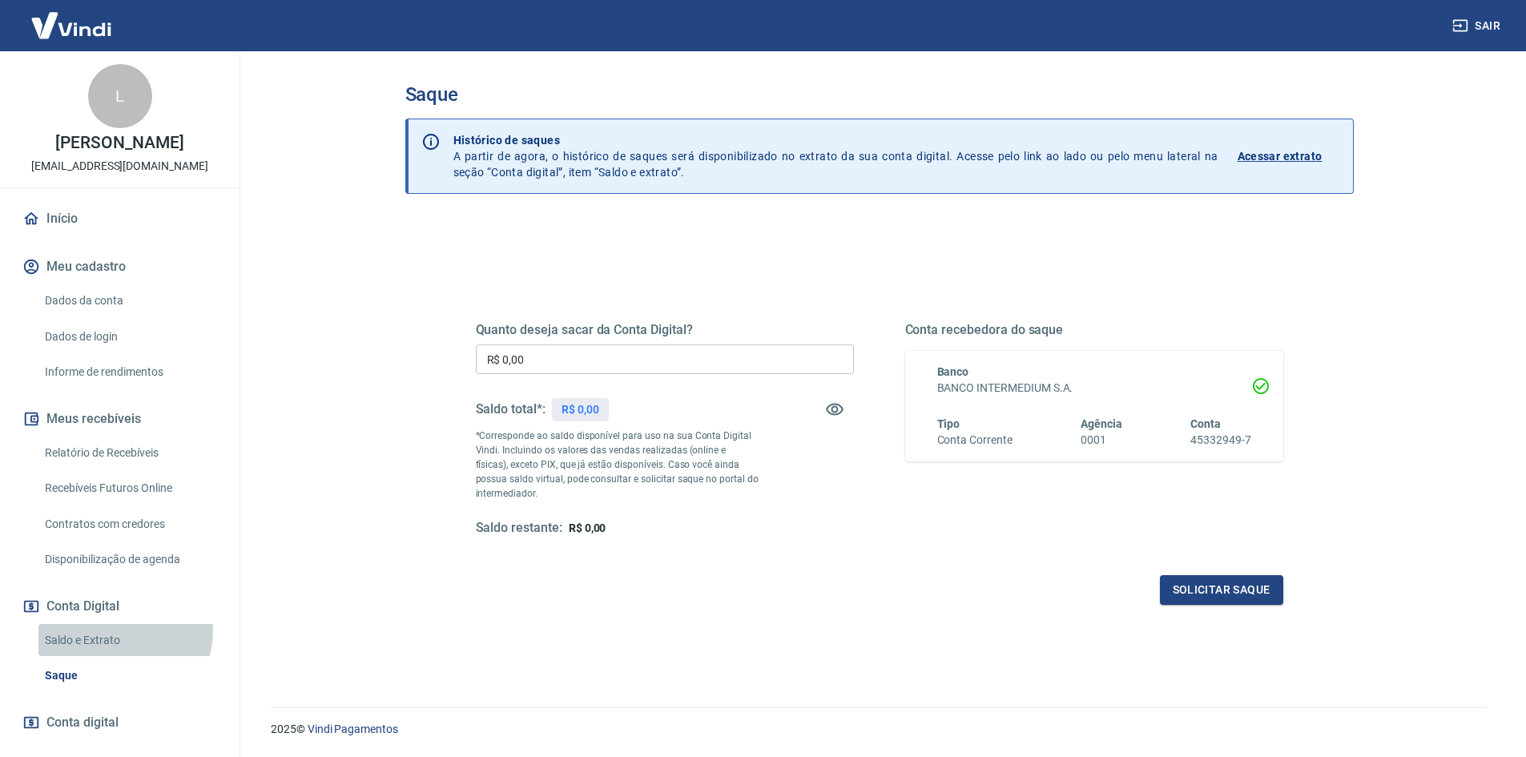
click at [123, 630] on link "Saldo e Extrato" at bounding box center [129, 640] width 182 height 33
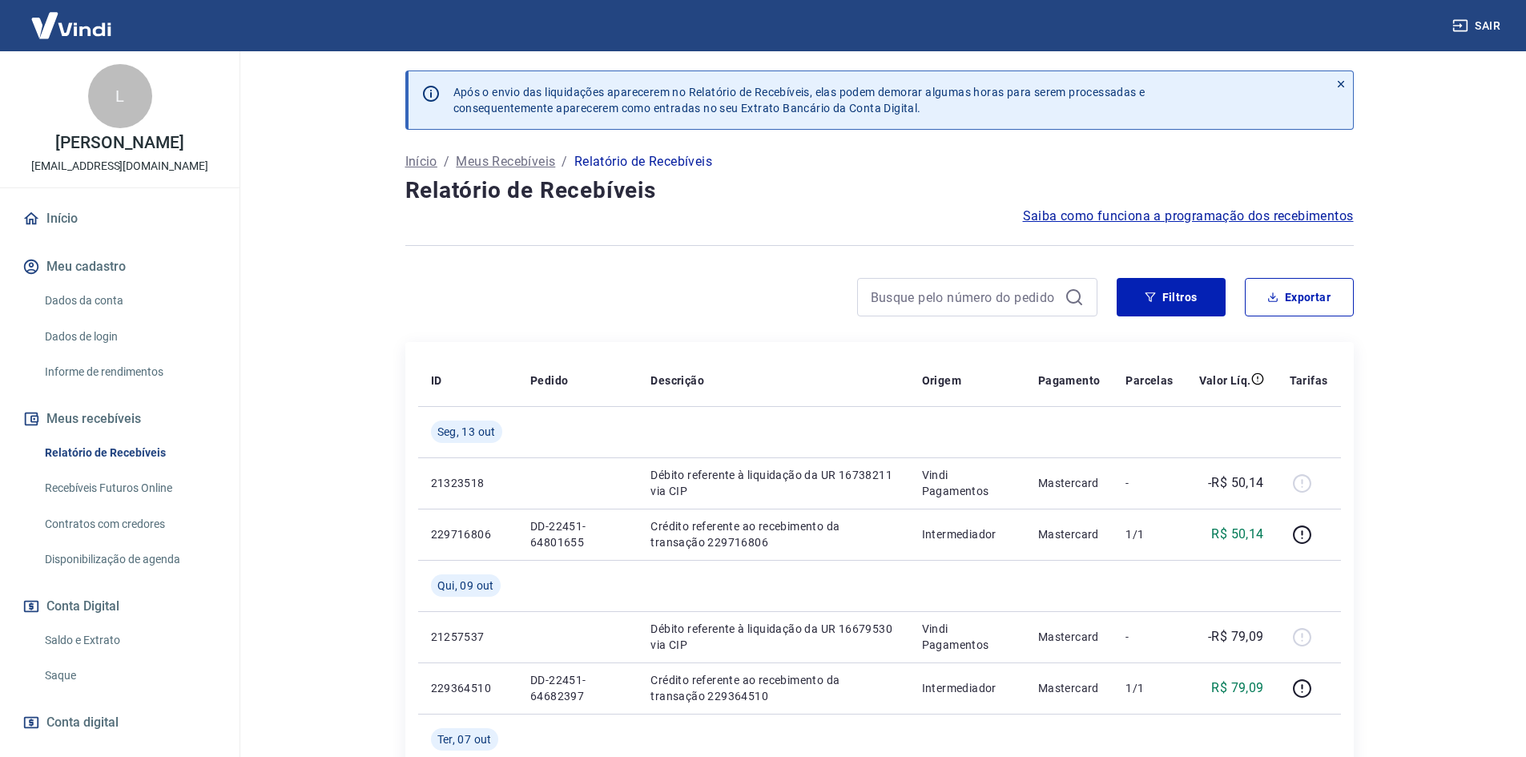
click at [1483, 24] on button "Sair" at bounding box center [1478, 26] width 58 height 30
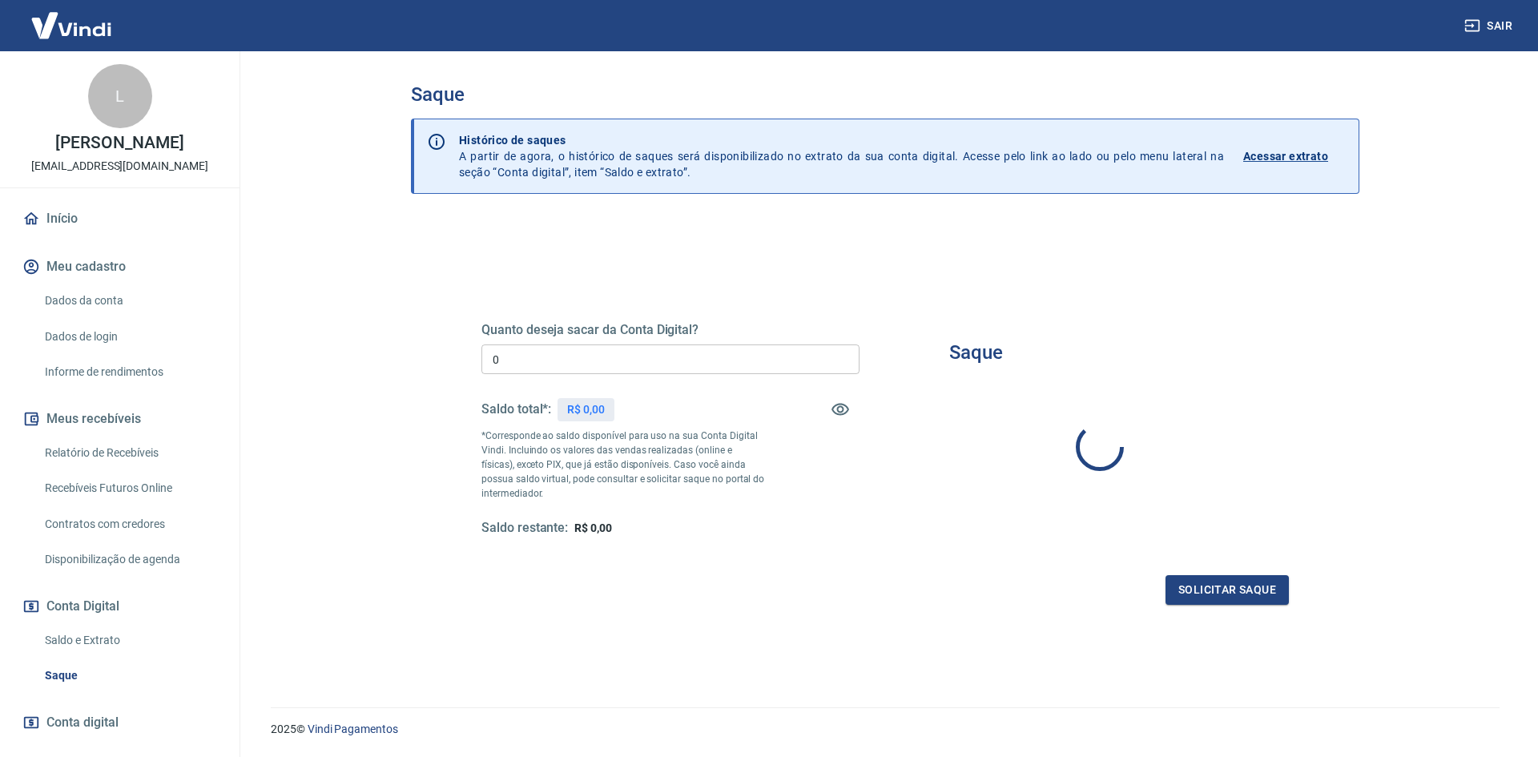
type input "R$ 0,00"
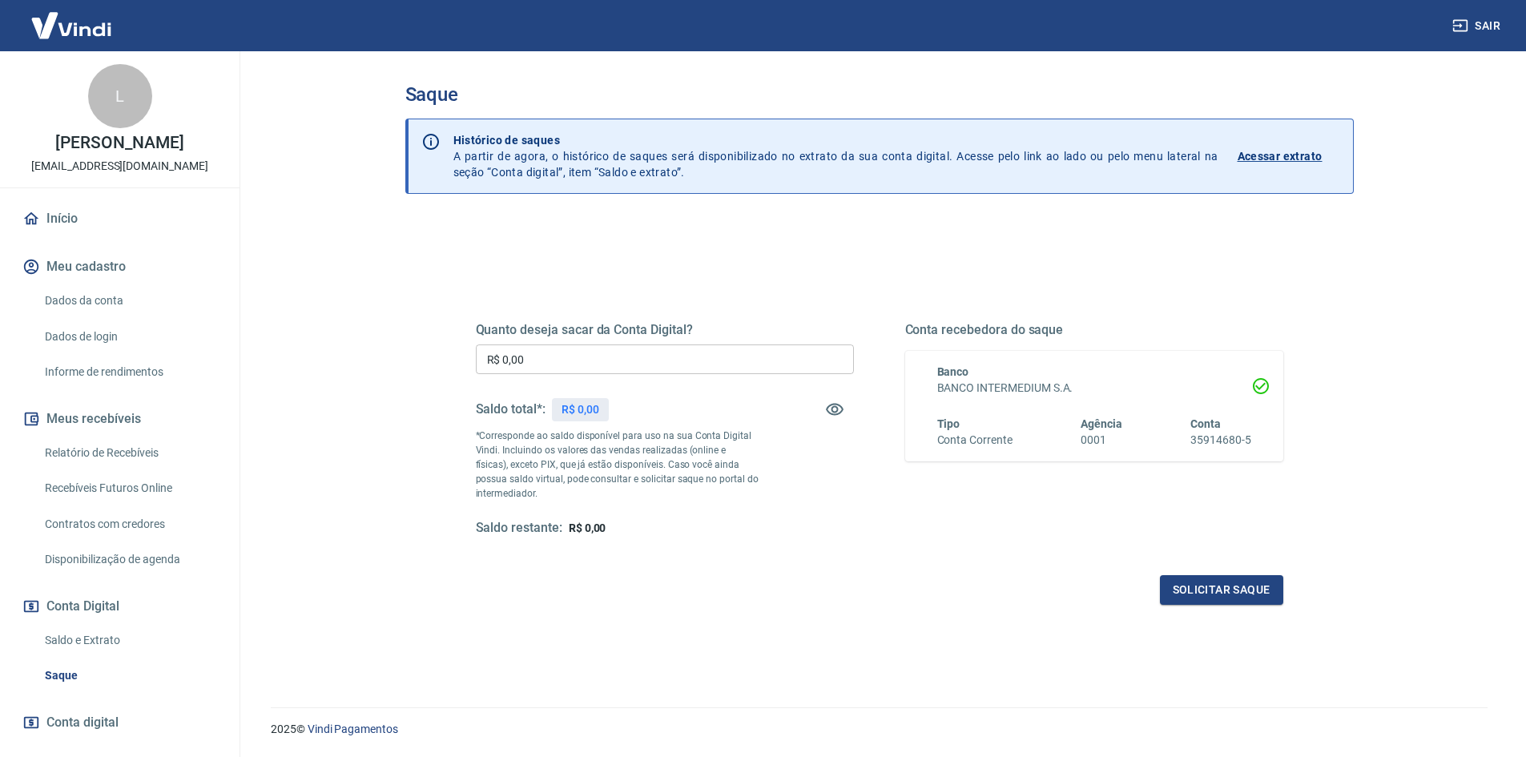
click at [90, 645] on link "Saldo e Extrato" at bounding box center [129, 640] width 182 height 33
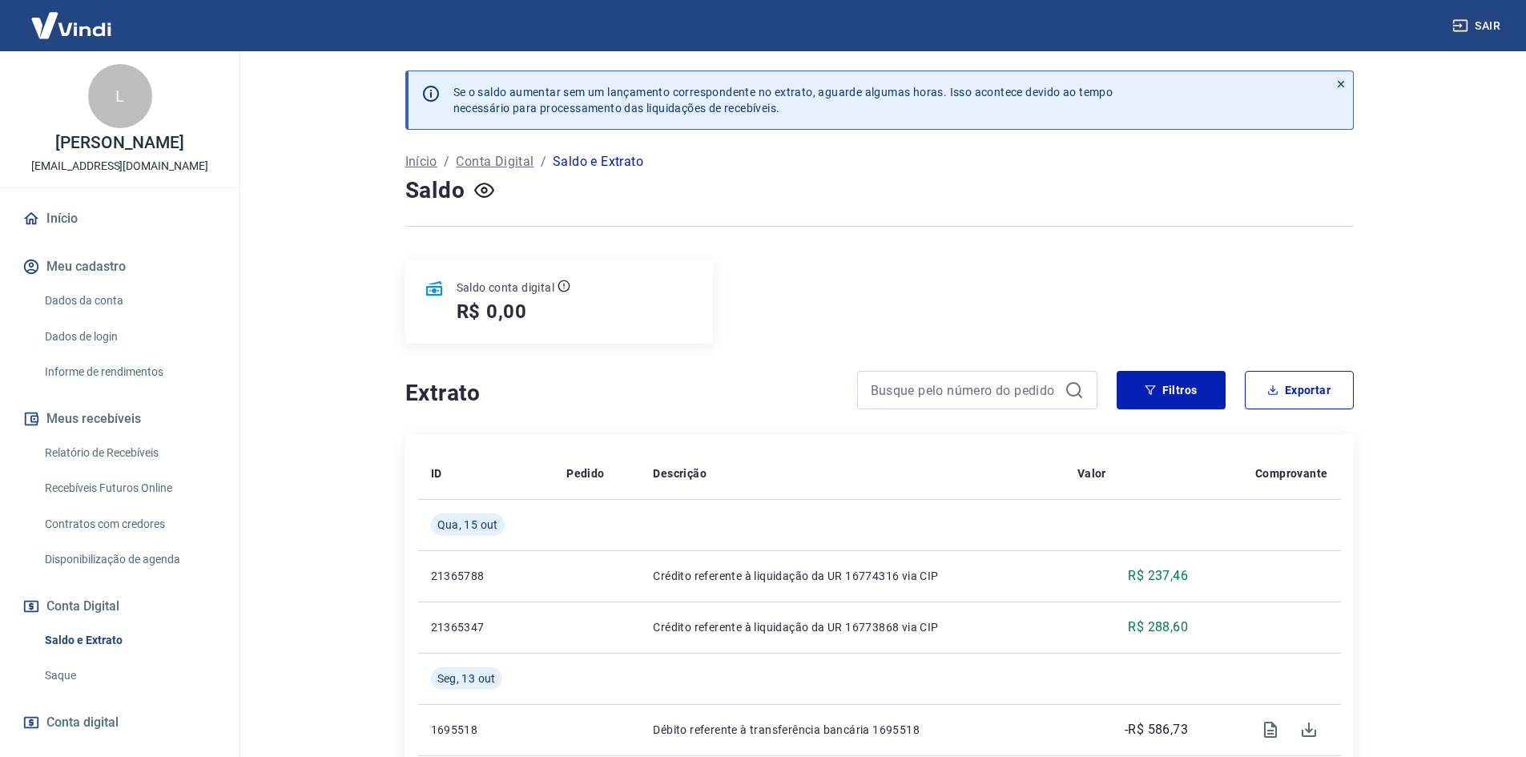
click at [492, 158] on p "Conta Digital" at bounding box center [495, 161] width 78 height 19
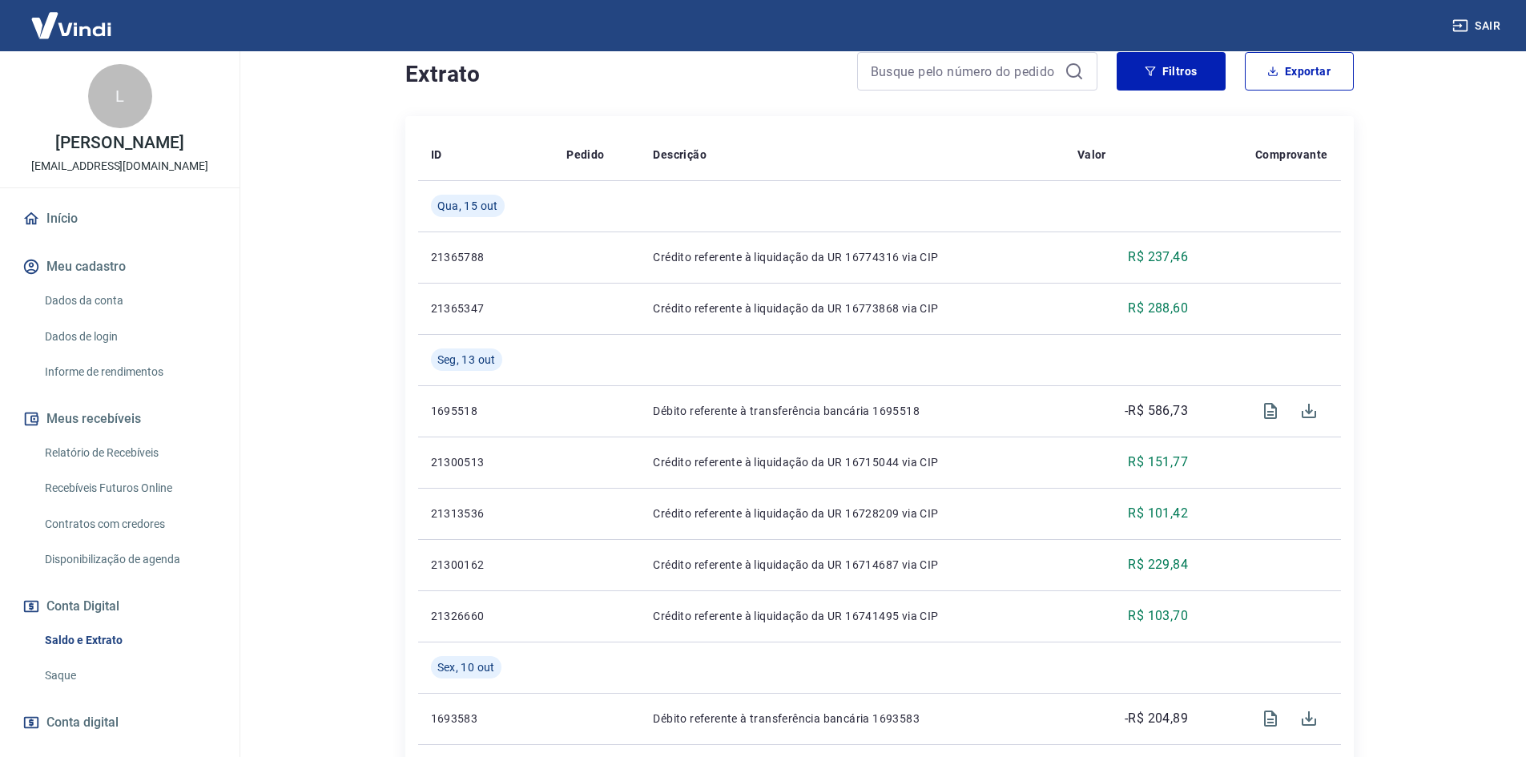
scroll to position [320, 0]
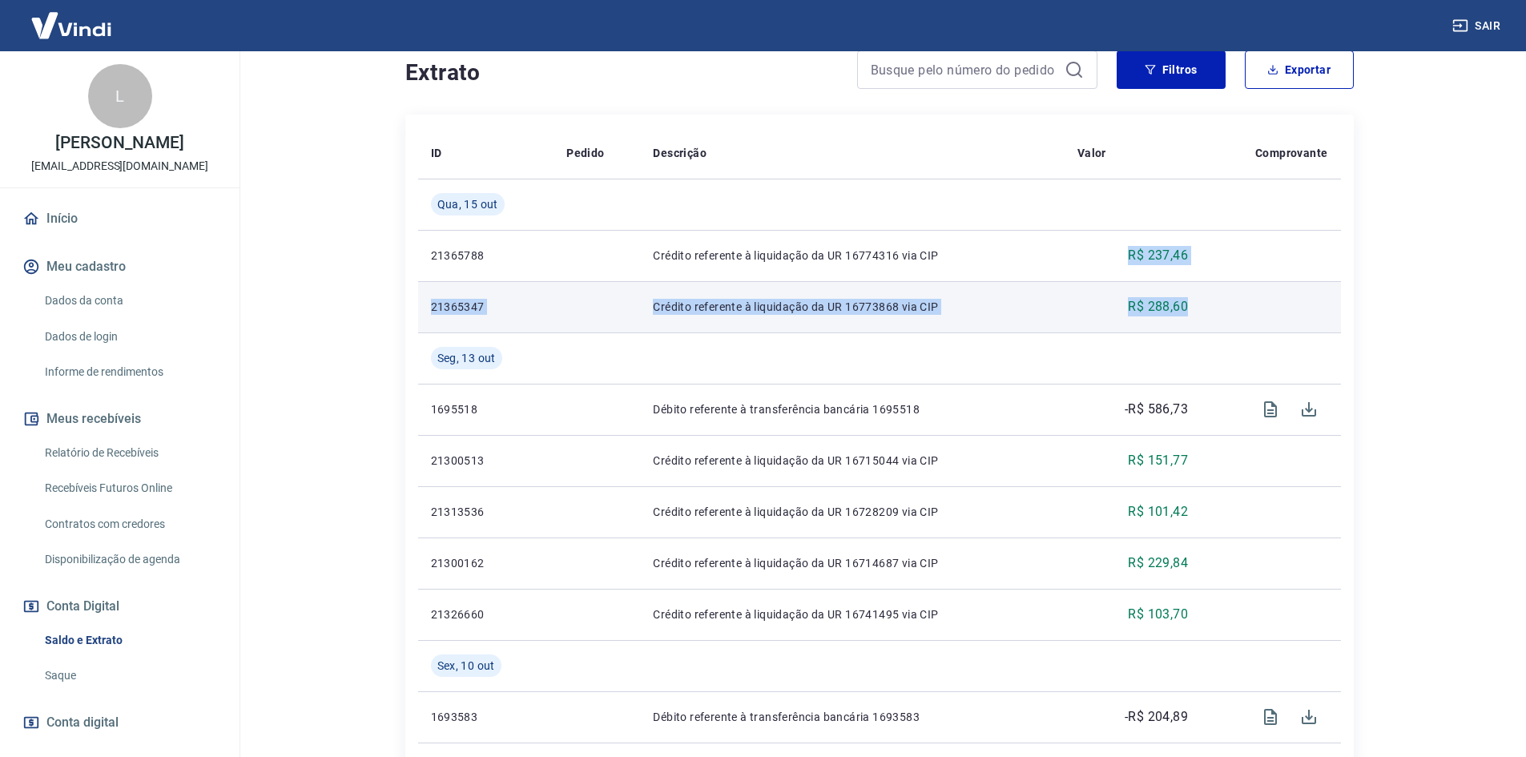
drag, startPoint x: 1104, startPoint y: 254, endPoint x: 1200, endPoint y: 325, distance: 119.7
click at [1201, 325] on td at bounding box center [1271, 306] width 140 height 51
click at [1172, 309] on p "R$ 288,60" at bounding box center [1158, 306] width 60 height 19
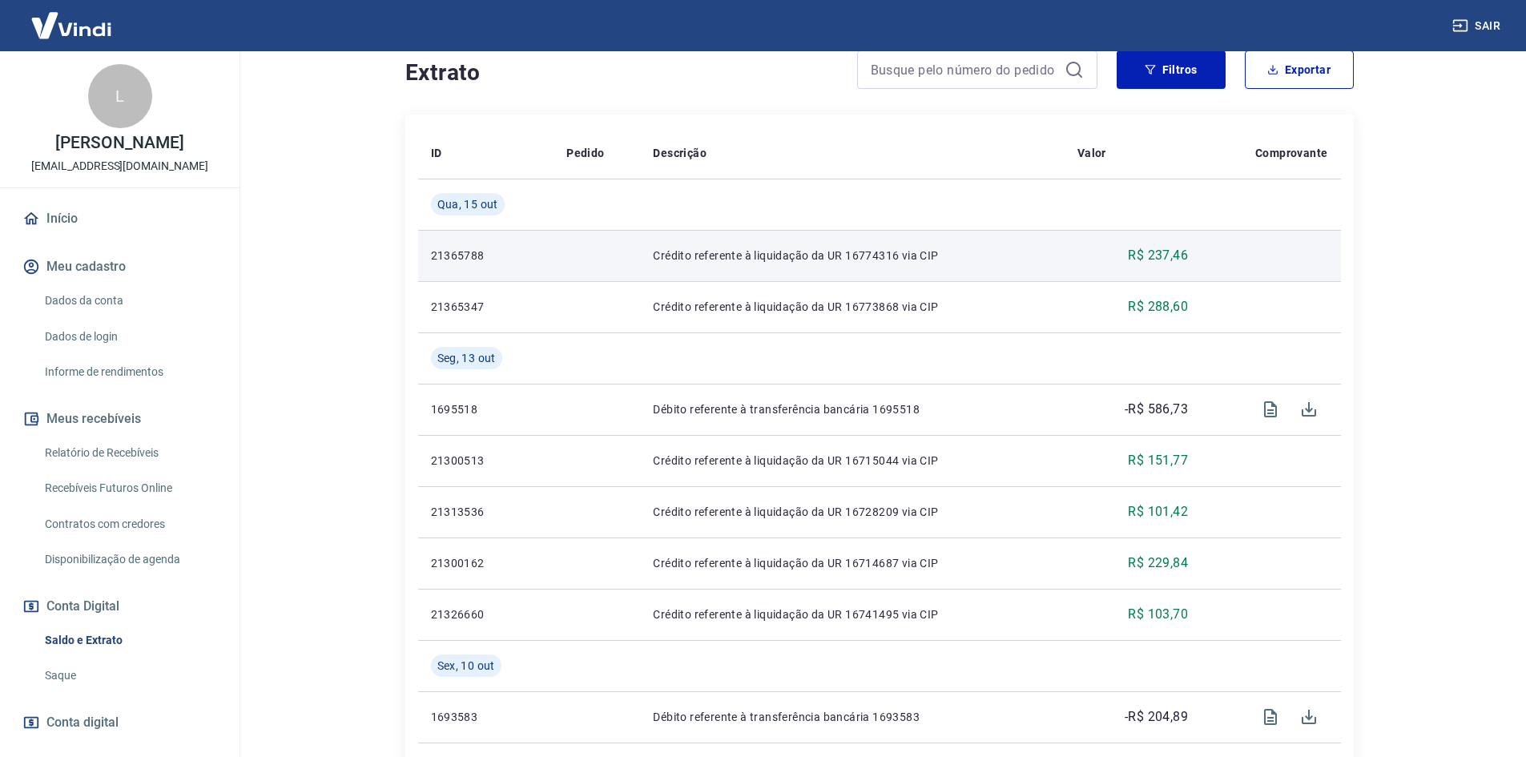
click at [1153, 268] on td "R$ 237,46" at bounding box center [1132, 255] width 136 height 51
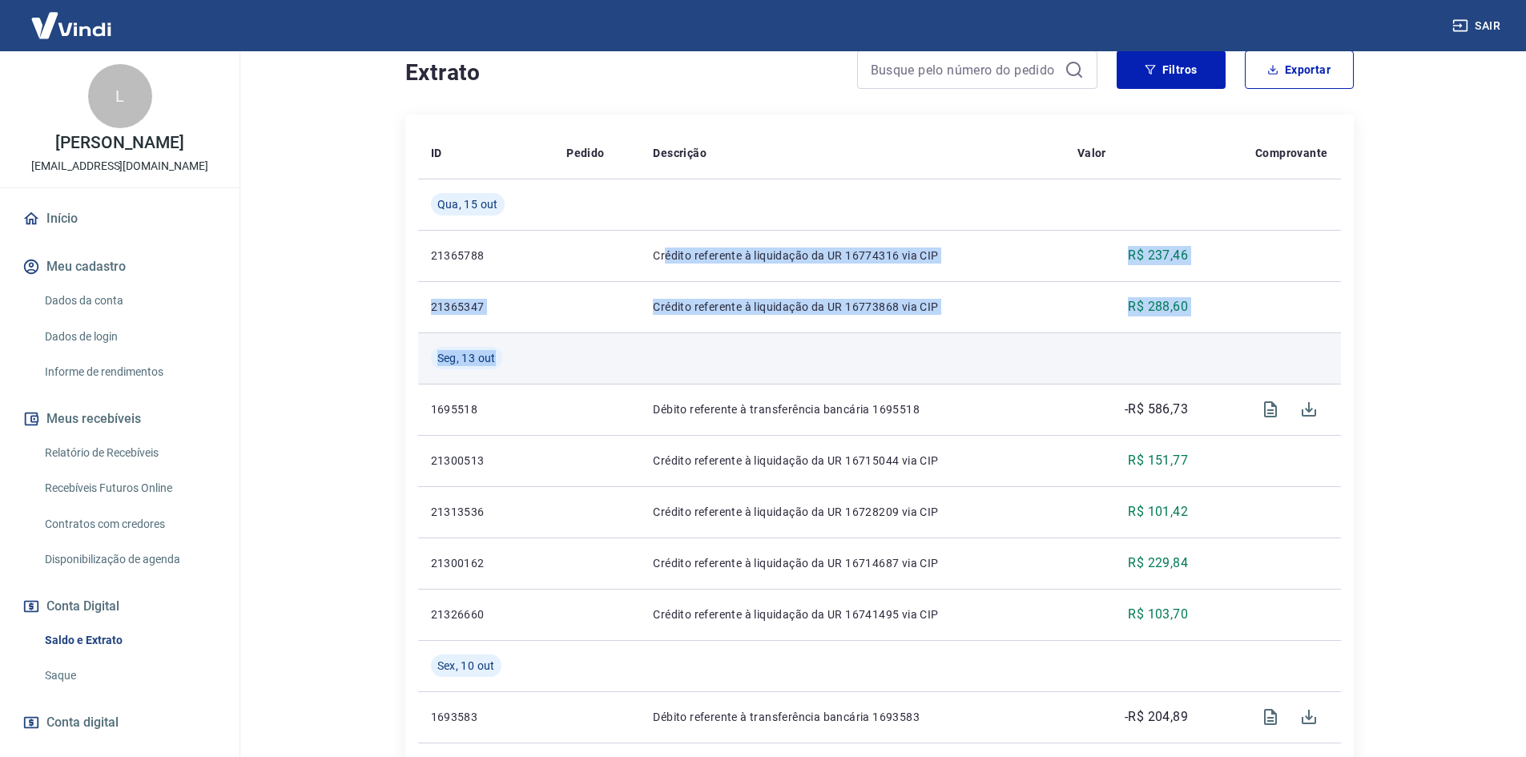
drag, startPoint x: 665, startPoint y: 256, endPoint x: 1194, endPoint y: 352, distance: 537.9
click at [1194, 352] on td at bounding box center [1132, 357] width 136 height 51
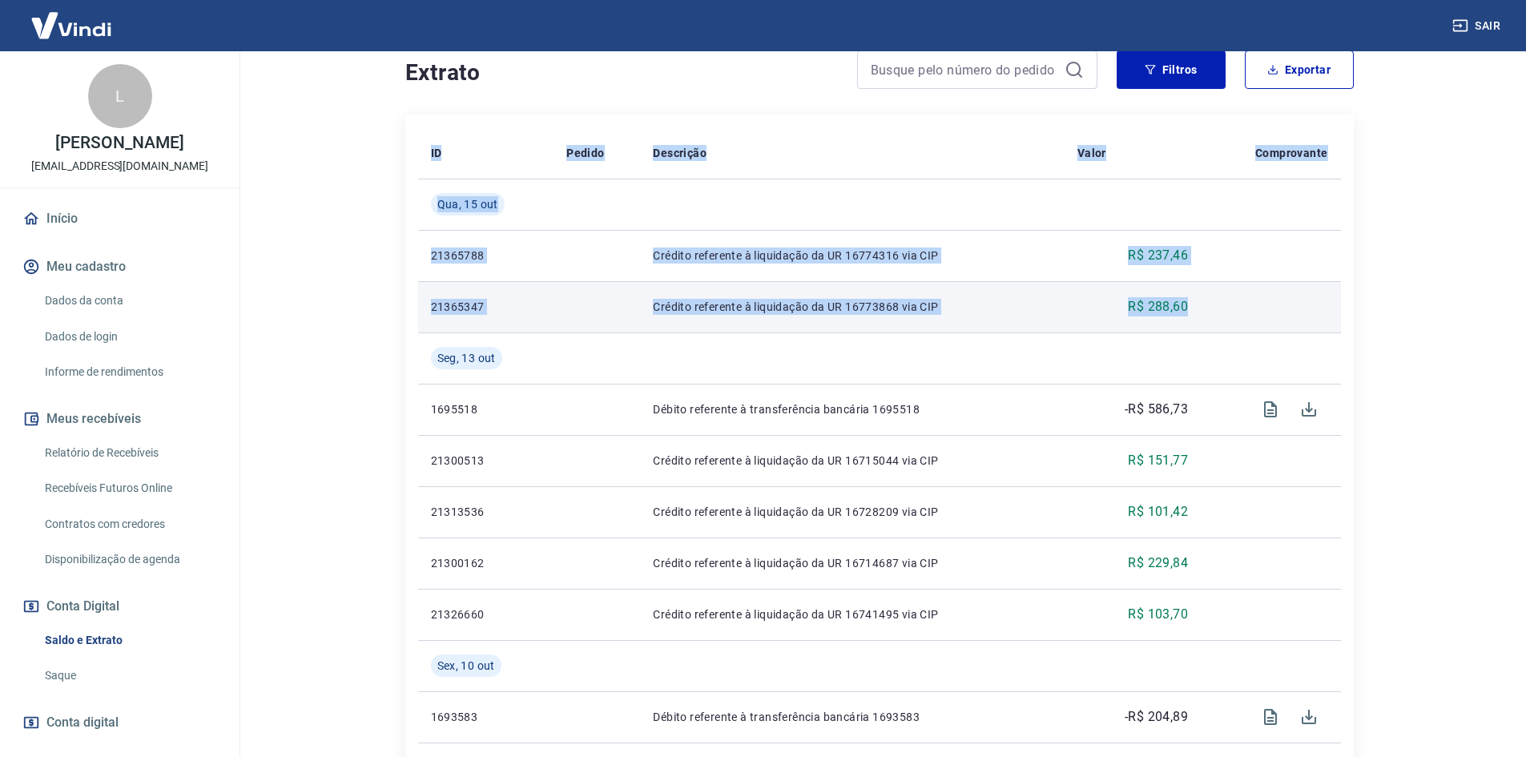
drag, startPoint x: 424, startPoint y: 260, endPoint x: 1318, endPoint y: 328, distance: 896.5
click at [1298, 328] on td at bounding box center [1271, 306] width 140 height 51
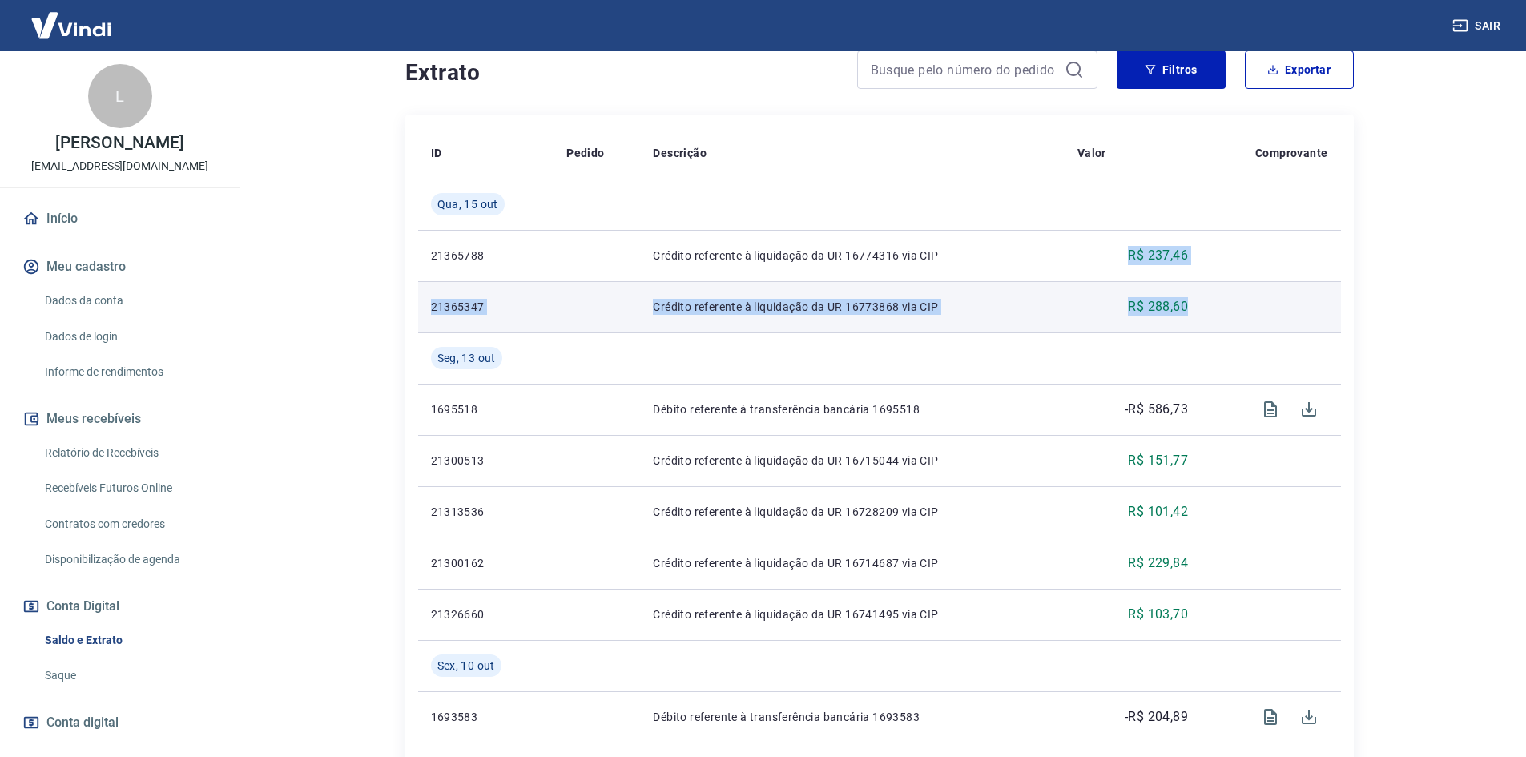
drag, startPoint x: 1084, startPoint y: 247, endPoint x: 1202, endPoint y: 305, distance: 131.5
click at [1202, 305] on td at bounding box center [1271, 306] width 140 height 51
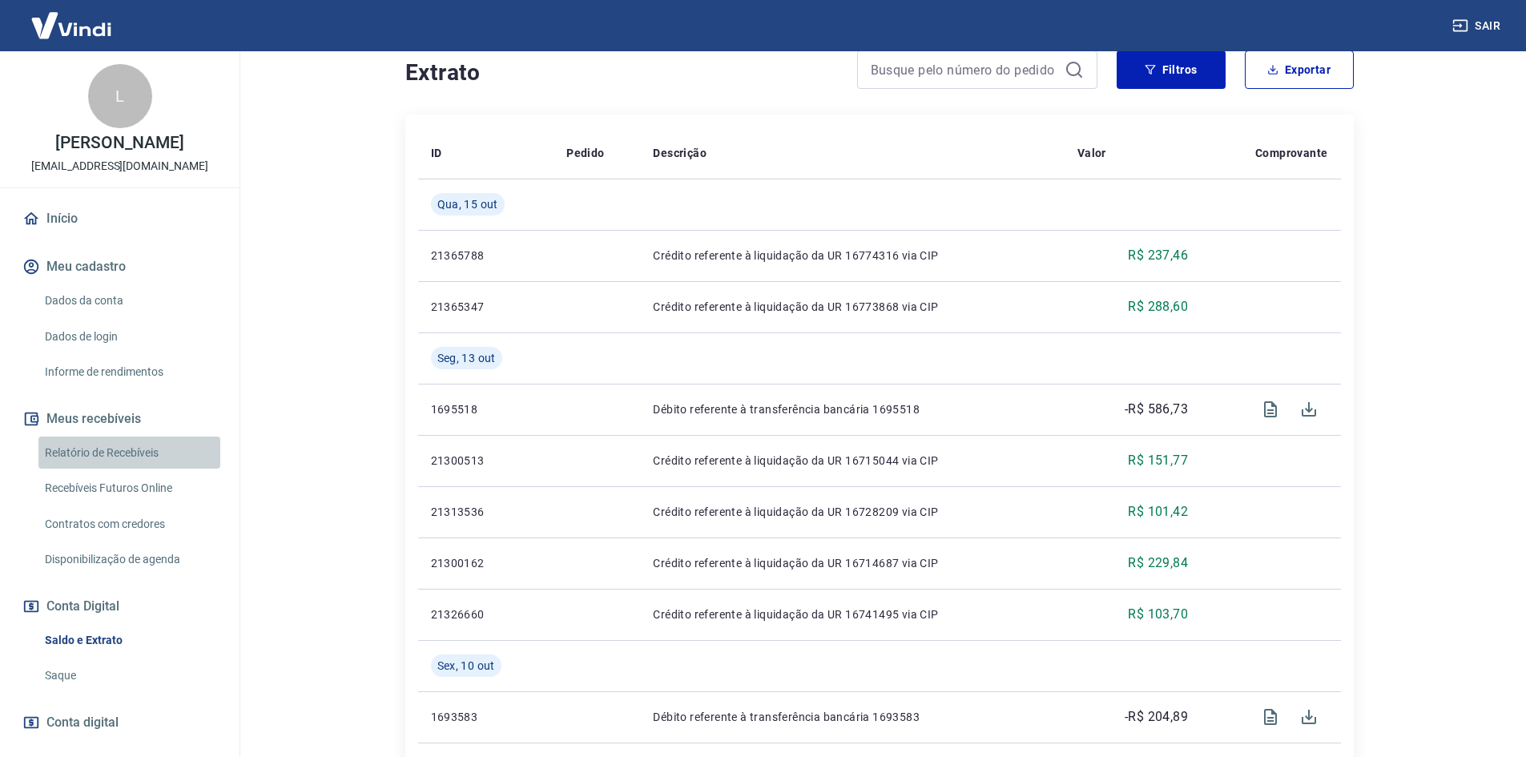
click at [151, 449] on link "Relatório de Recebíveis" at bounding box center [129, 453] width 182 height 33
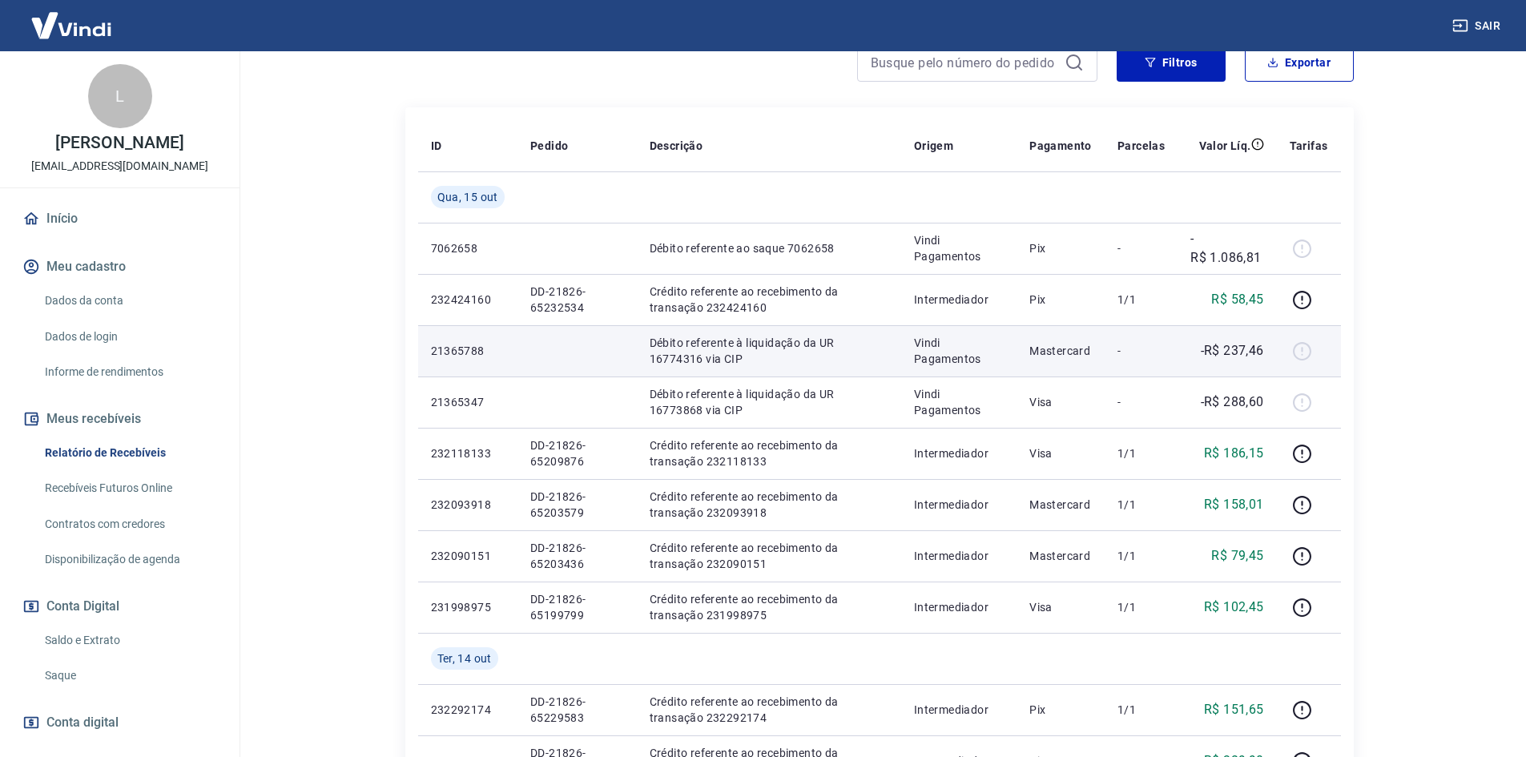
scroll to position [240, 0]
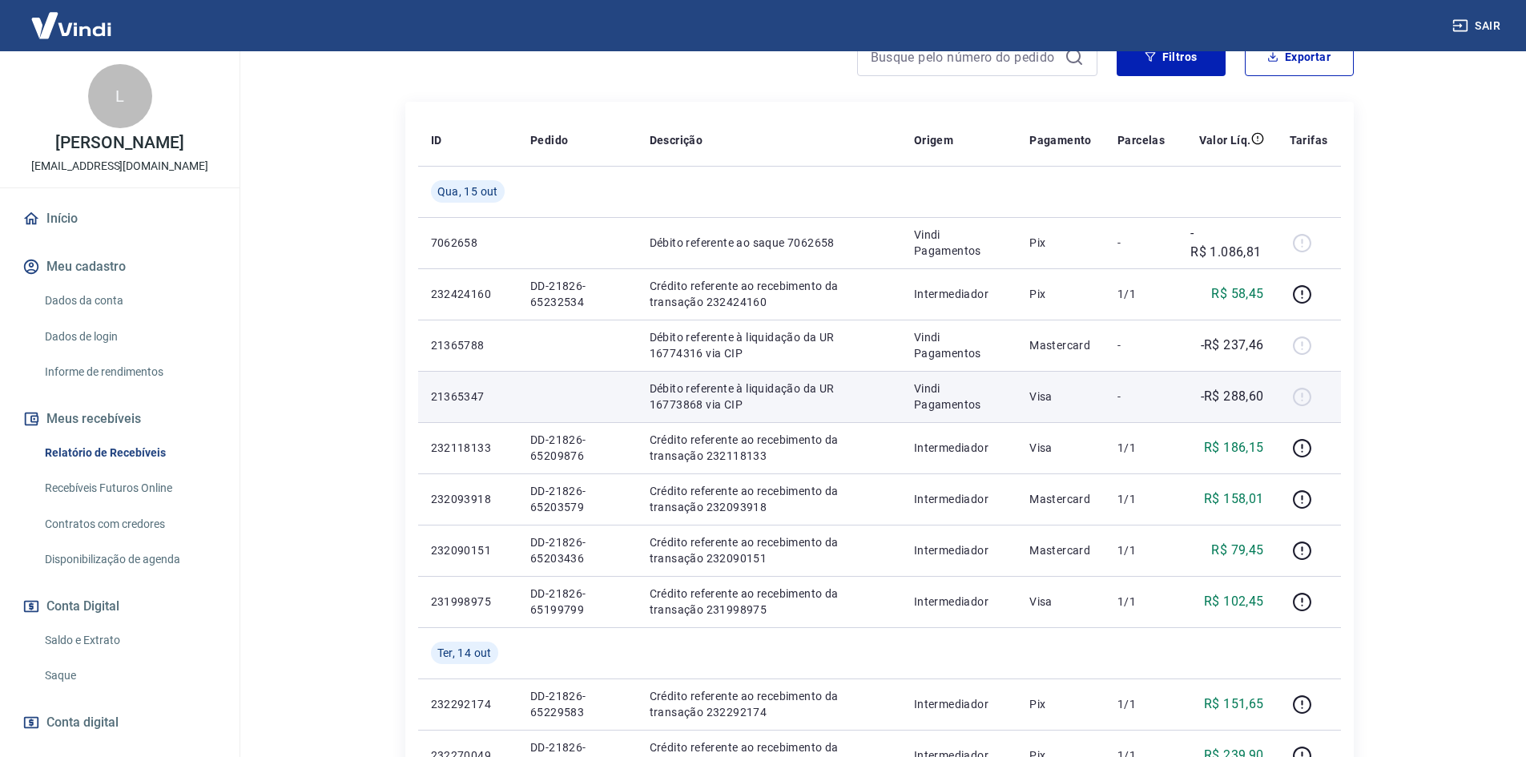
click at [1142, 398] on p "-" at bounding box center [1140, 396] width 47 height 16
click at [1214, 396] on p "-R$ 288,60" at bounding box center [1232, 396] width 63 height 19
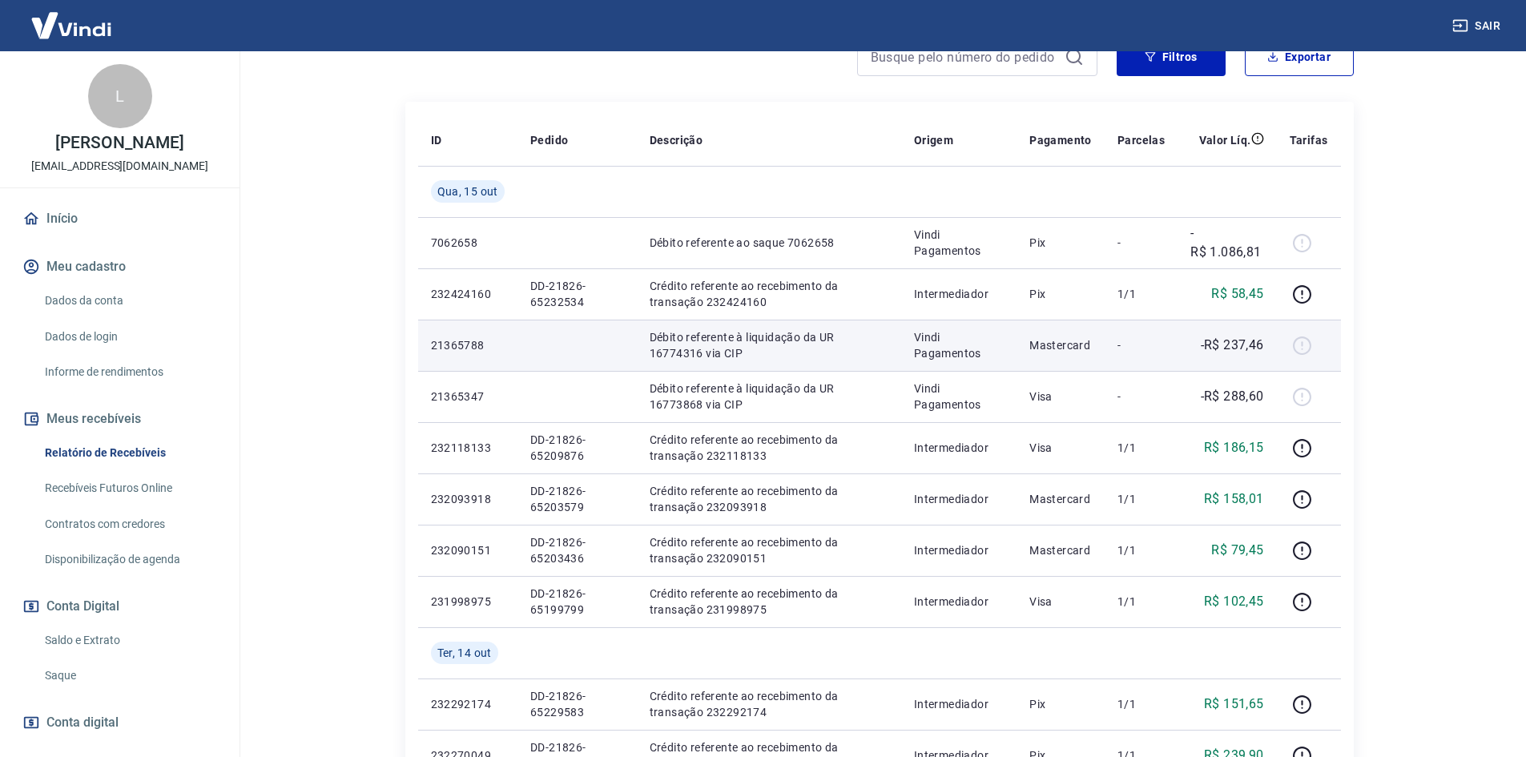
click at [1224, 361] on td "-R$ 237,46" at bounding box center [1226, 345] width 99 height 51
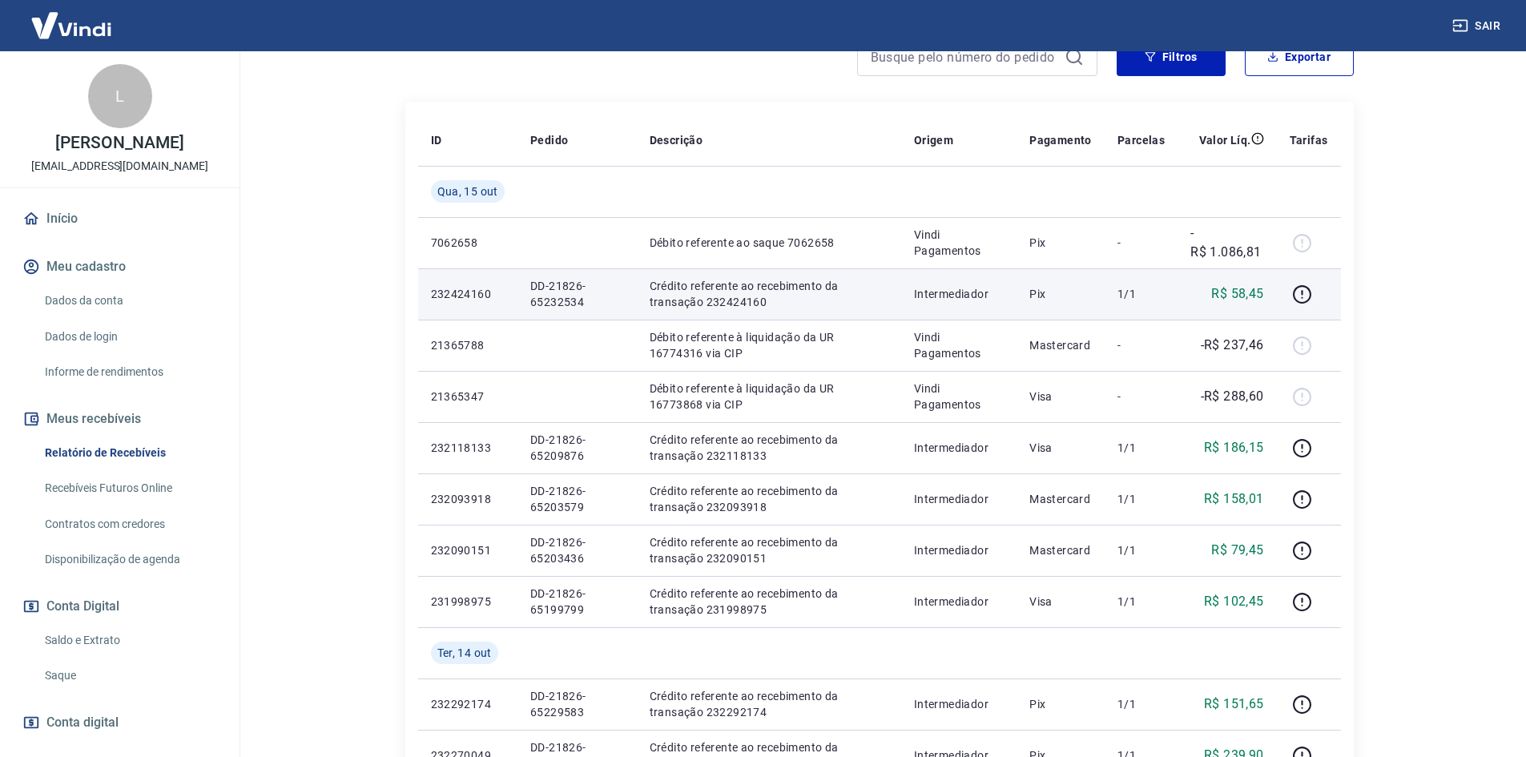
click at [541, 316] on td "DD-21826-65232534" at bounding box center [576, 293] width 119 height 51
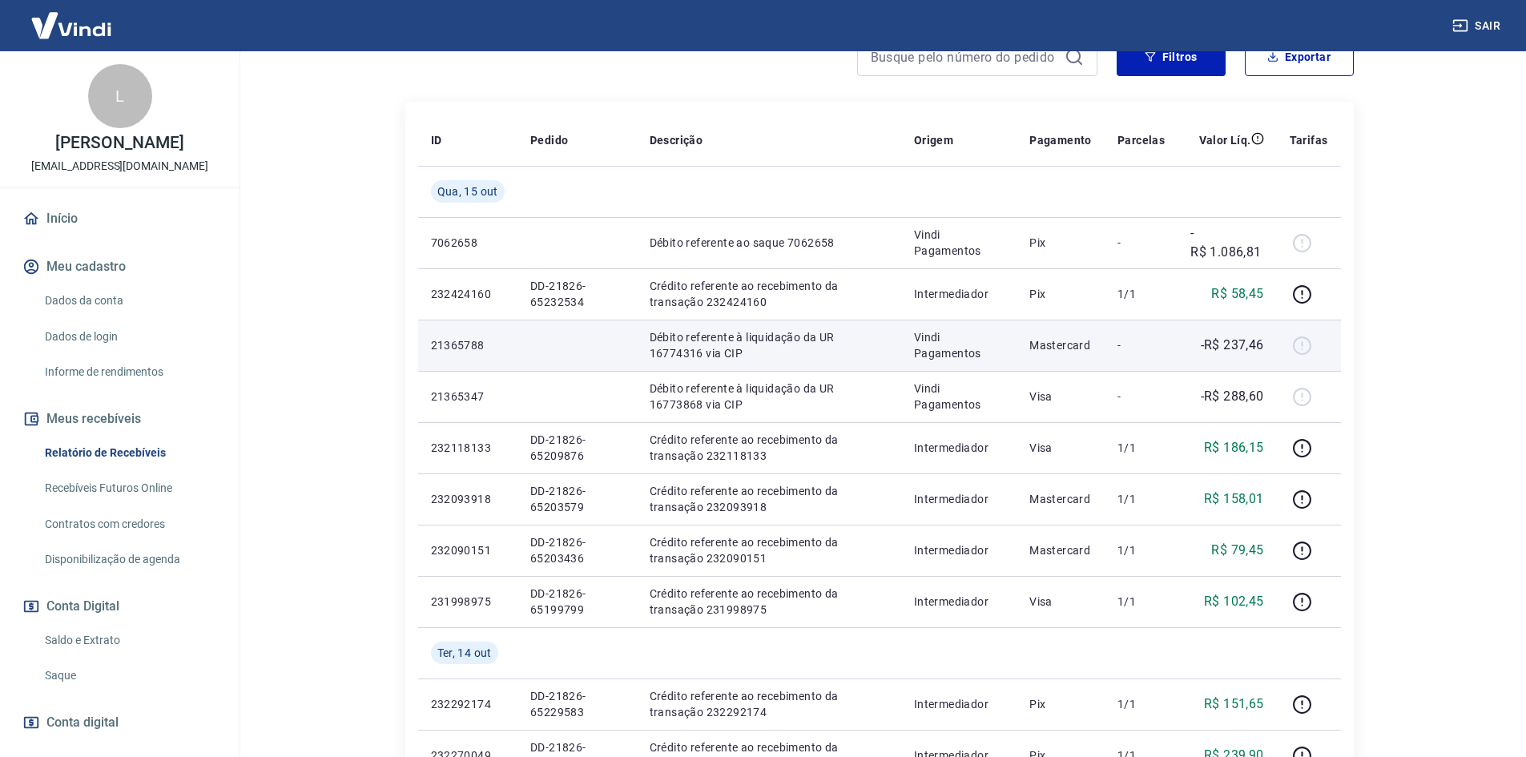
click at [569, 353] on td at bounding box center [576, 345] width 119 height 51
click at [670, 360] on p "Débito referente à liquidação da UR 16774316 via CIP" at bounding box center [769, 345] width 239 height 32
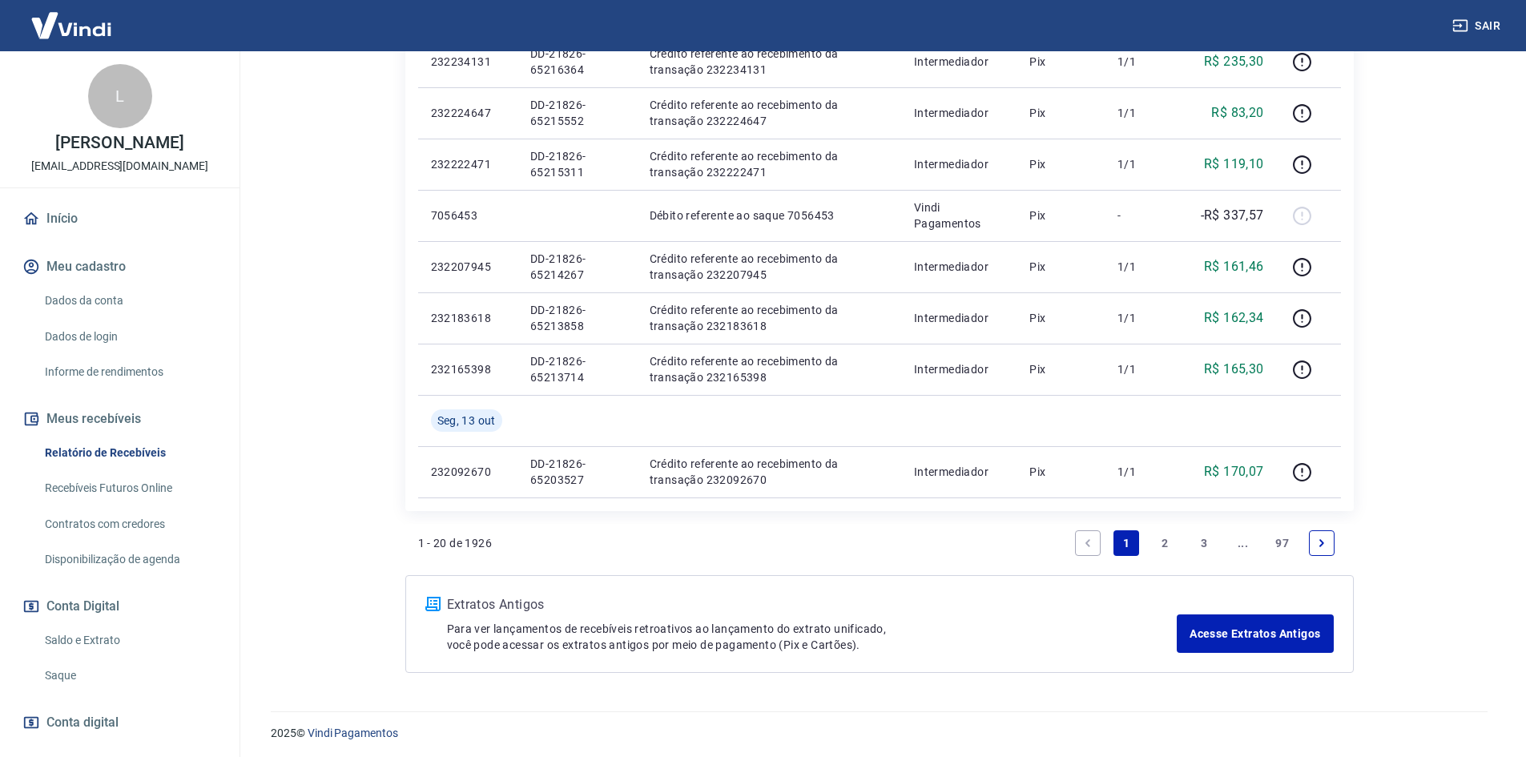
scroll to position [1092, 0]
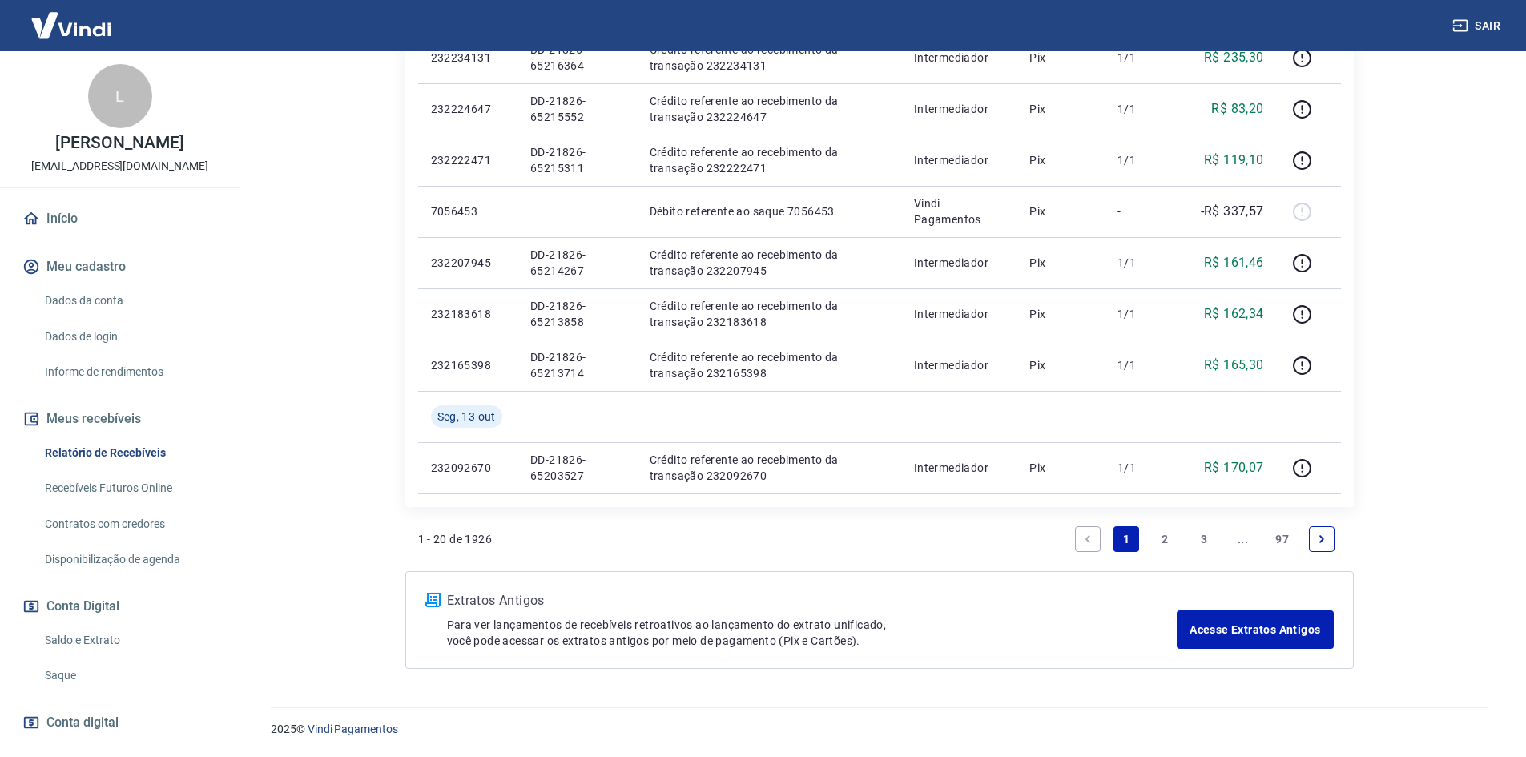
click at [1163, 529] on link "2" at bounding box center [1166, 539] width 26 height 26
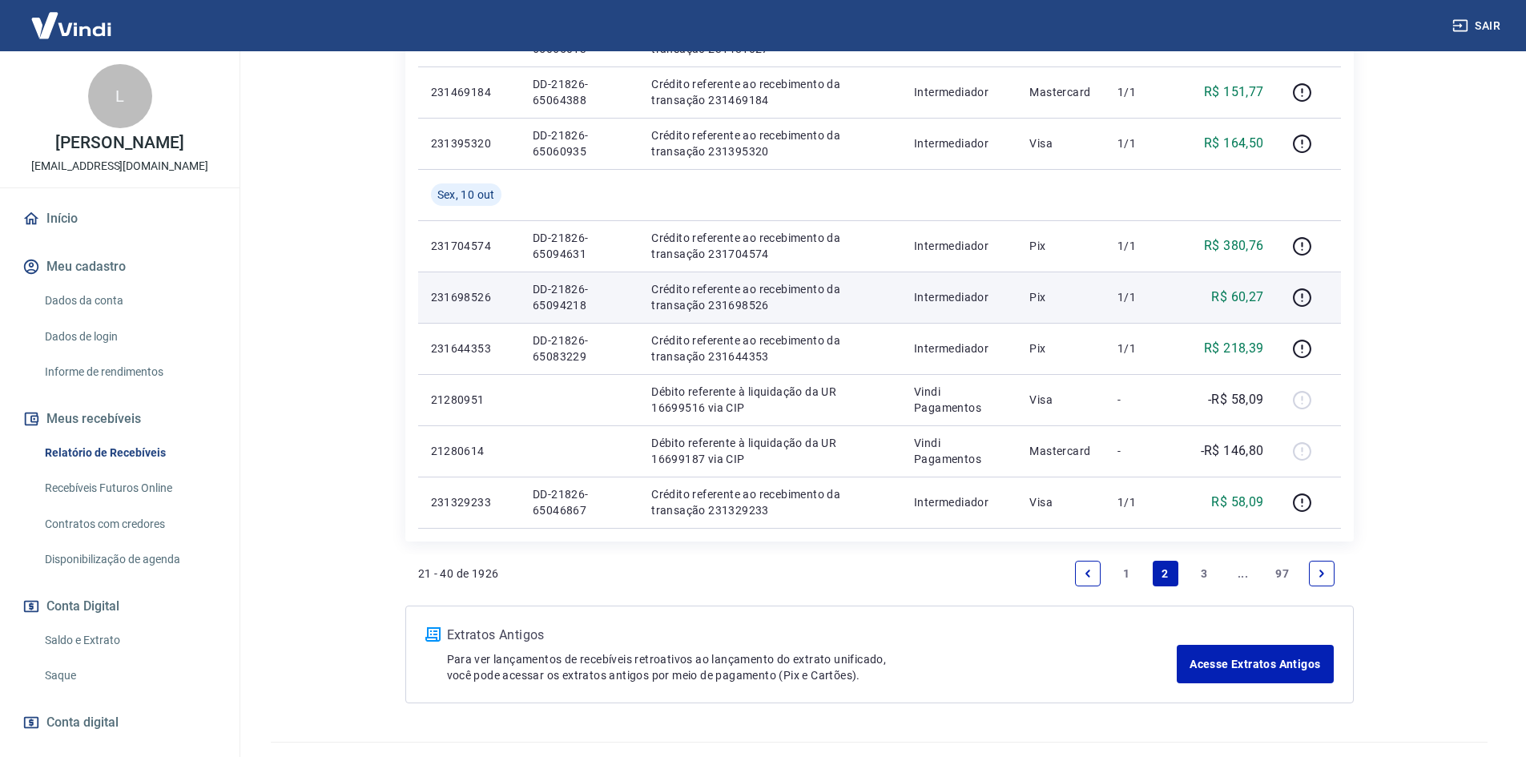
scroll to position [1143, 0]
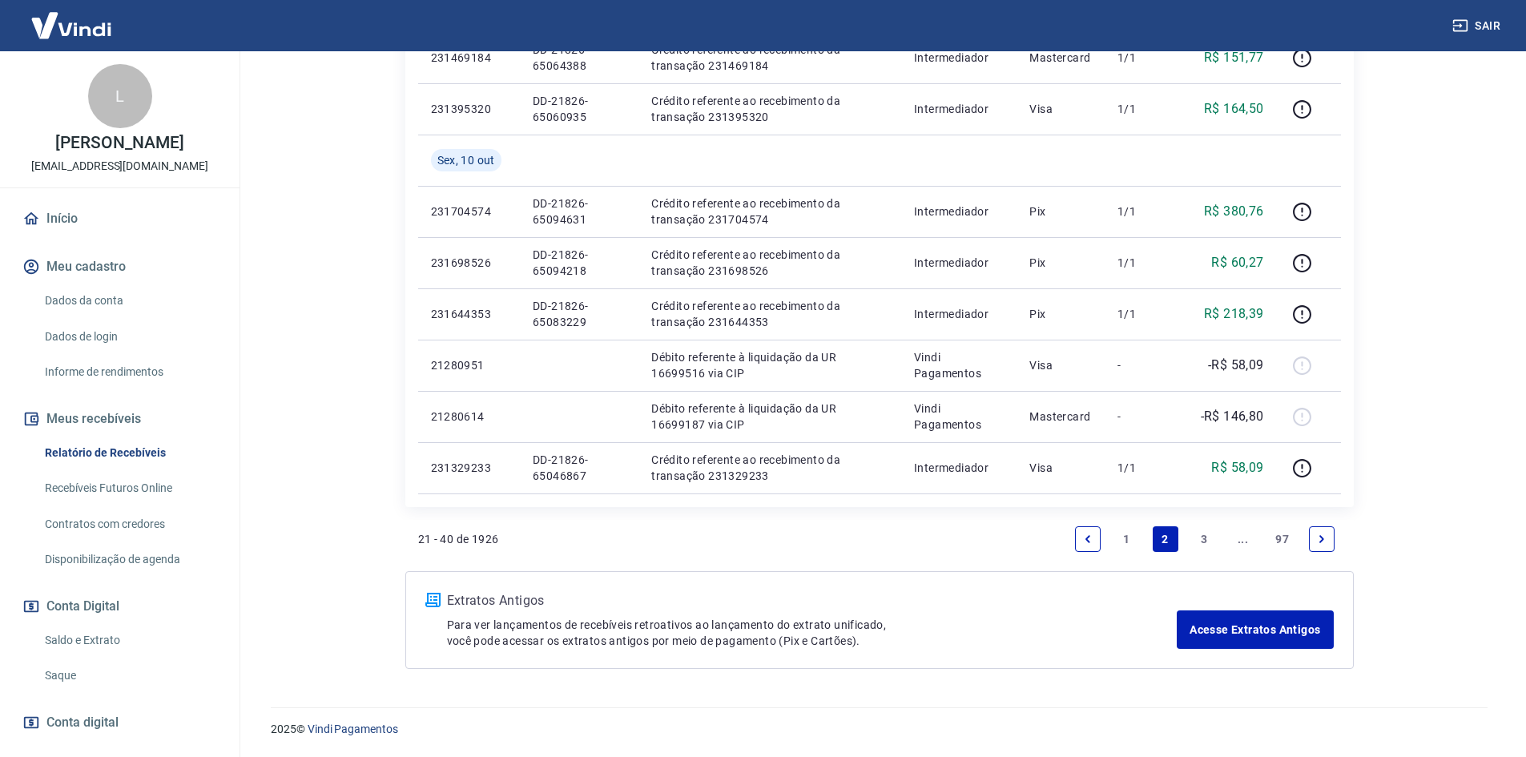
click at [1130, 533] on link "1" at bounding box center [1126, 539] width 26 height 26
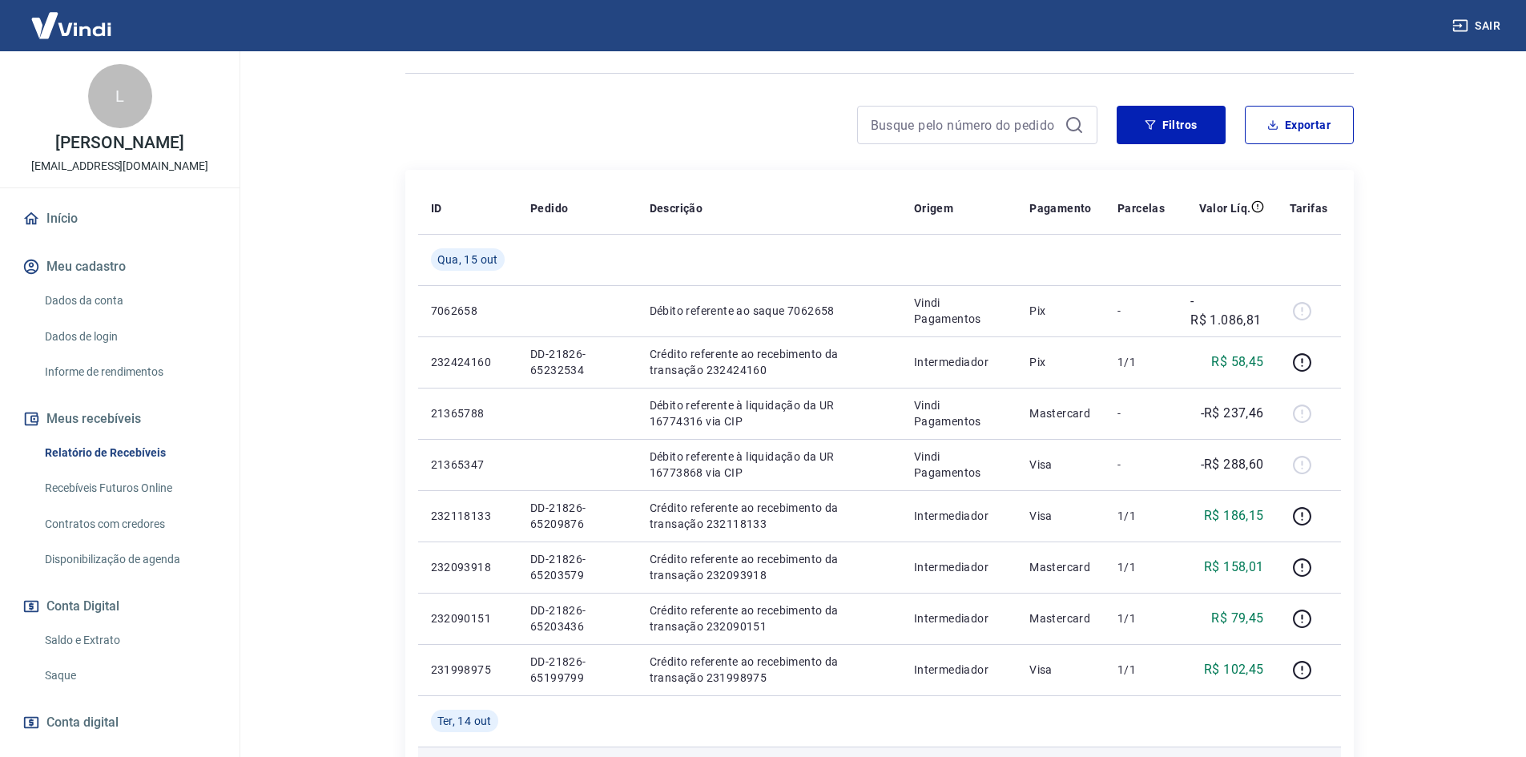
scroll to position [160, 0]
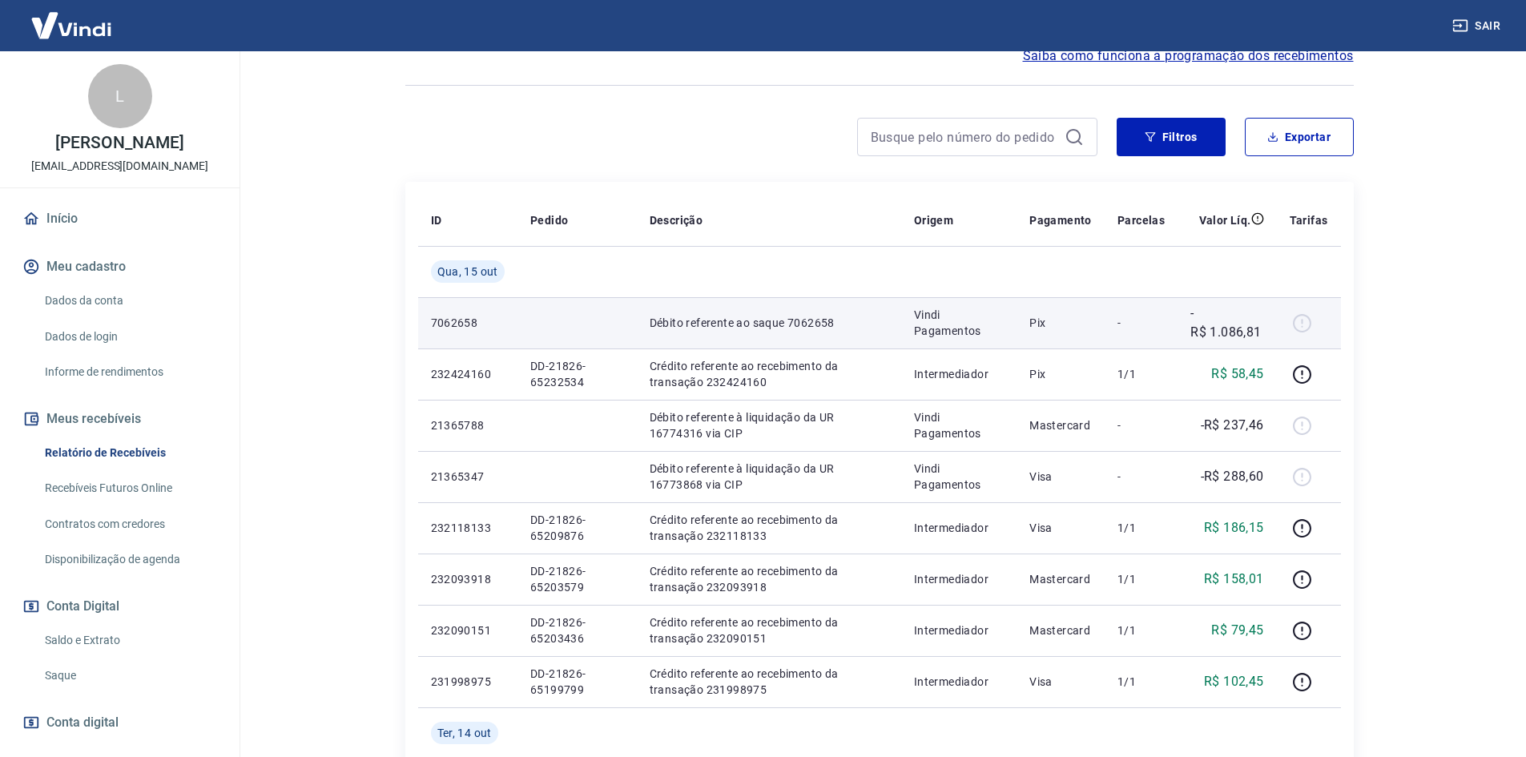
click at [1114, 328] on td "-" at bounding box center [1140, 322] width 73 height 51
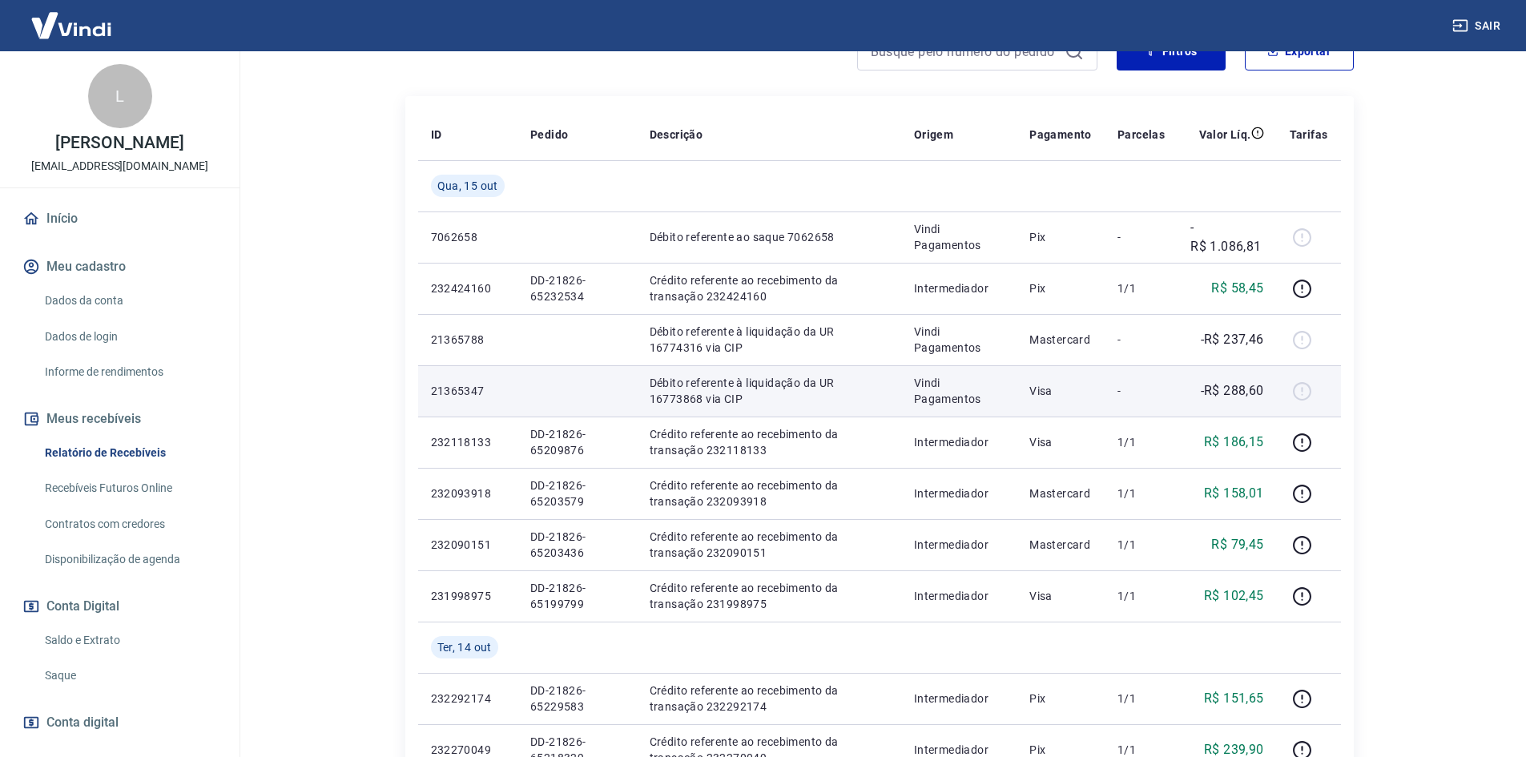
scroll to position [240, 0]
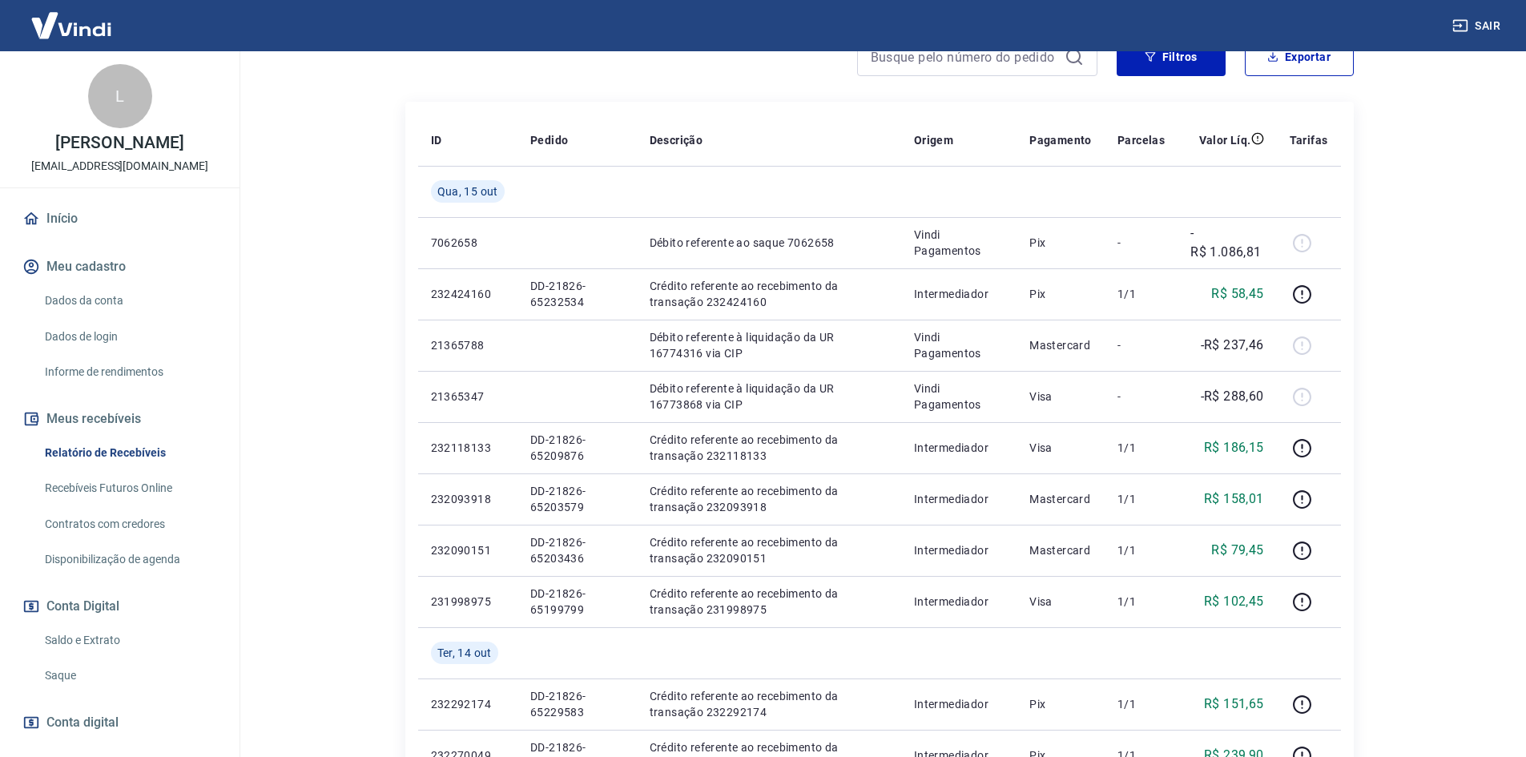
click at [78, 433] on button "Meus recebíveis" at bounding box center [119, 418] width 201 height 35
click at [89, 453] on link "Relatório de Recebíveis" at bounding box center [129, 453] width 182 height 33
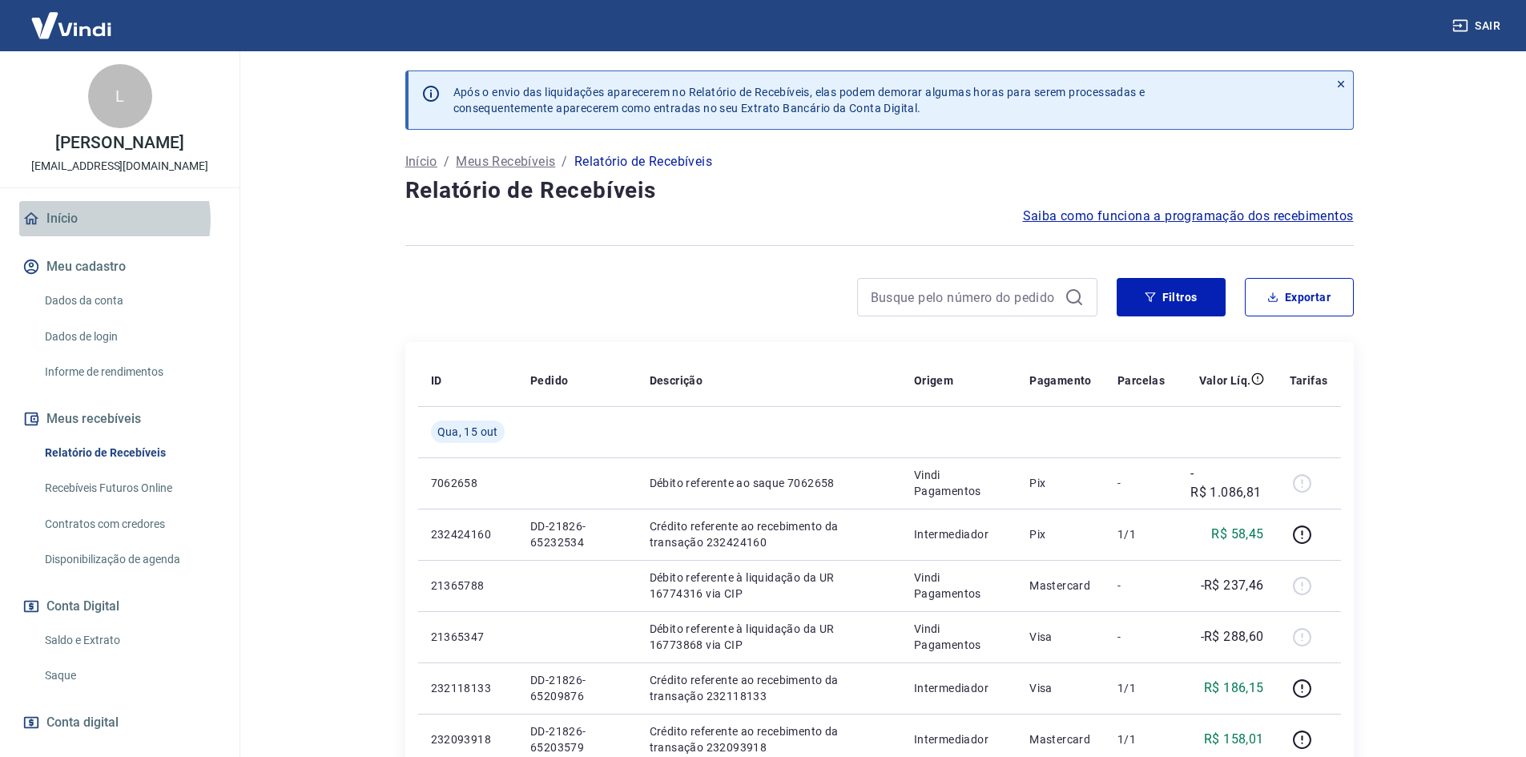
click at [101, 219] on link "Início" at bounding box center [119, 218] width 201 height 35
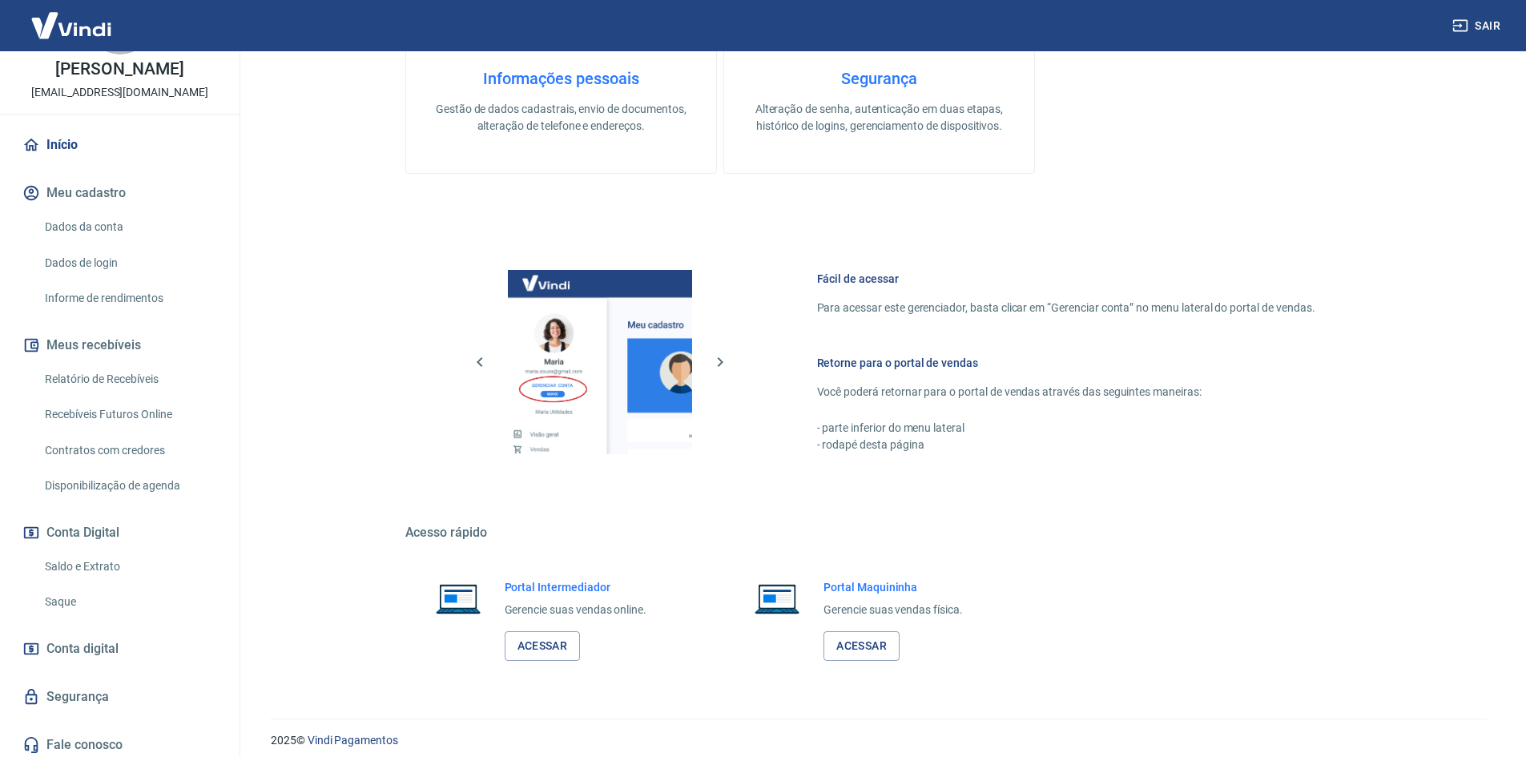
scroll to position [79, 0]
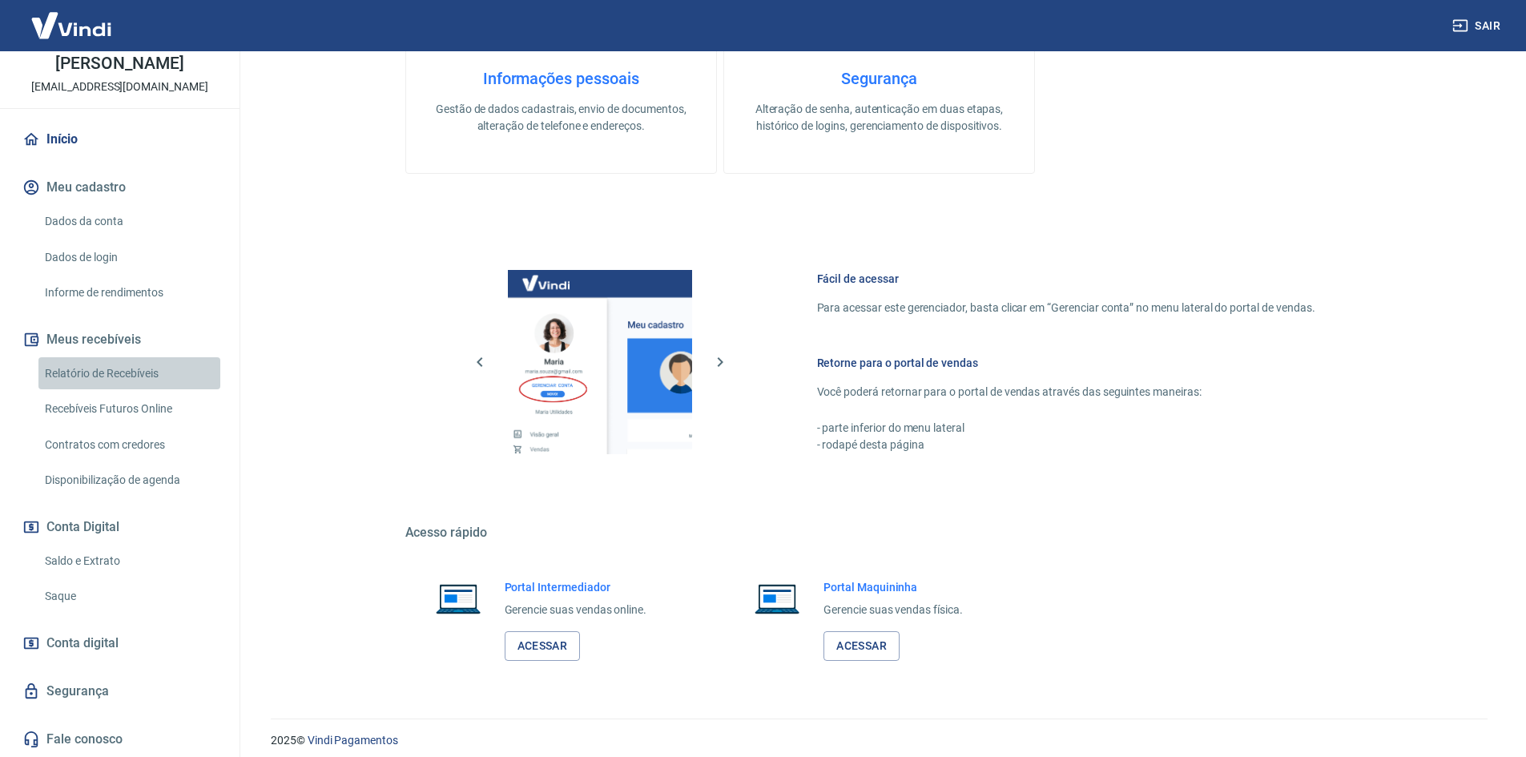
click at [142, 384] on link "Relatório de Recebíveis" at bounding box center [129, 373] width 182 height 33
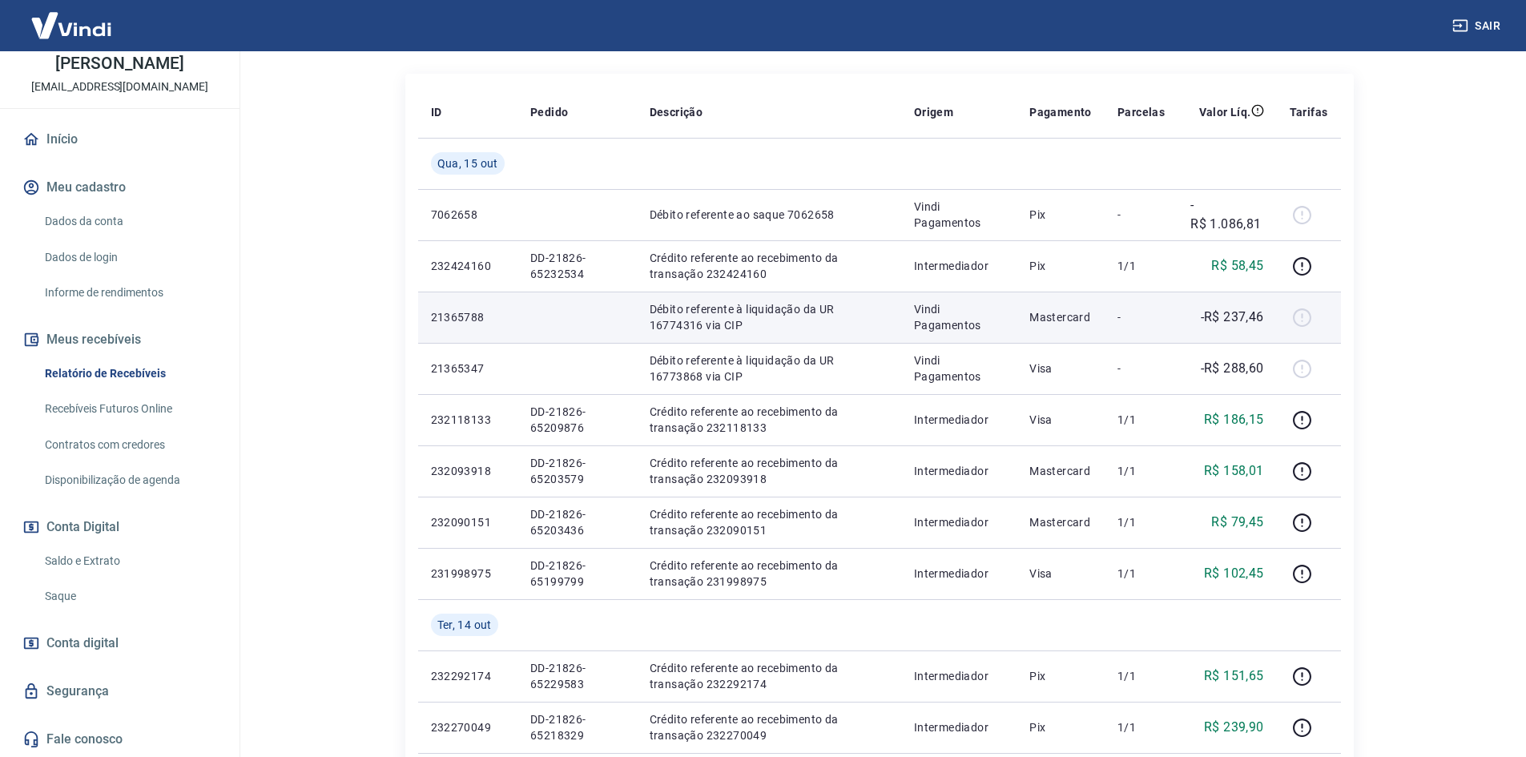
scroll to position [320, 0]
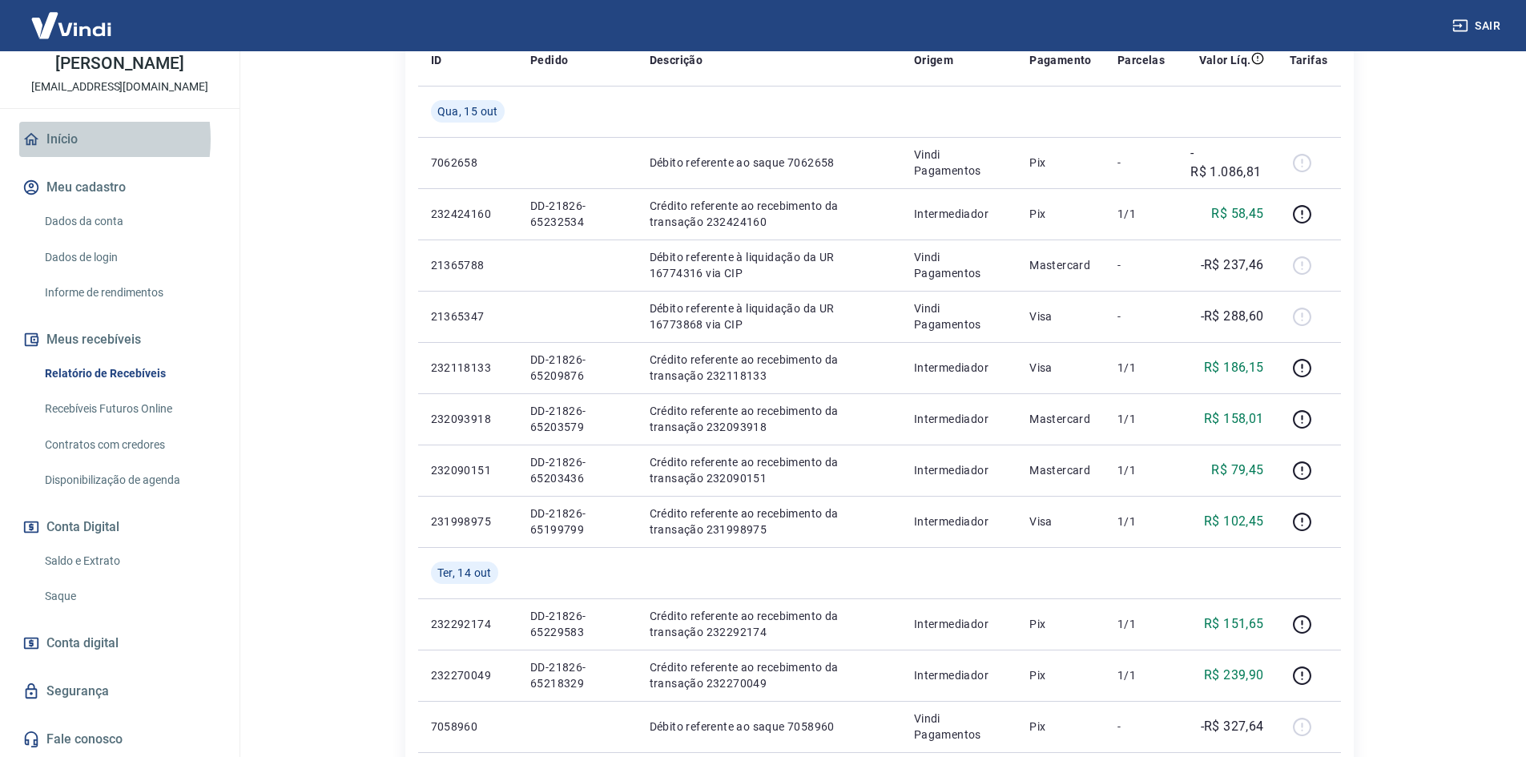
click at [56, 139] on link "Início" at bounding box center [119, 139] width 201 height 35
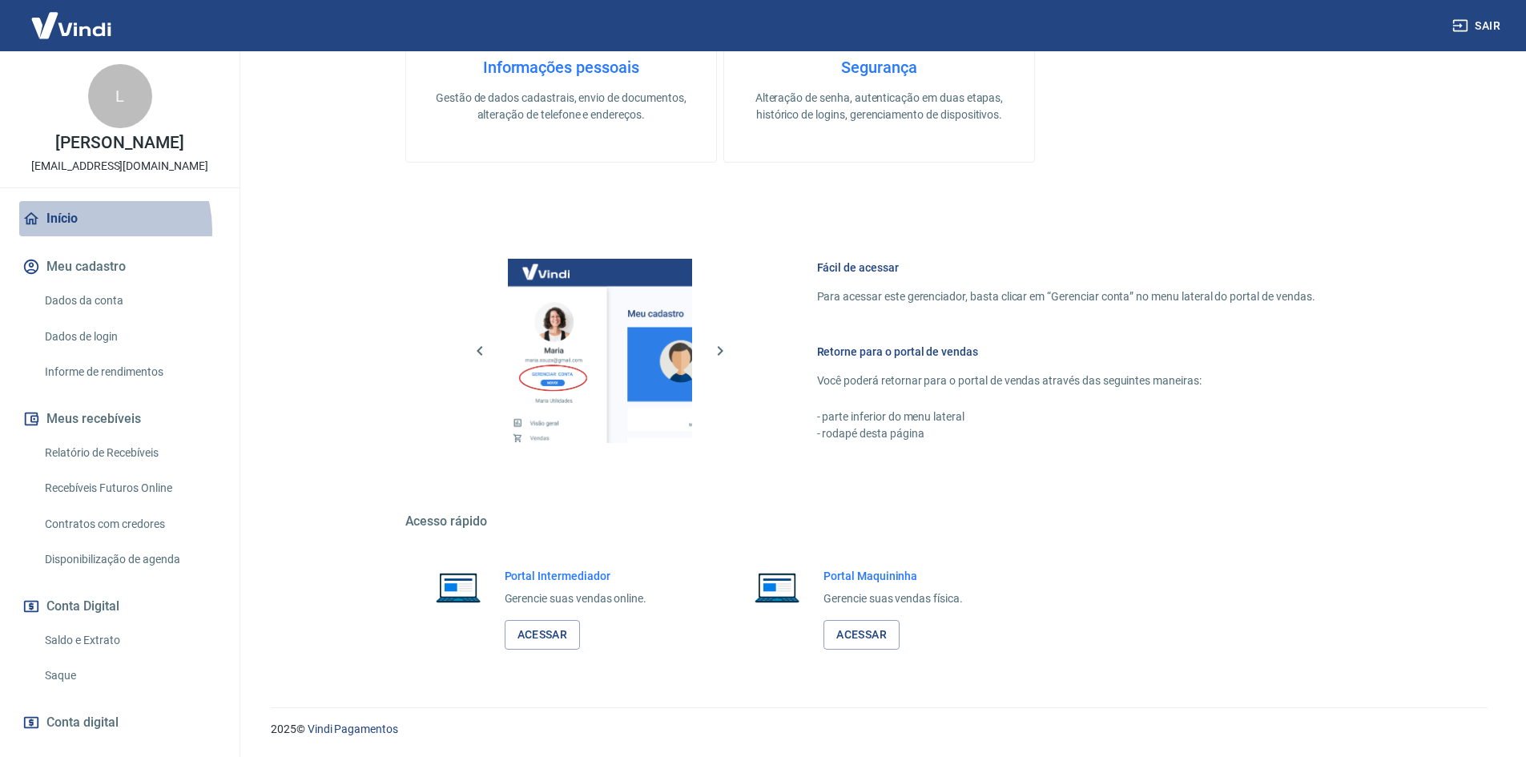
click at [87, 230] on link "Início" at bounding box center [119, 218] width 201 height 35
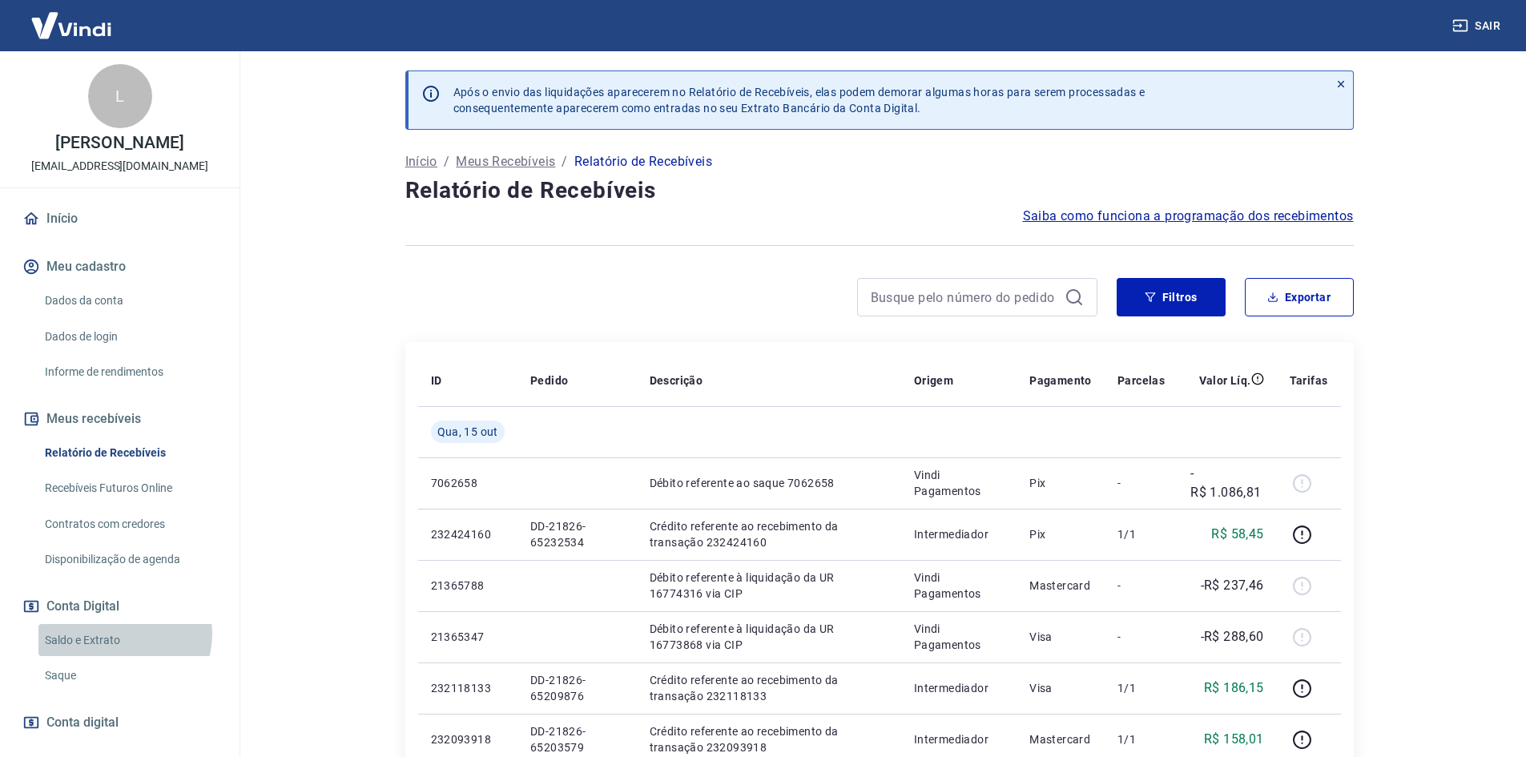
click at [123, 634] on link "Saldo e Extrato" at bounding box center [129, 640] width 182 height 33
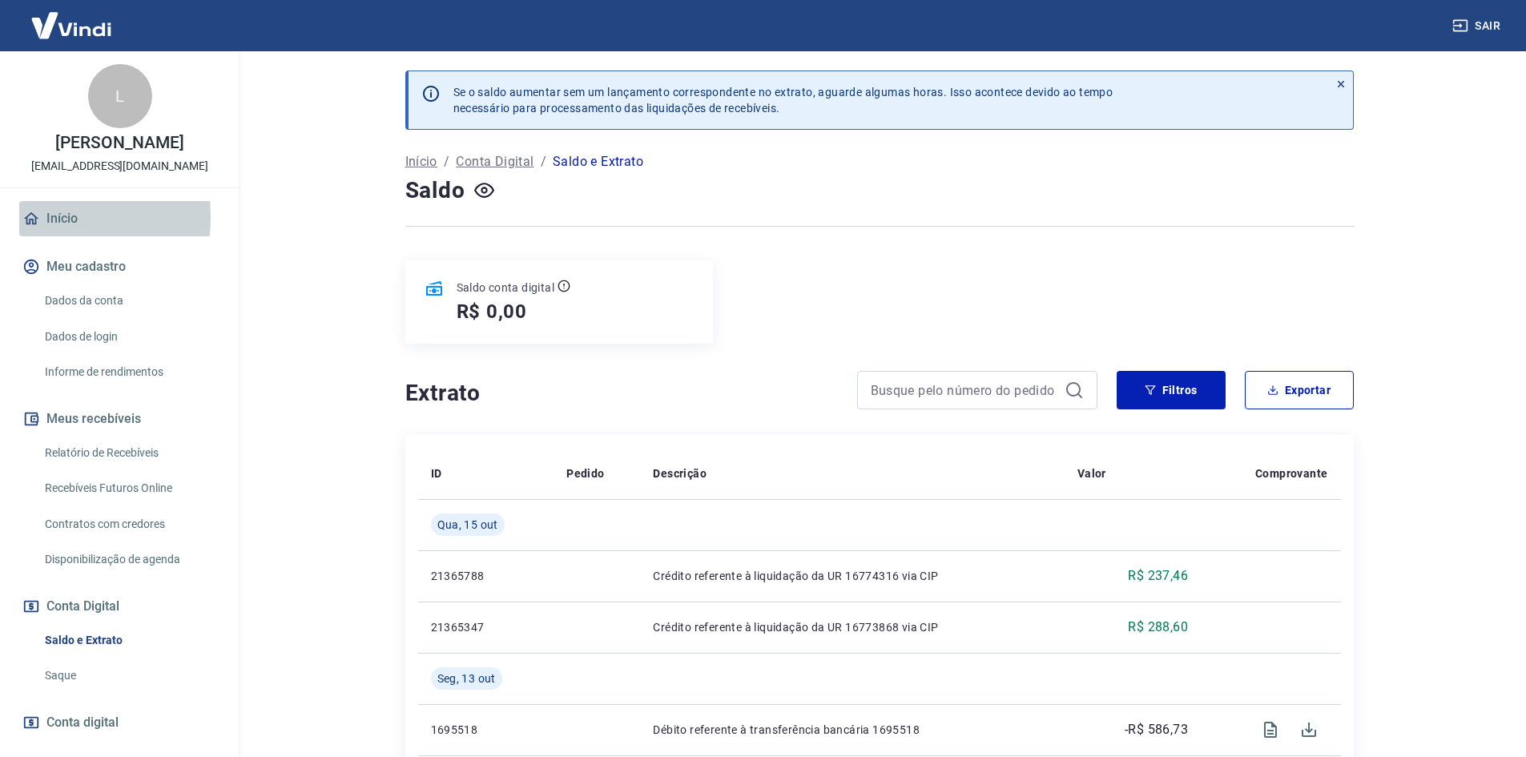
click at [45, 217] on link "Início" at bounding box center [119, 218] width 201 height 35
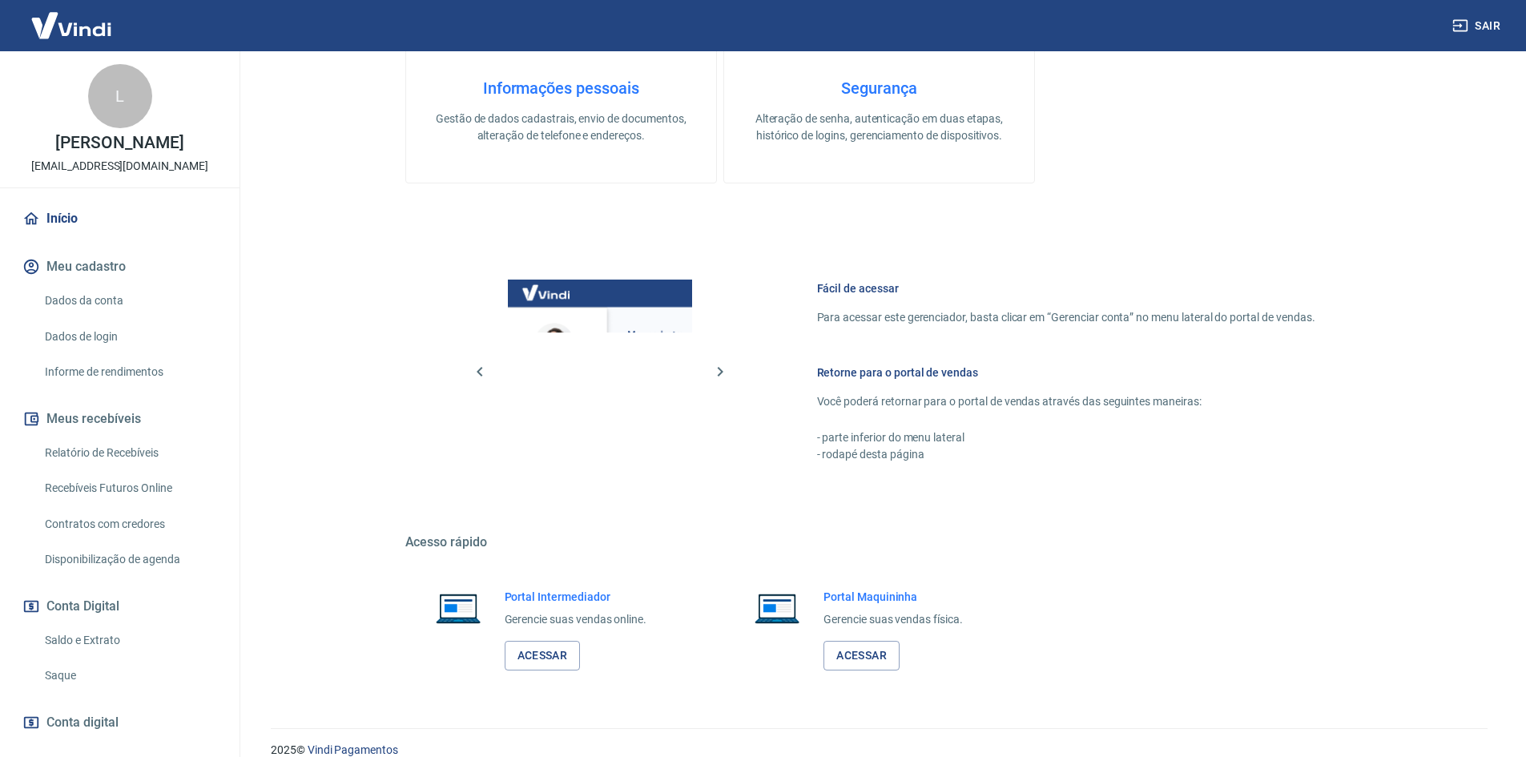
scroll to position [492, 0]
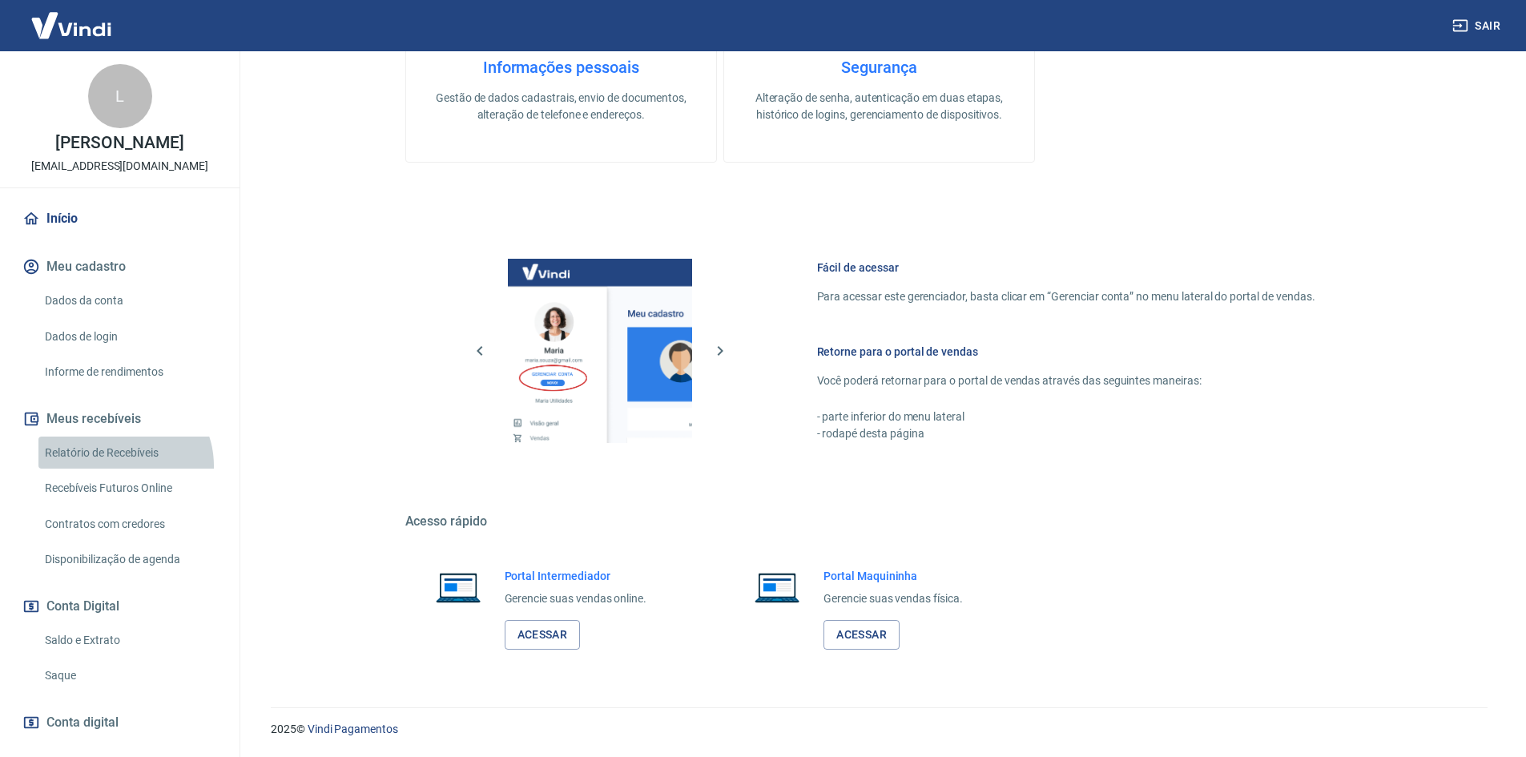
click at [121, 465] on link "Relatório de Recebíveis" at bounding box center [129, 453] width 182 height 33
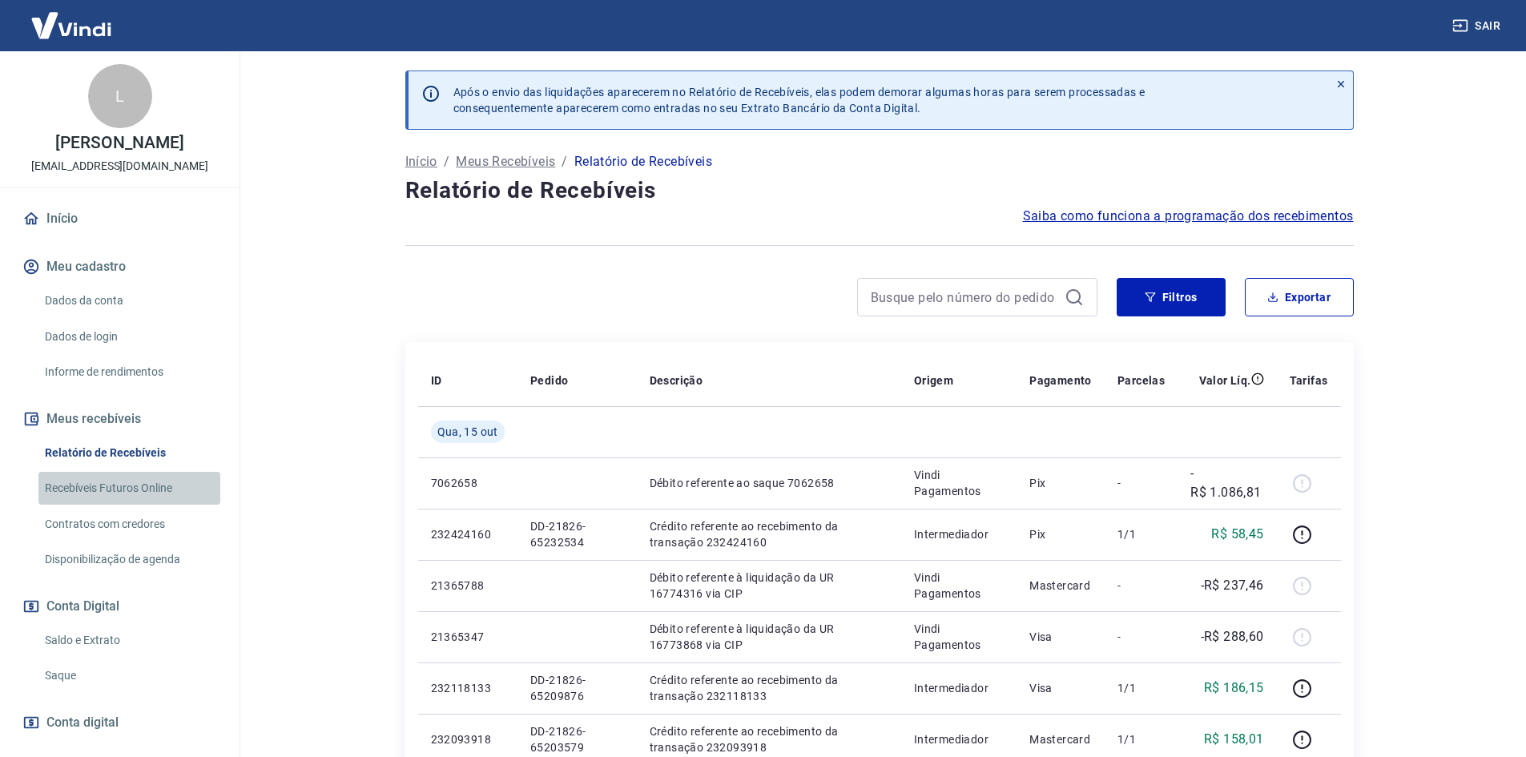
click at [130, 485] on link "Recebíveis Futuros Online" at bounding box center [129, 488] width 182 height 33
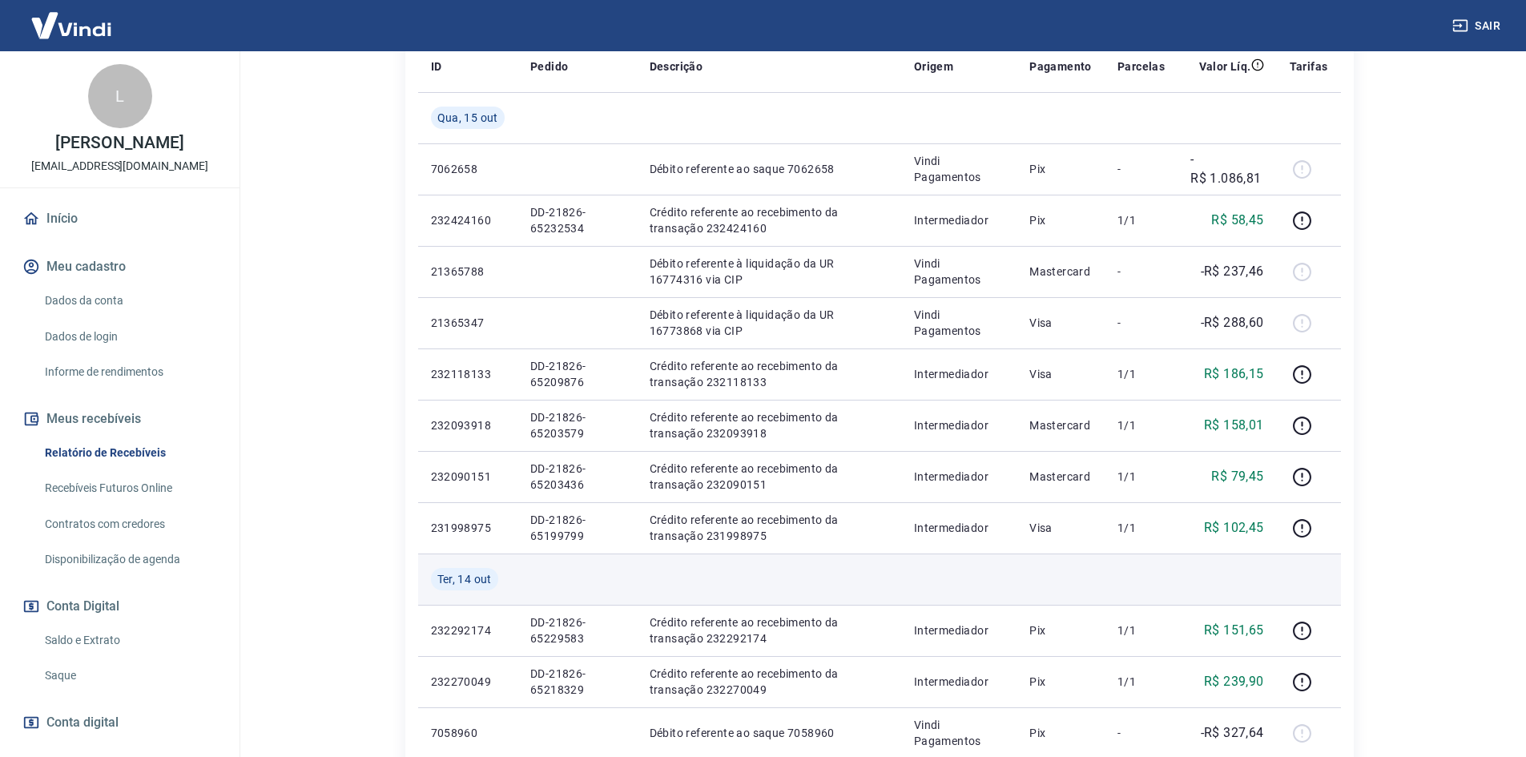
scroll to position [320, 0]
